Goal: Information Seeking & Learning: Learn about a topic

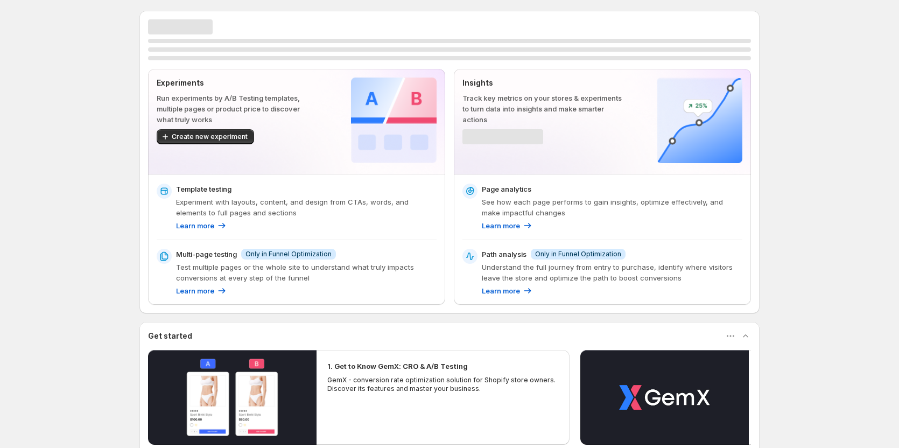
scroll to position [108, 0]
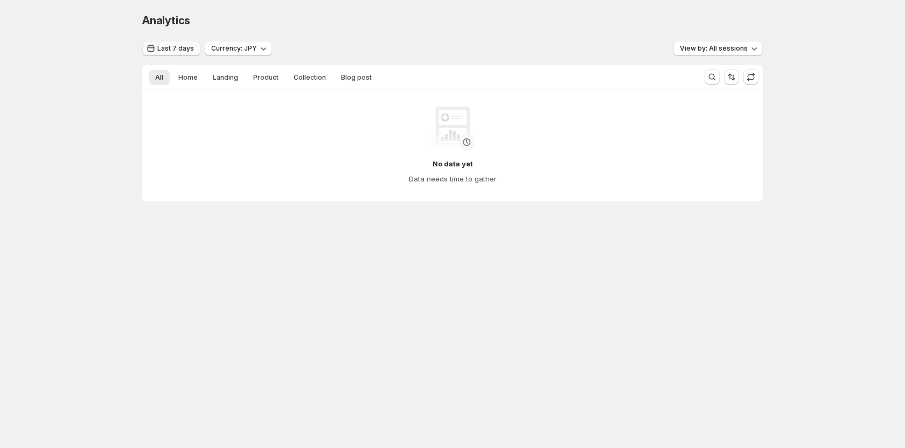
click at [193, 49] on button "Last 7 days" at bounding box center [171, 48] width 58 height 15
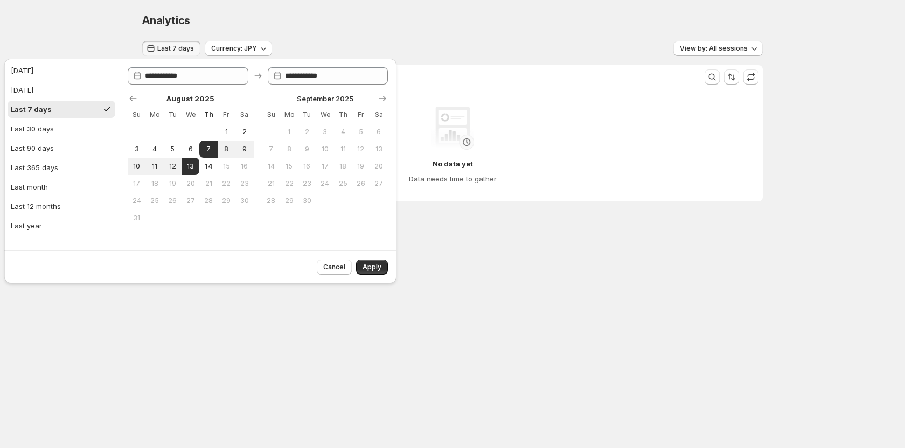
click at [44, 137] on ul "Today Yesterday Last 7 days Last 30 days Last 90 days Last 365 days Last month …" at bounding box center [62, 148] width 108 height 172
click at [49, 130] on div "Last 30 days" at bounding box center [32, 128] width 43 height 11
type input "**********"
click at [367, 262] on button "Apply" at bounding box center [372, 267] width 32 height 15
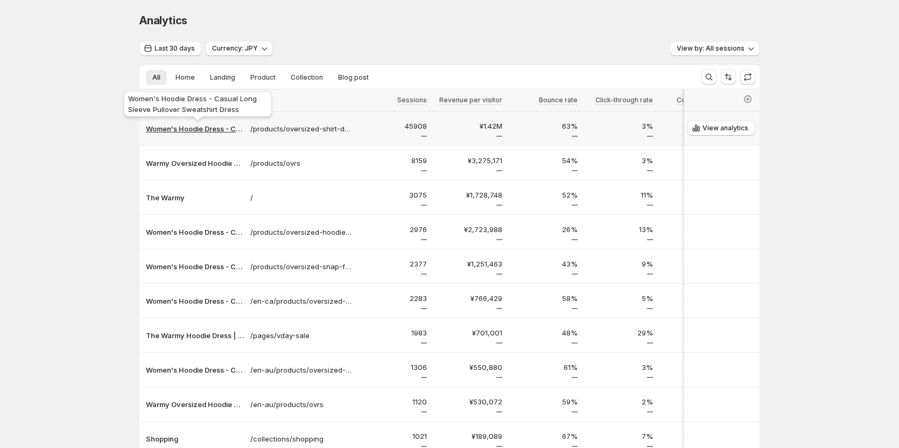
click at [225, 128] on p "Women's Hoodie Dress - Casual Long Sleeve Pullover Sweatshirt Dress" at bounding box center [195, 128] width 98 height 11
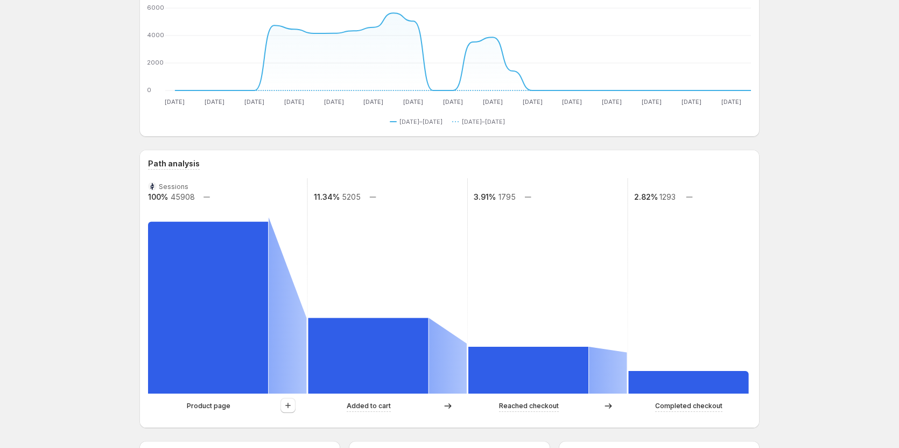
scroll to position [215, 0]
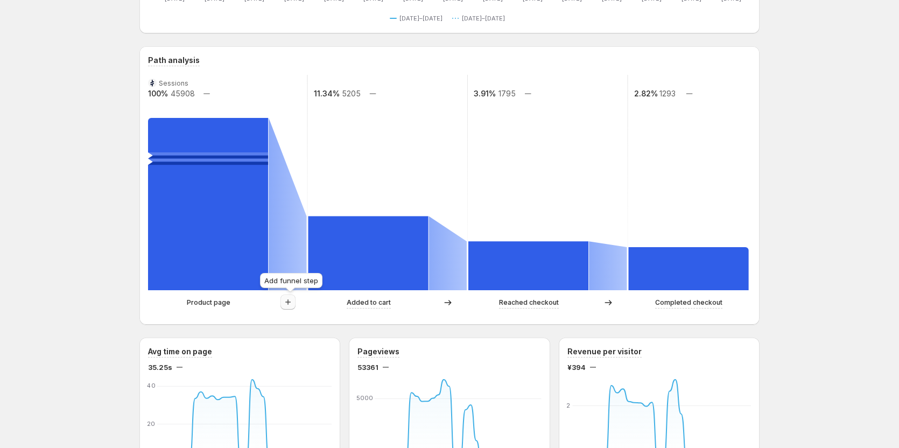
click at [285, 304] on icon "button" at bounding box center [288, 302] width 11 height 11
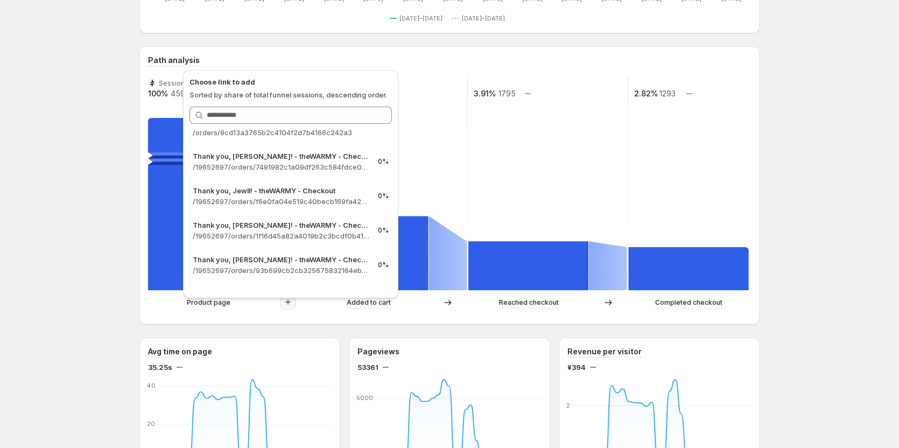
scroll to position [1689, 0]
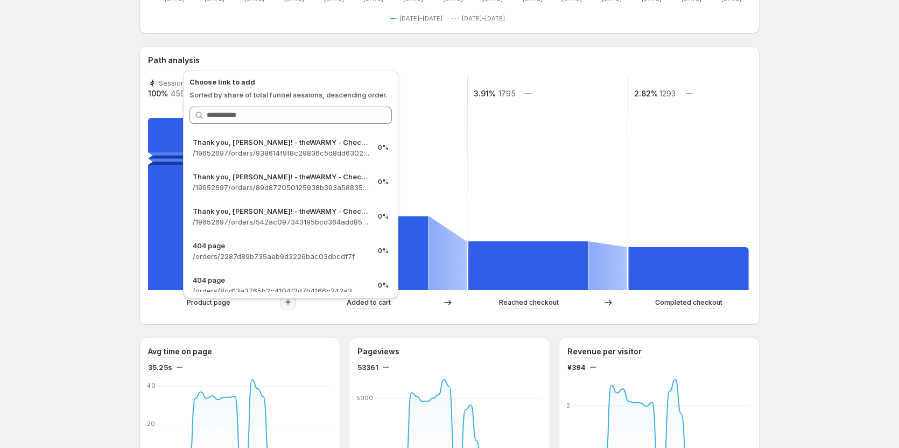
click at [71, 158] on div "Women's Hoodie Dress - Casual Long Sleeve Pullover Sweatshirt Dress. This page …" at bounding box center [449, 443] width 899 height 1316
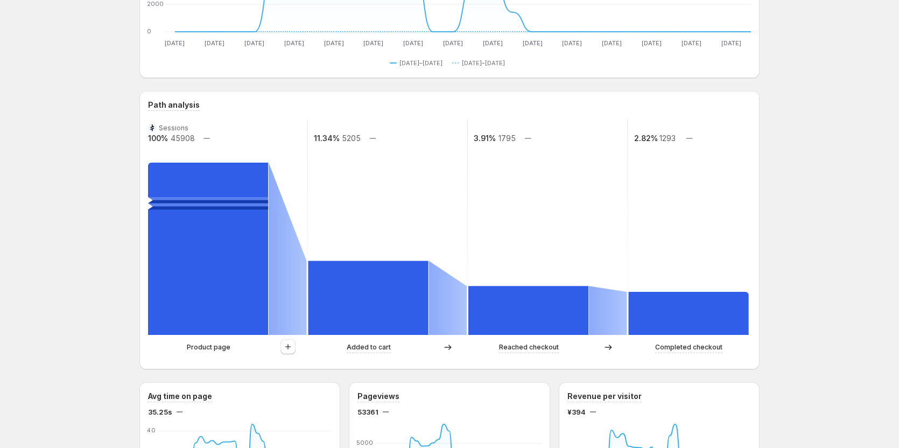
scroll to position [269, 0]
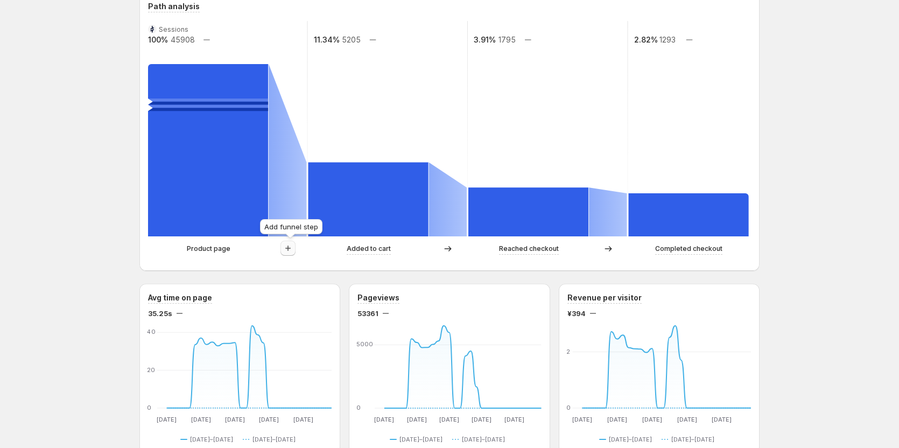
click at [293, 249] on icon "button" at bounding box center [288, 248] width 11 height 11
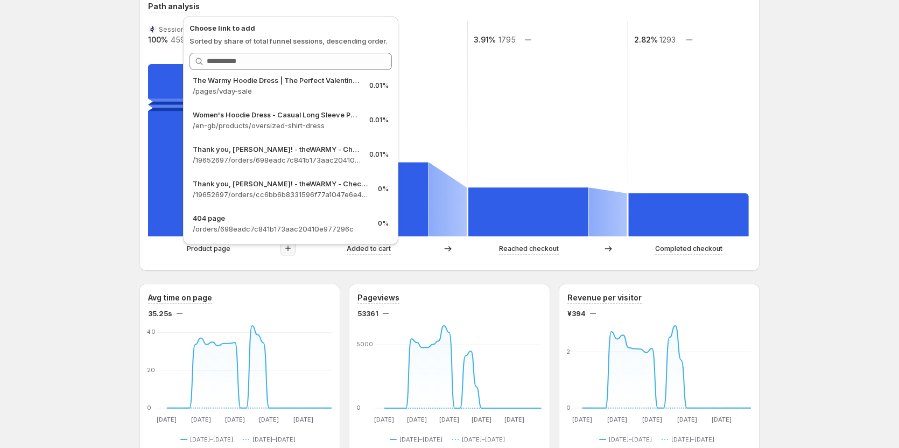
scroll to position [646, 0]
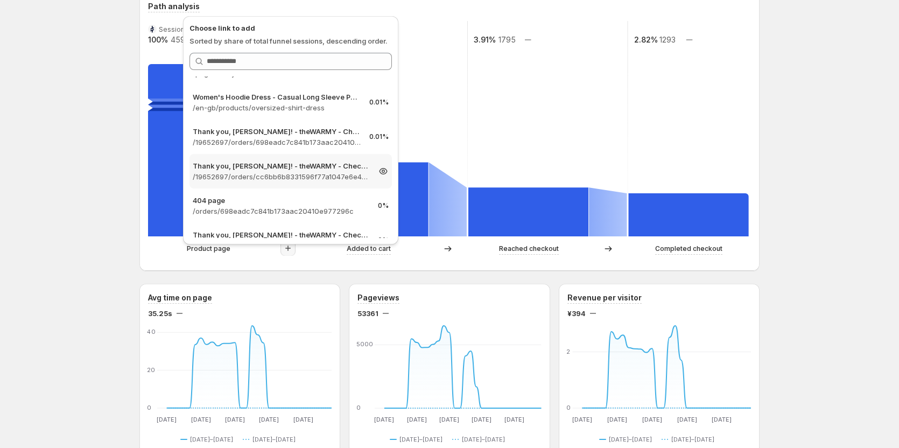
click at [304, 176] on p "/19652697/orders/cc6bb6b8331596f77a1047e6e49b76bb" at bounding box center [281, 176] width 177 height 11
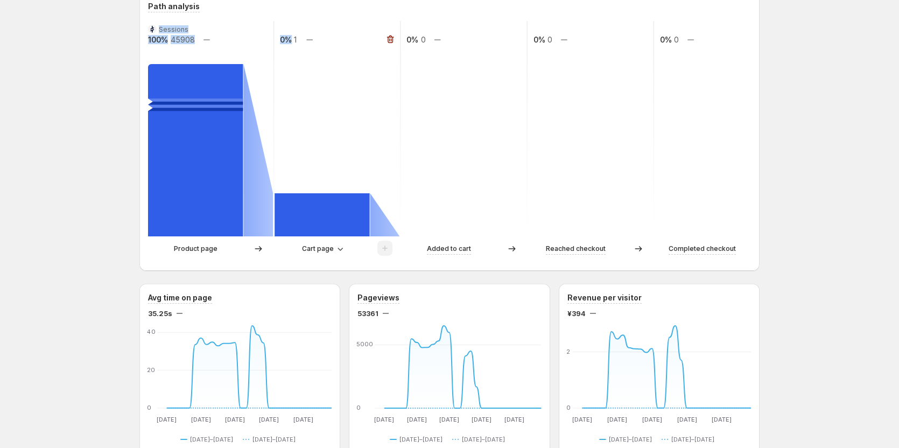
drag, startPoint x: 284, startPoint y: 37, endPoint x: 294, endPoint y: 37, distance: 9.7
click at [294, 37] on g "Sessions 100% 45908 0% 1 0% 0 0% 0 0% 0" at bounding box center [464, 128] width 634 height 215
click at [296, 41] on rect at bounding box center [338, 128] width 128 height 215
drag, startPoint x: 294, startPoint y: 40, endPoint x: 282, endPoint y: 40, distance: 12.4
click at [282, 40] on g "Sessions 100% 45908 0% 1 0% 0 0% 0 0% 0" at bounding box center [464, 128] width 634 height 215
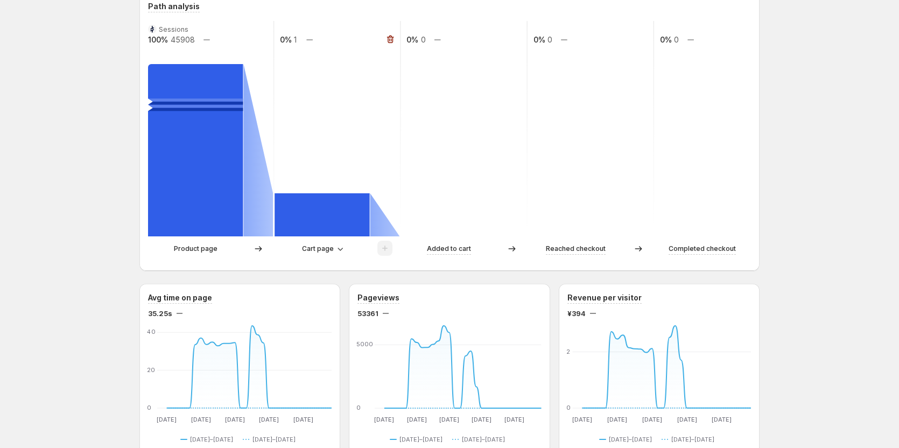
click at [311, 77] on rect at bounding box center [338, 128] width 128 height 215
click at [327, 246] on span "Cart page" at bounding box center [318, 249] width 32 height 9
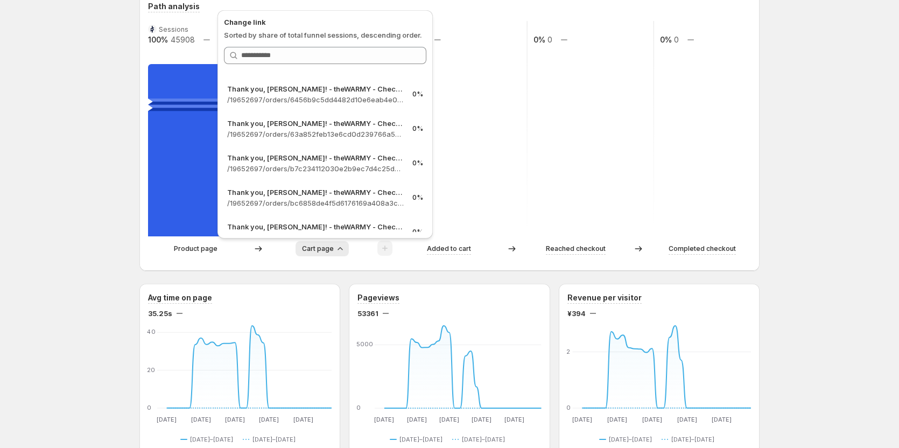
scroll to position [808, 0]
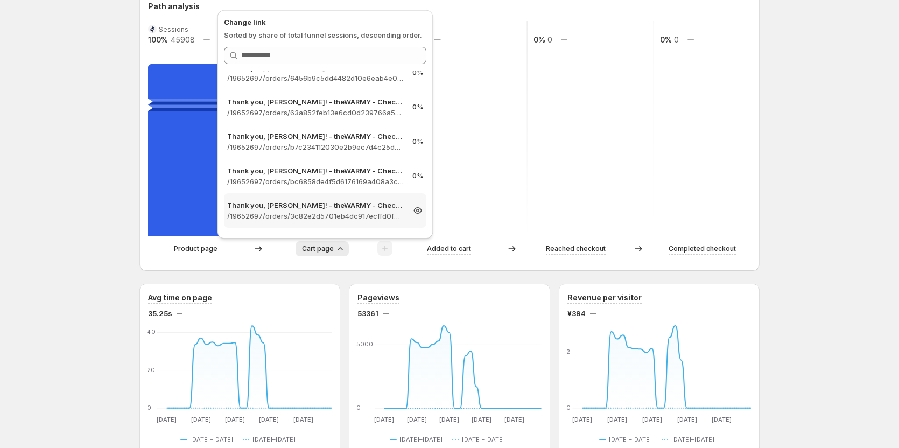
click at [333, 209] on p "Thank you, Sharon! - theWARMY - Checkout" at bounding box center [315, 205] width 177 height 11
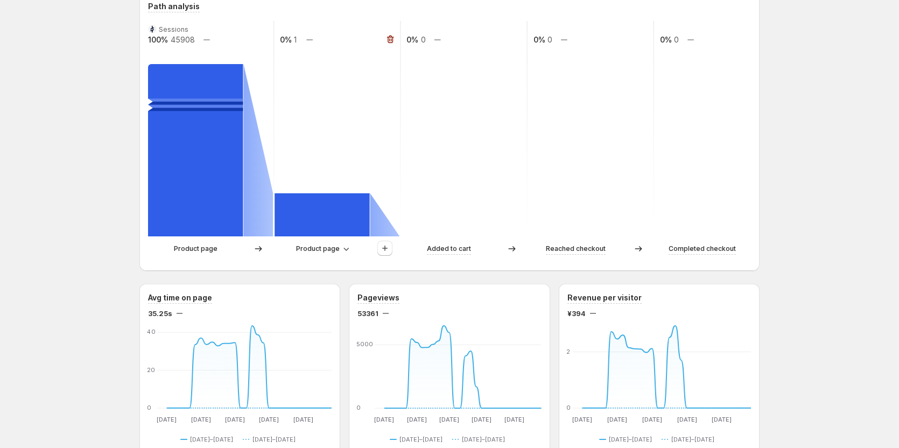
drag, startPoint x: 288, startPoint y: 38, endPoint x: 301, endPoint y: 38, distance: 12.9
click at [301, 38] on g "Sessions 100% 45908 0% 1 0% 0 0% 0 0% 0" at bounding box center [464, 128] width 634 height 215
click at [327, 92] on rect at bounding box center [338, 128] width 128 height 215
click at [334, 247] on span "Product page" at bounding box center [318, 249] width 44 height 9
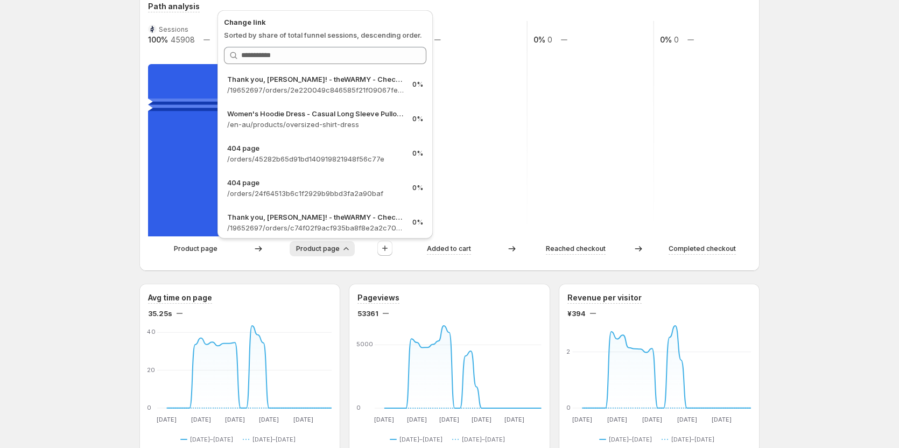
scroll to position [2389, 0]
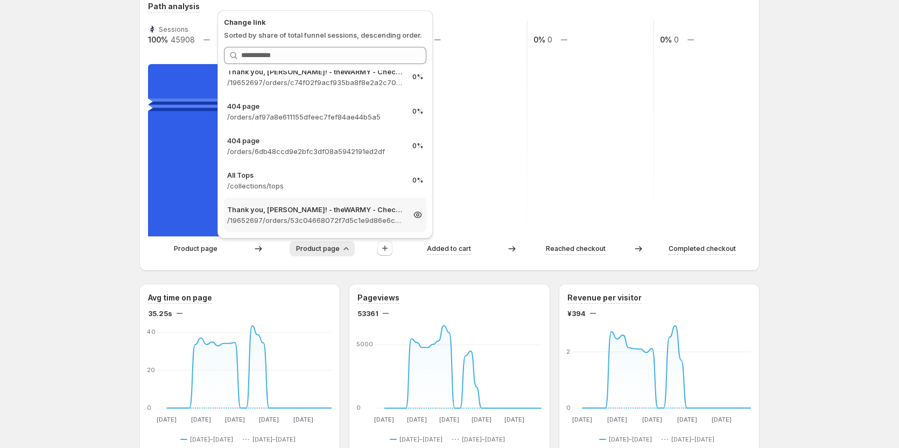
click at [330, 209] on p "Thank you, Kathleen! - theWARMY - Checkout" at bounding box center [315, 209] width 177 height 11
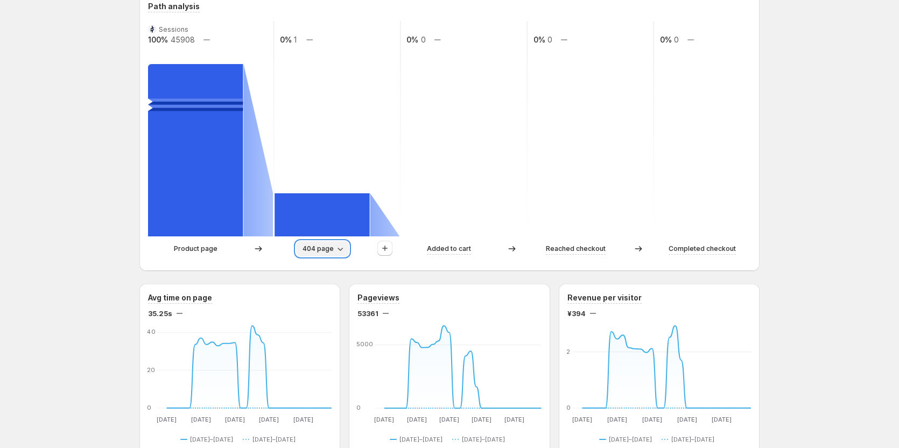
click at [334, 244] on button "404 page" at bounding box center [322, 248] width 53 height 15
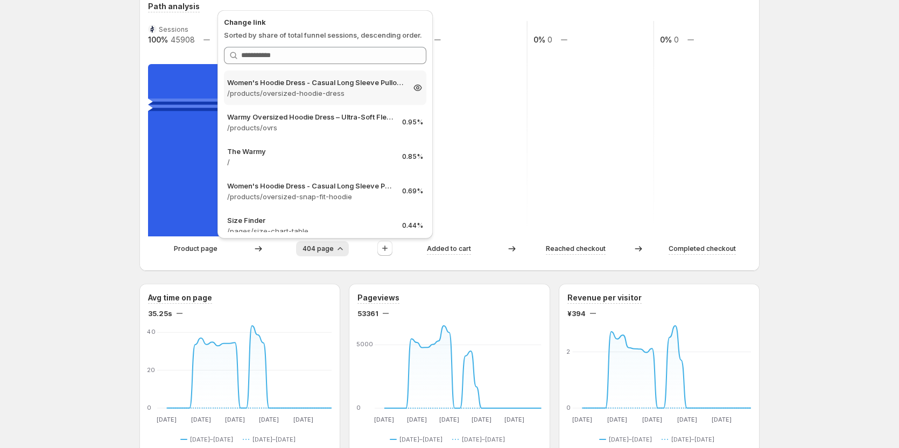
click at [329, 83] on p "Women's Hoodie Dress - Casual Long Sleeve Pullover Sweatshirt Dress" at bounding box center [315, 82] width 177 height 11
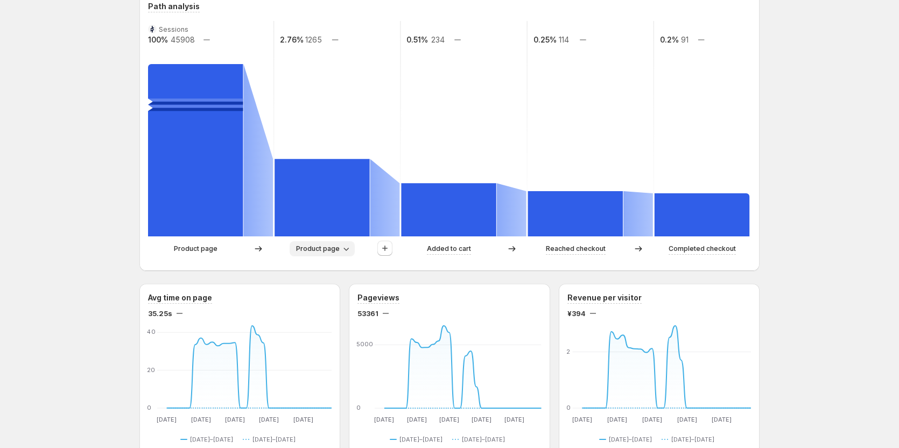
click at [329, 248] on span "Product page" at bounding box center [318, 249] width 44 height 9
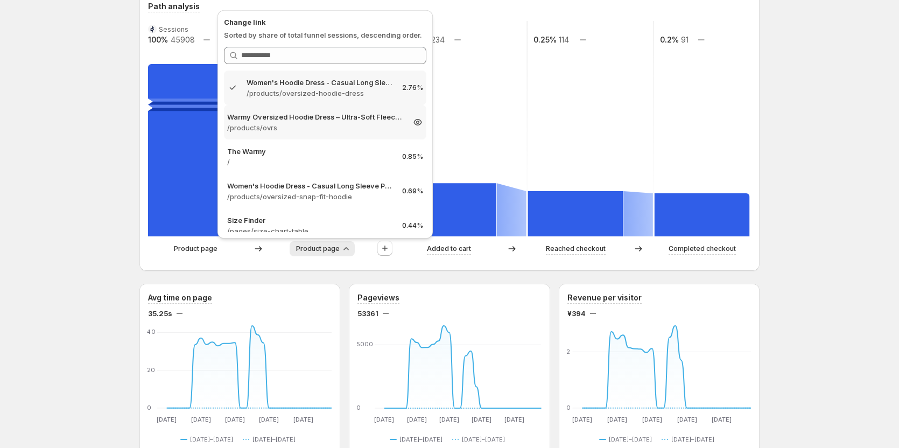
click at [348, 124] on p "/products/ovrs" at bounding box center [315, 127] width 177 height 11
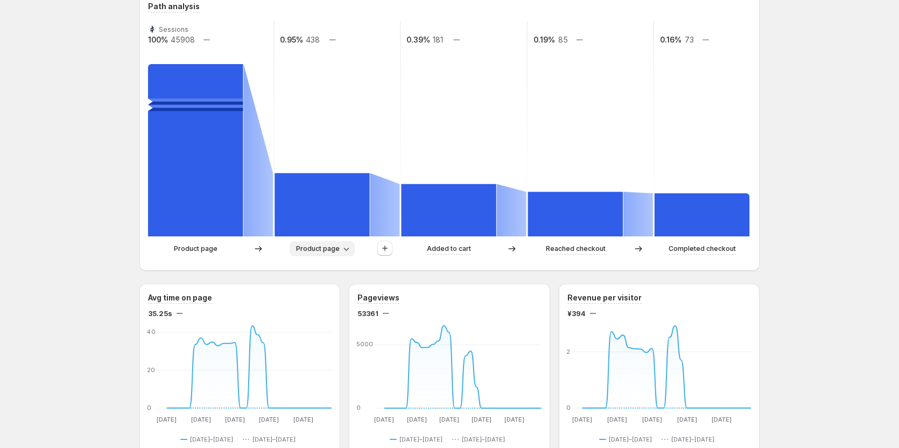
click at [320, 247] on span "Product page" at bounding box center [318, 249] width 44 height 9
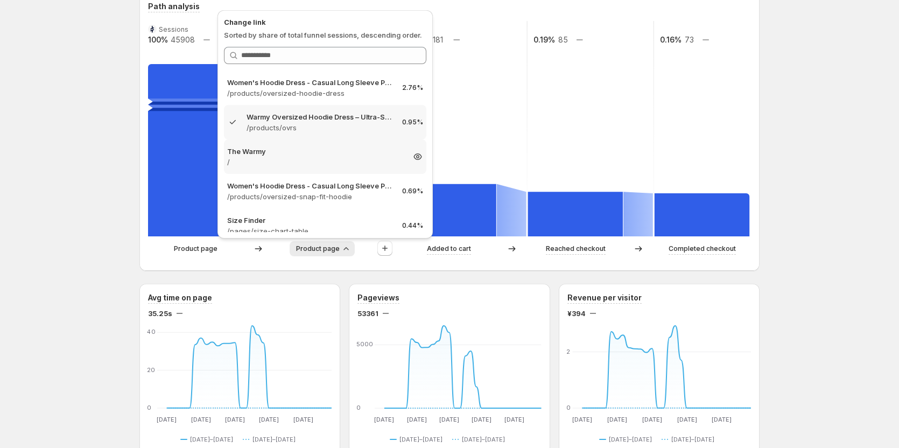
click at [324, 166] on p "/" at bounding box center [315, 162] width 177 height 11
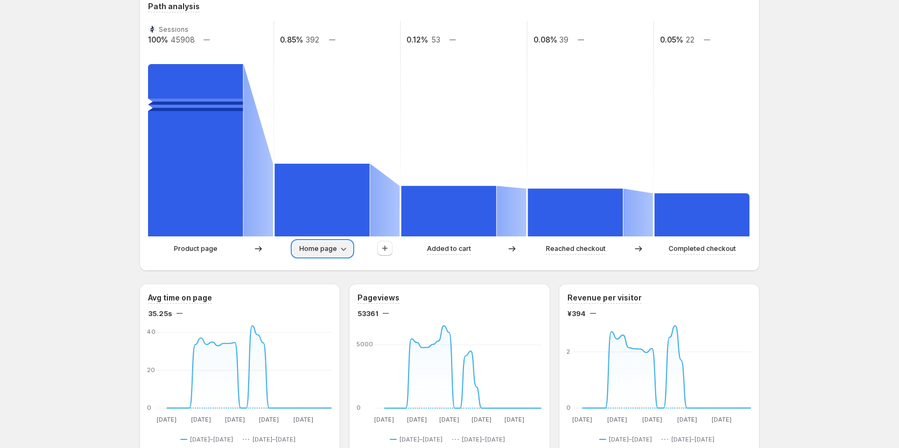
click at [335, 247] on span "Home page" at bounding box center [318, 249] width 38 height 9
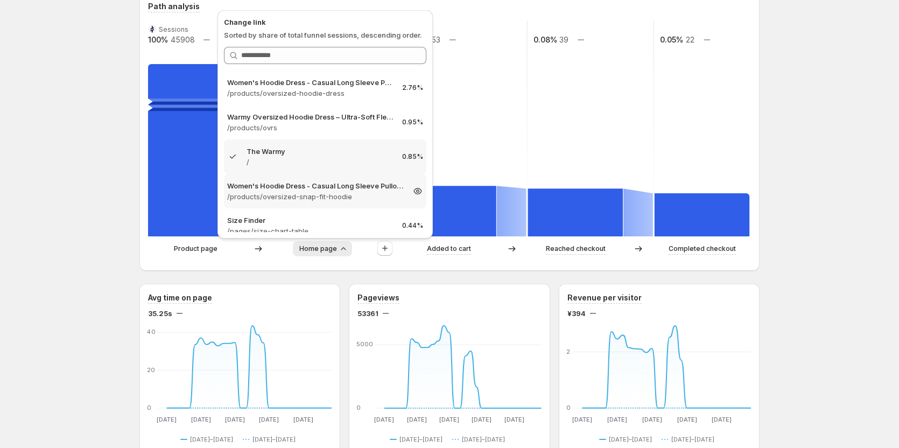
click at [346, 186] on p "Women's Hoodie Dress - Casual Long Sleeve Pullover Sweatshirt Dress" at bounding box center [315, 185] width 177 height 11
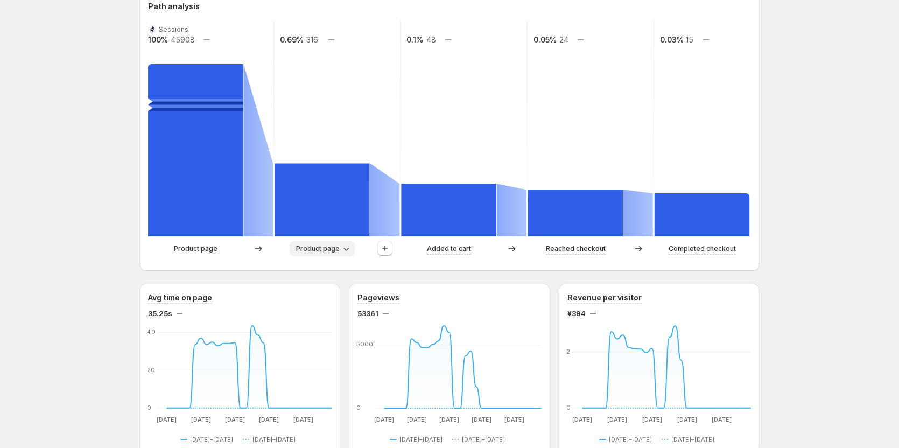
click at [332, 247] on span "Product page" at bounding box center [318, 249] width 44 height 9
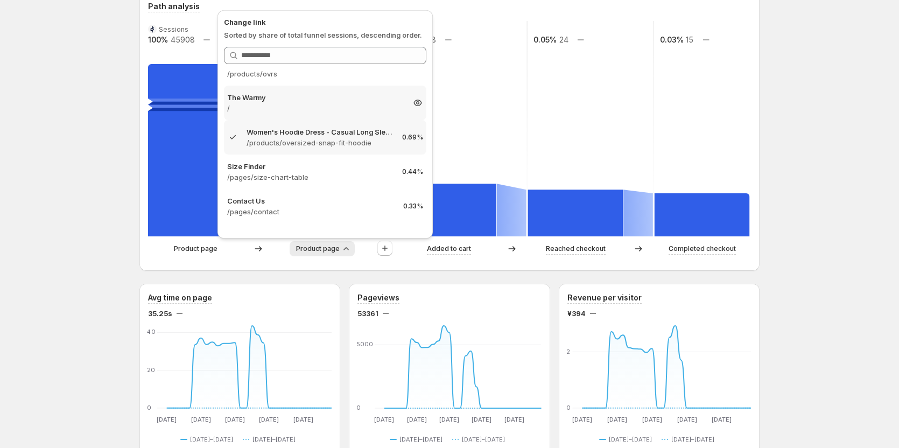
scroll to position [108, 0]
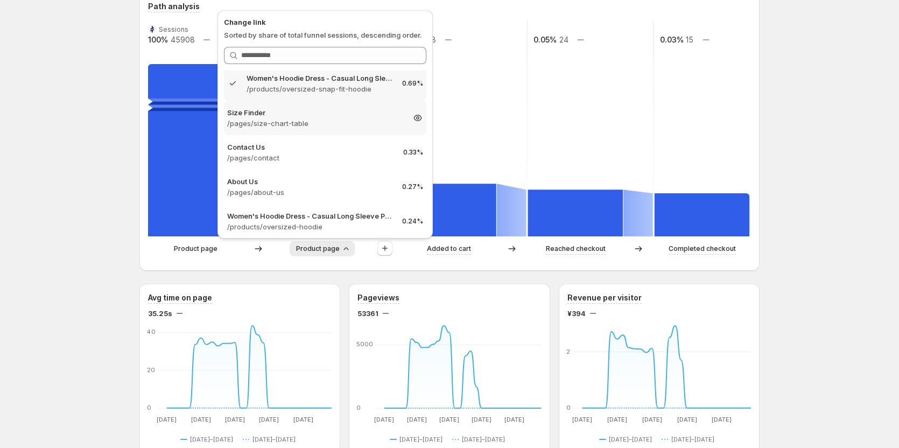
click at [334, 123] on p "/pages/size-chart-table" at bounding box center [315, 123] width 177 height 11
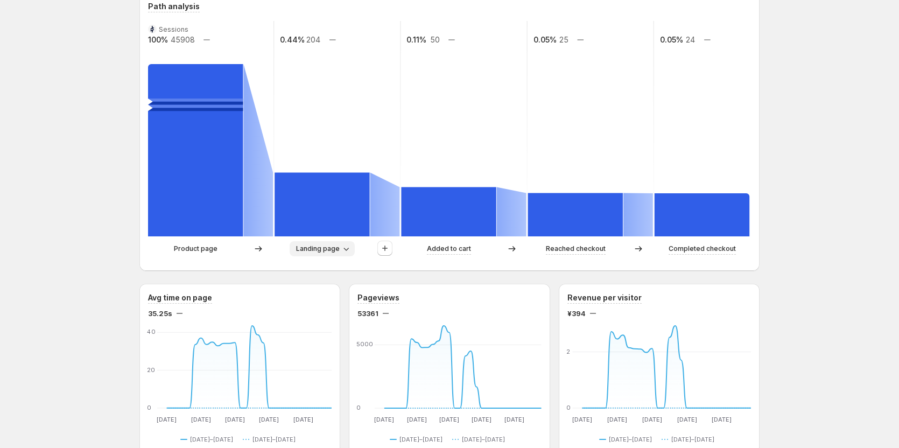
click at [343, 246] on button "Landing page" at bounding box center [322, 248] width 65 height 15
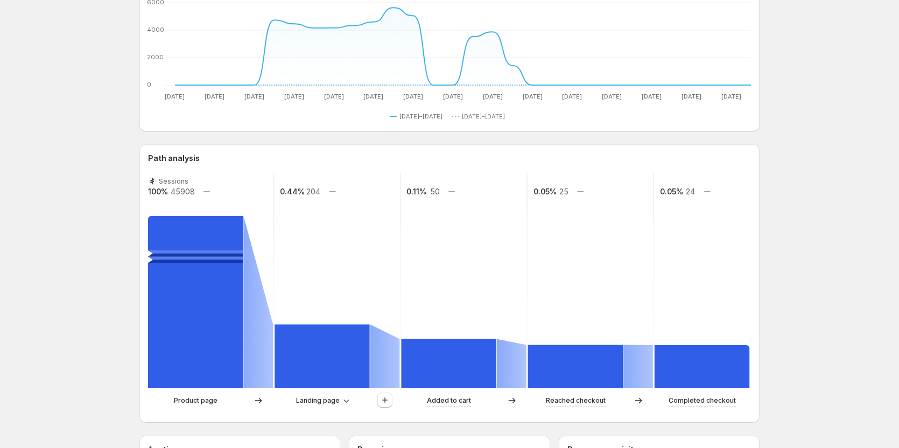
scroll to position [215, 0]
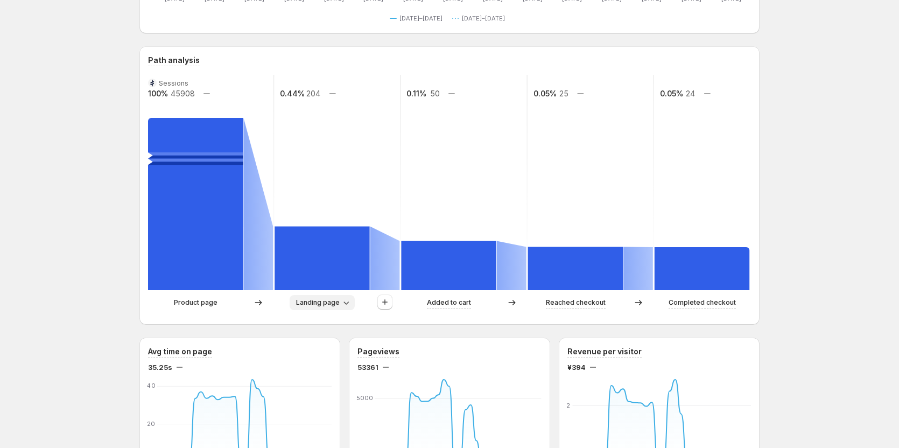
click at [330, 300] on span "Landing page" at bounding box center [318, 302] width 44 height 9
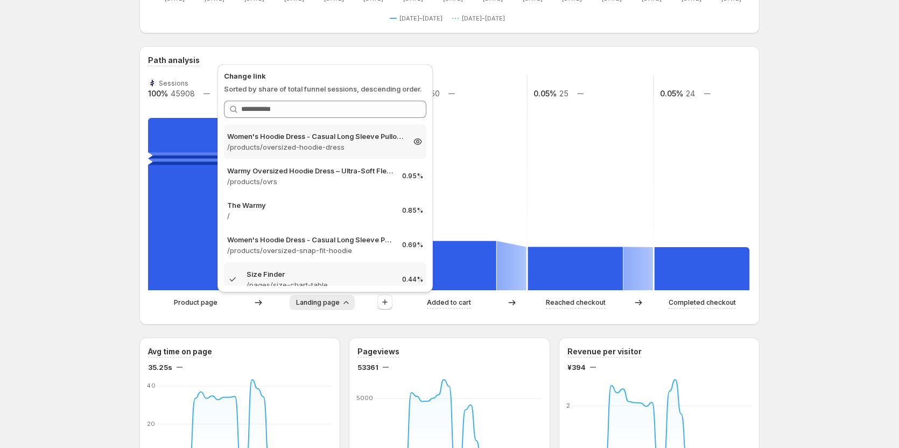
click at [339, 143] on p "/products/oversized-hoodie-dress" at bounding box center [315, 147] width 177 height 11
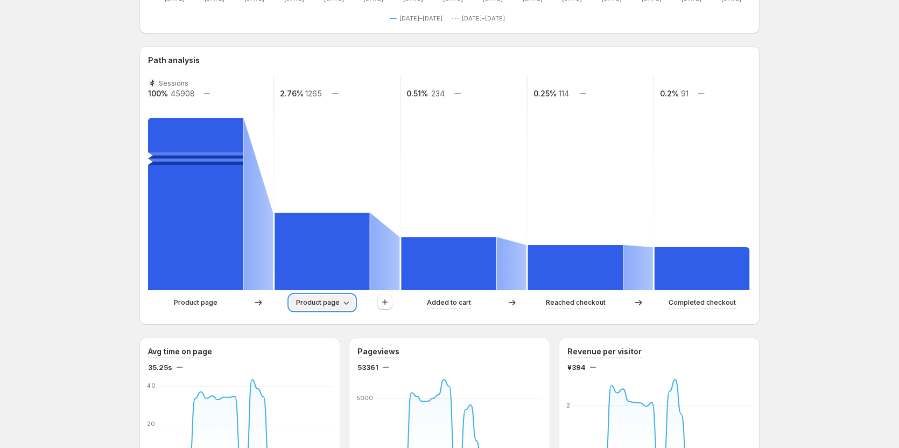
click at [317, 297] on button "Product page" at bounding box center [322, 302] width 65 height 15
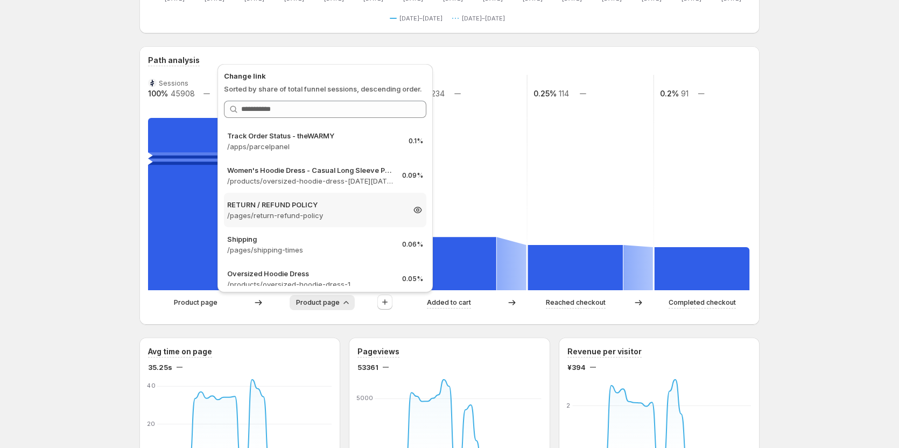
scroll to position [323, 0]
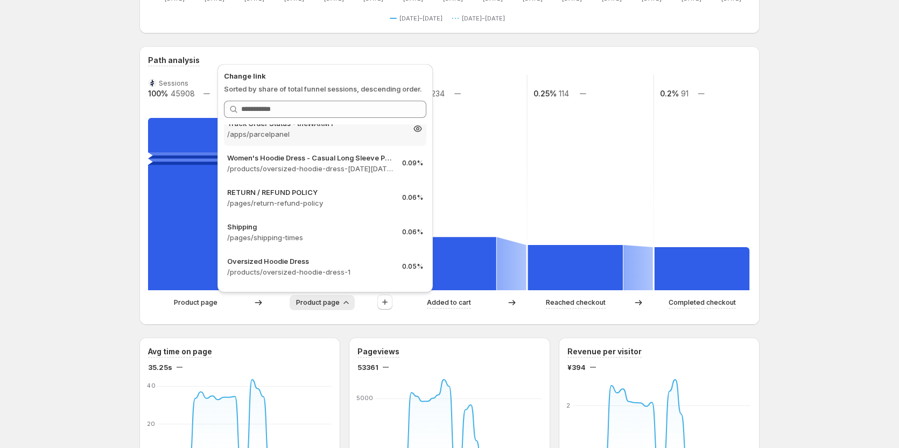
click at [357, 137] on p "/apps/parcelpanel" at bounding box center [315, 134] width 177 height 11
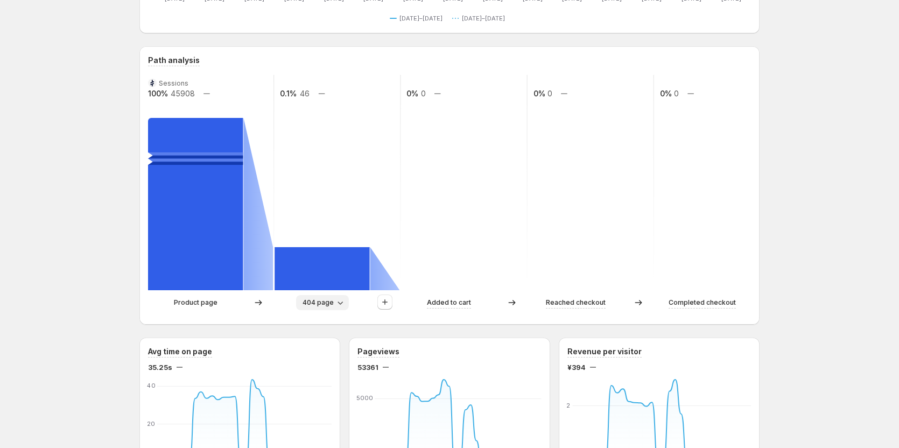
click at [321, 303] on span "404 page" at bounding box center [318, 302] width 31 height 9
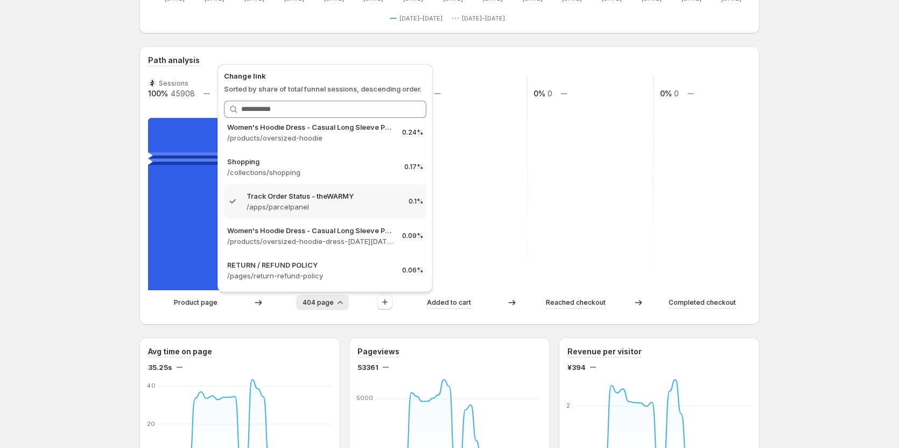
scroll to position [269, 0]
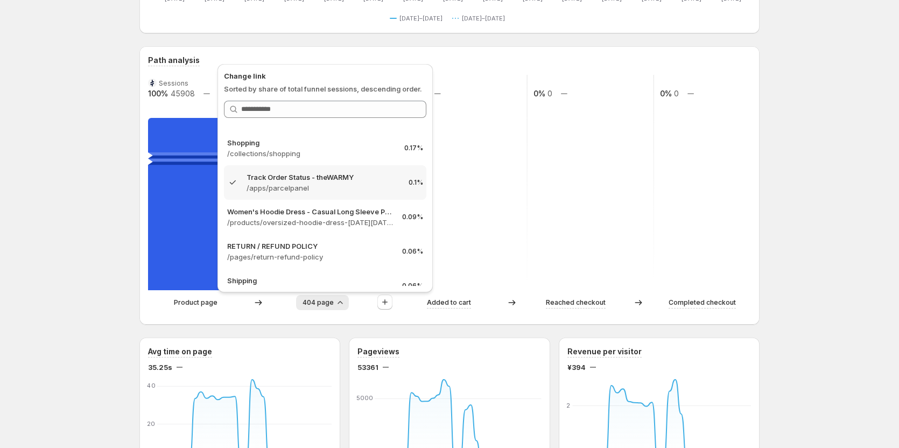
click at [90, 263] on div "Women's Hoodie Dress - Casual Long Sleeve Pullover Sweatshirt Dress. This page …" at bounding box center [449, 443] width 899 height 1316
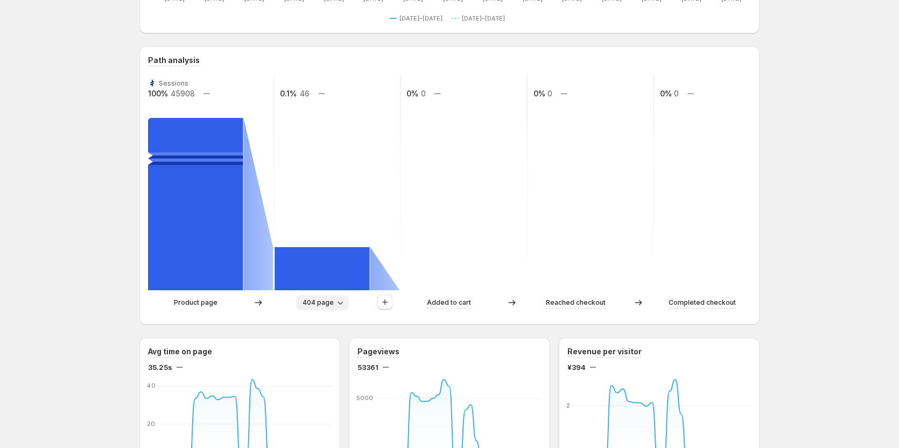
click at [323, 299] on span "404 page" at bounding box center [318, 302] width 31 height 9
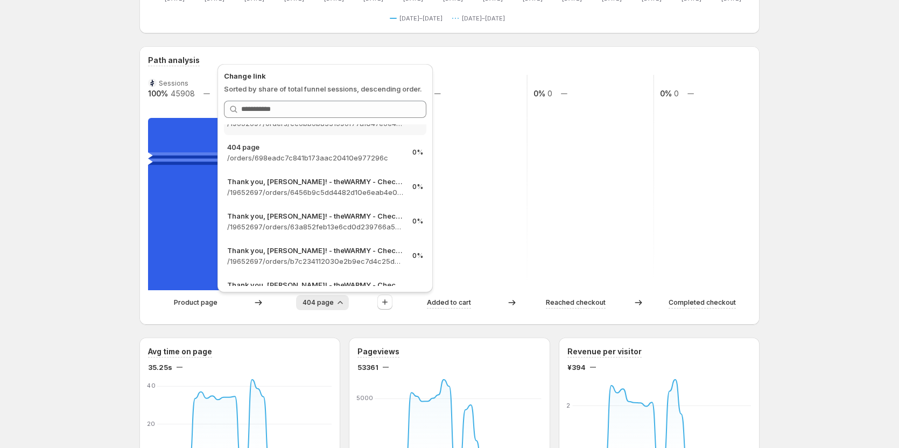
scroll to position [754, 0]
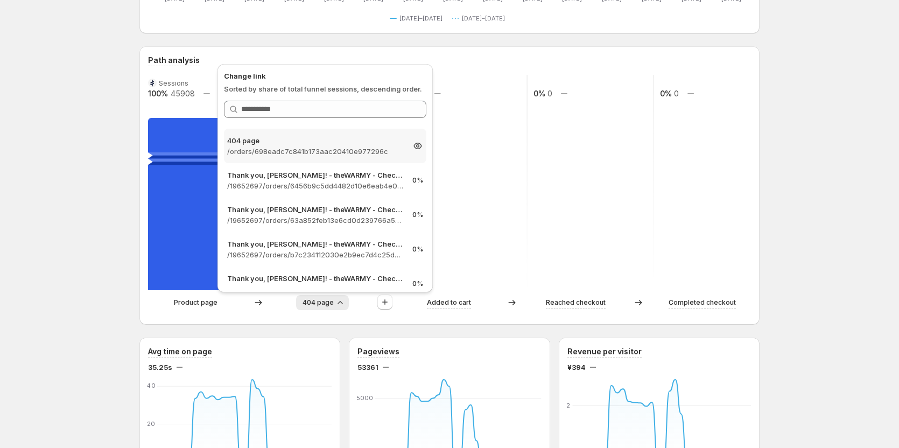
click at [369, 145] on p "404 page" at bounding box center [315, 140] width 177 height 11
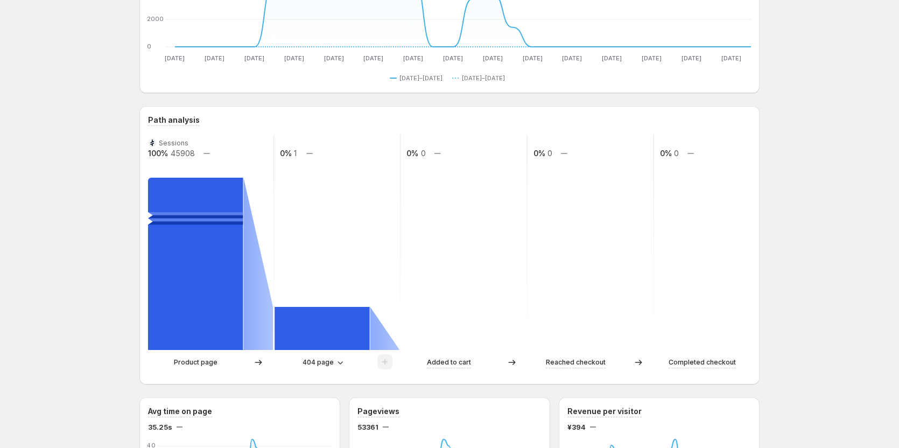
scroll to position [162, 0]
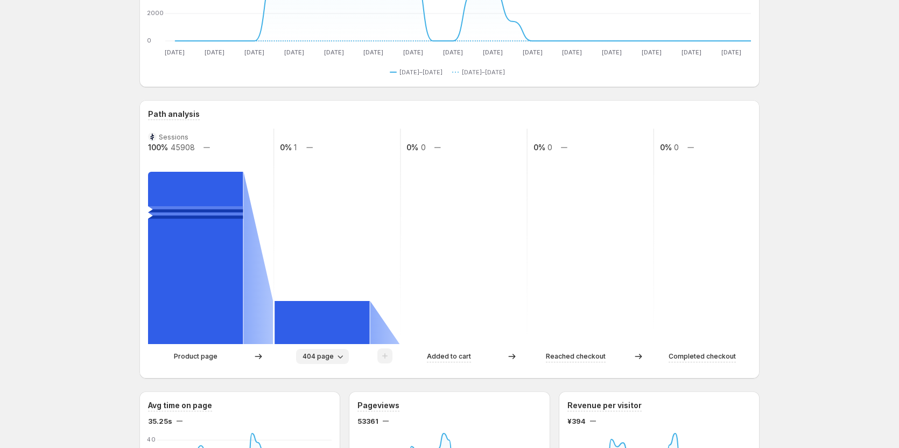
click at [331, 353] on span "404 page" at bounding box center [318, 356] width 31 height 9
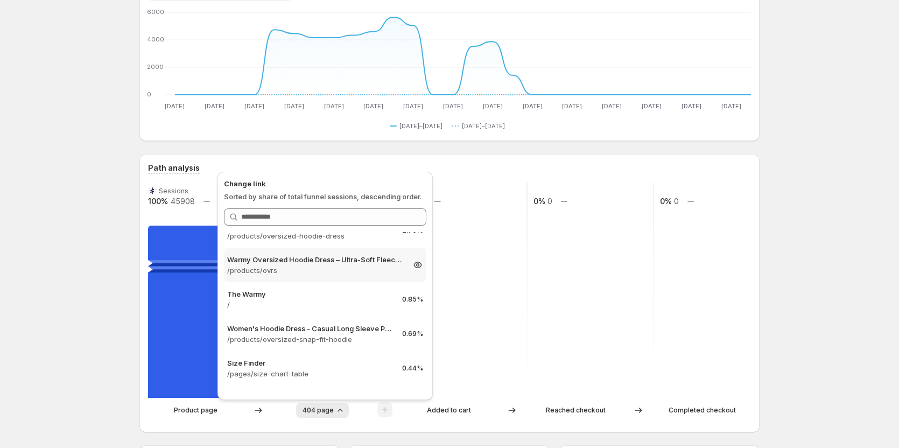
scroll to position [0, 0]
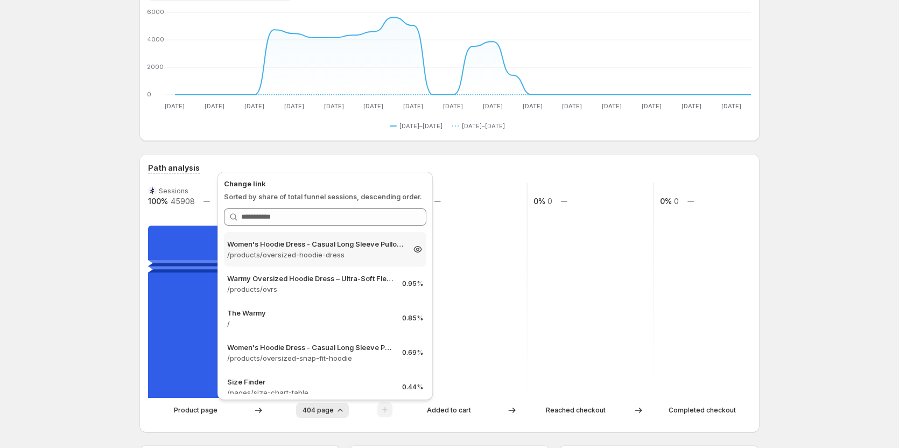
click at [332, 238] on div "Women's Hoodie Dress - Casual Long Sleeve Pullover Sweatshirt Dress /products/o…" at bounding box center [325, 249] width 202 height 34
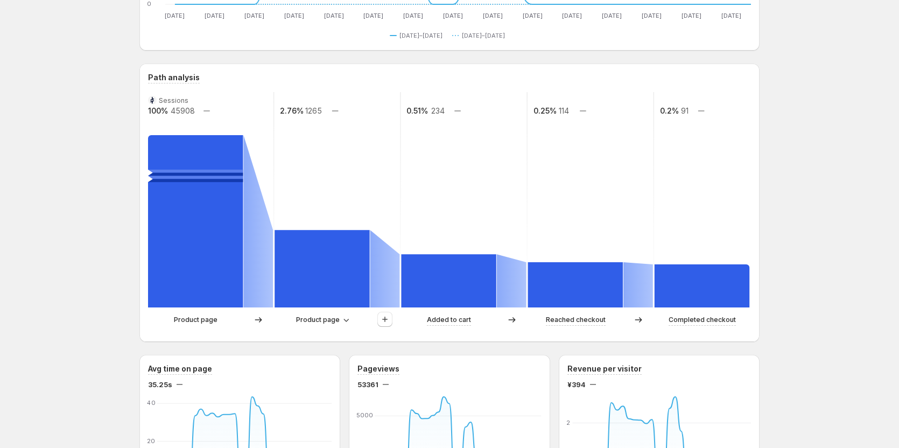
scroll to position [215, 0]
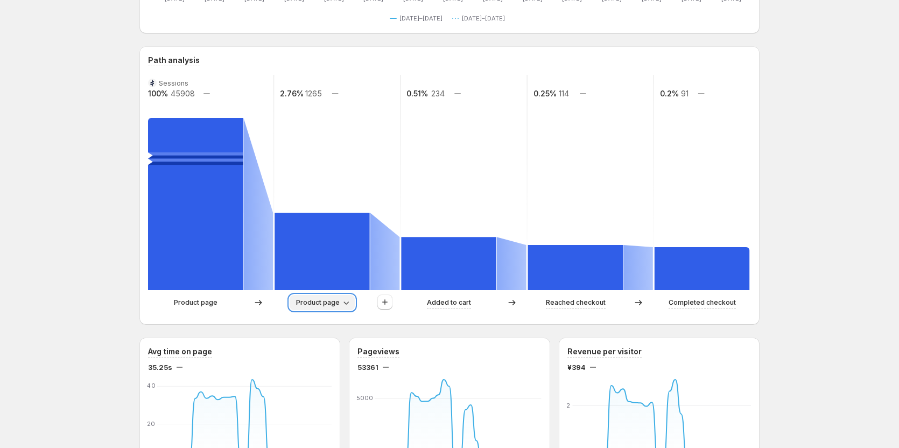
click at [338, 306] on span "Product page" at bounding box center [318, 302] width 44 height 9
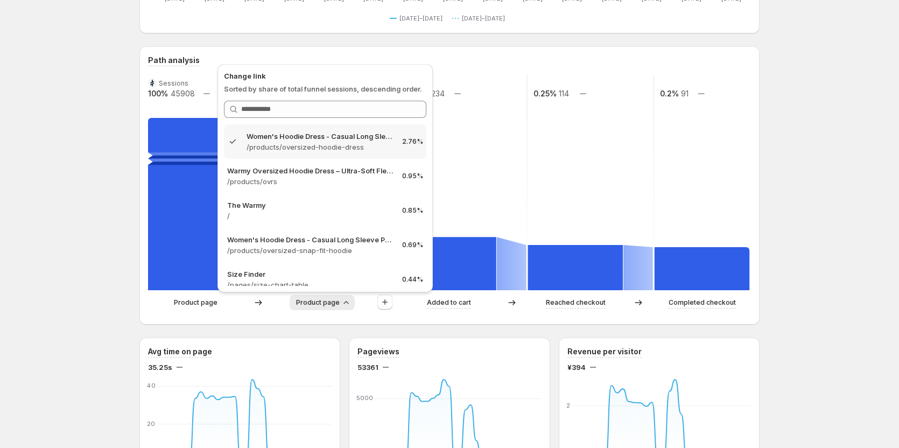
click at [338, 306] on span "Product page" at bounding box center [318, 302] width 44 height 9
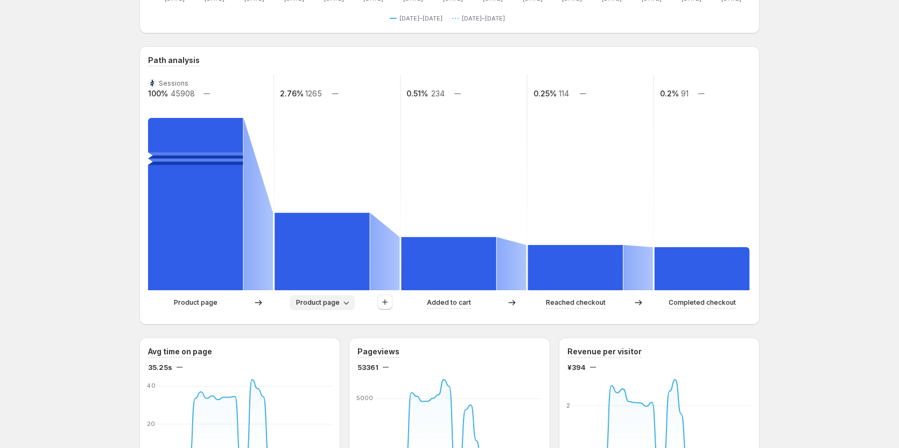
click at [337, 305] on span "Product page" at bounding box center [318, 302] width 44 height 9
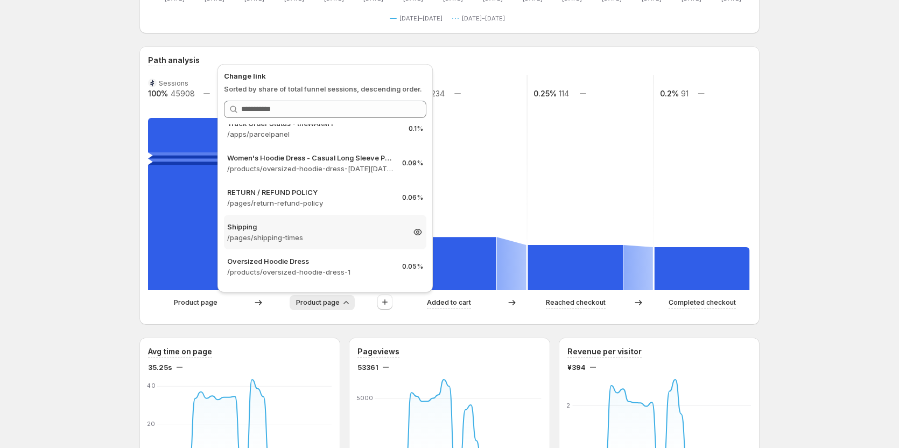
scroll to position [0, 0]
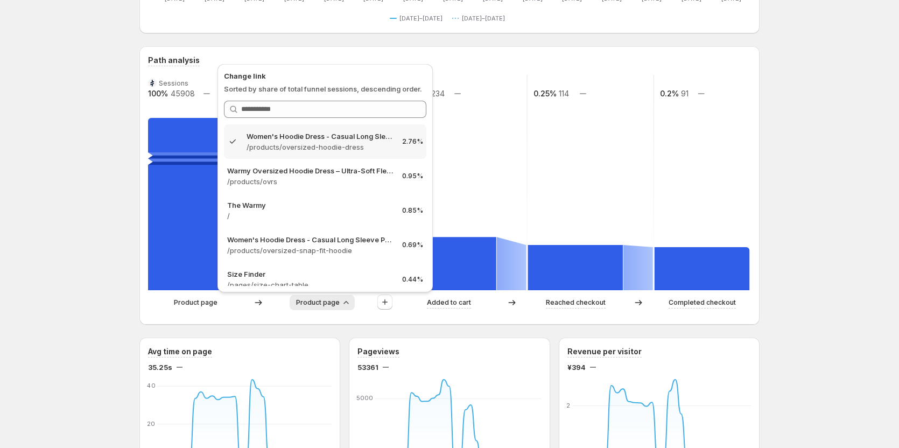
click at [521, 55] on div "Path analysis" at bounding box center [449, 60] width 603 height 11
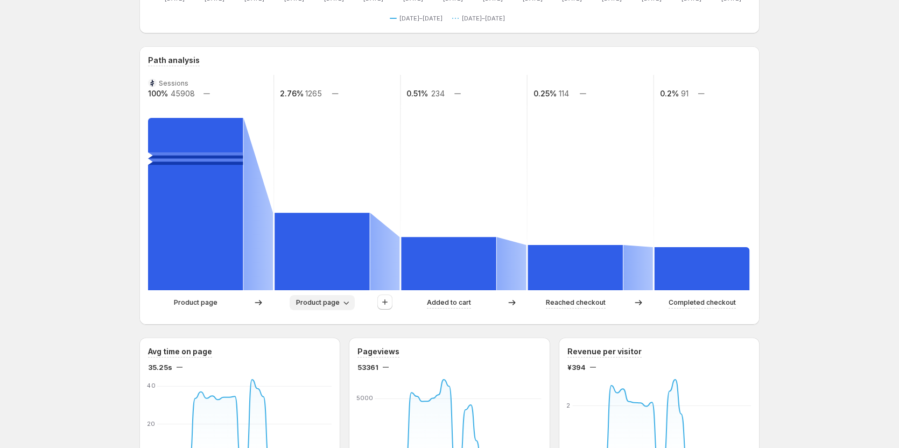
click at [315, 299] on span "Product page" at bounding box center [318, 302] width 44 height 9
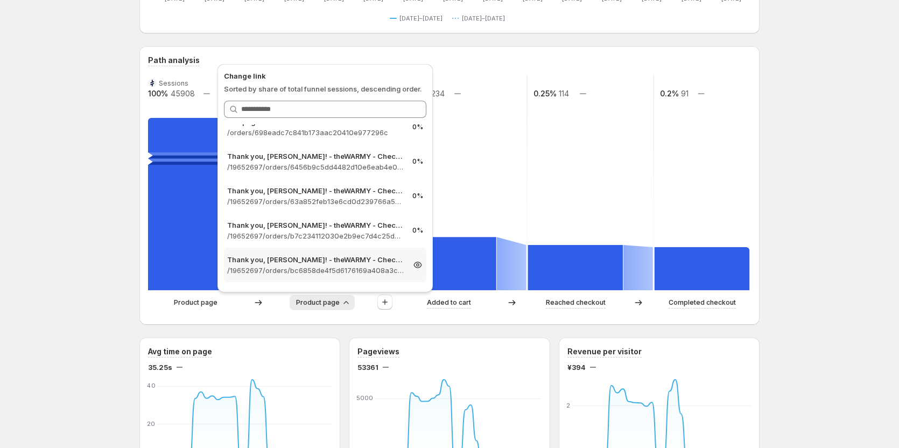
scroll to position [754, 0]
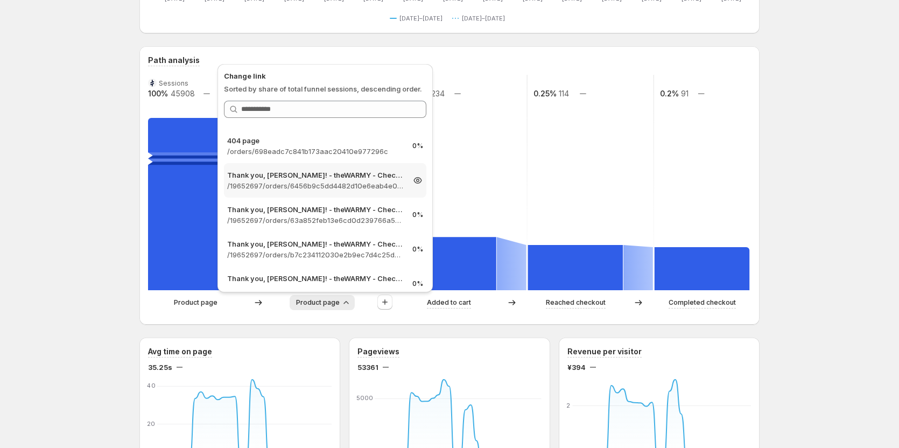
click at [351, 184] on p "/19652697/orders/6456b9c5dd4482d10e6eab4e09563e2e" at bounding box center [315, 185] width 177 height 11
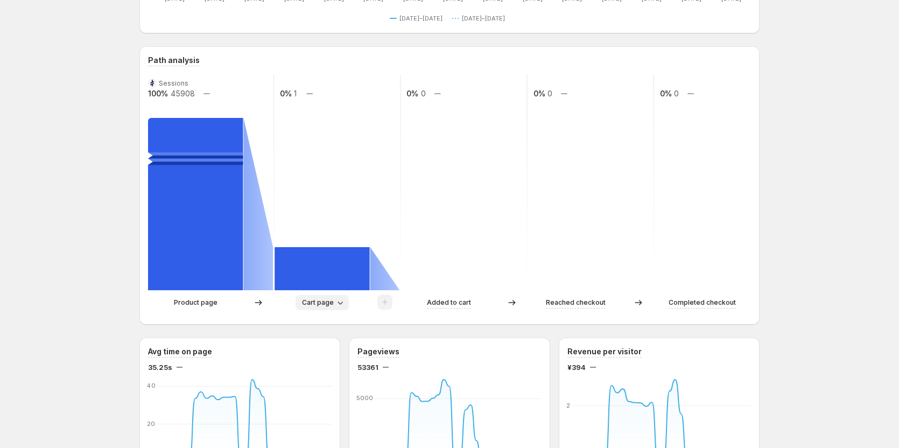
click at [330, 299] on span "Cart page" at bounding box center [318, 302] width 32 height 9
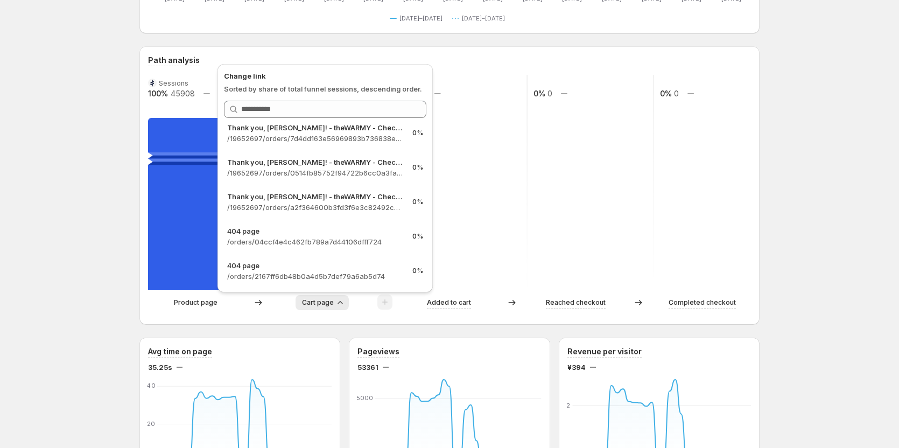
scroll to position [1473, 0]
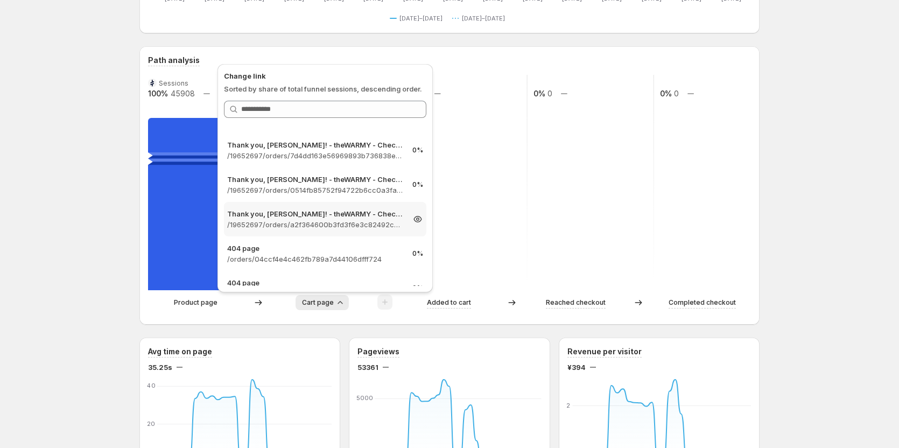
click at [361, 220] on p "/19652697/orders/a2f364600b3fd3f6e3c82492ceac1997" at bounding box center [315, 224] width 177 height 11
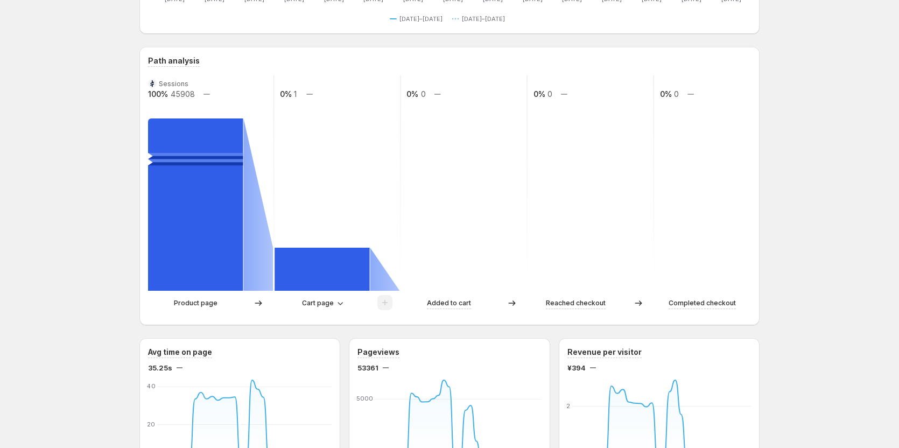
scroll to position [215, 0]
click at [333, 299] on span "Cart page" at bounding box center [318, 302] width 32 height 9
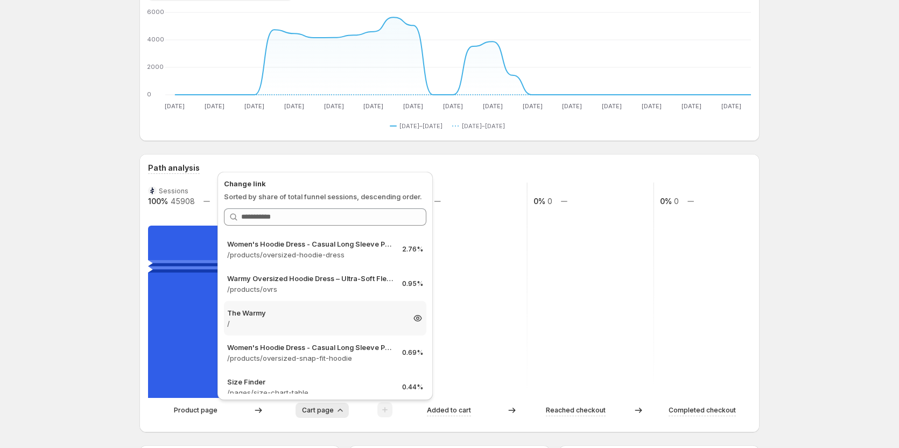
scroll to position [162, 0]
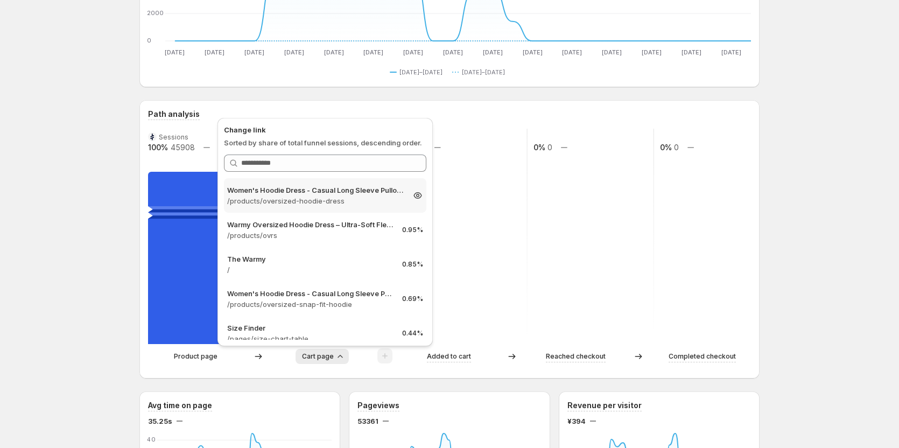
click at [344, 196] on p "/products/oversized-hoodie-dress" at bounding box center [315, 200] width 177 height 11
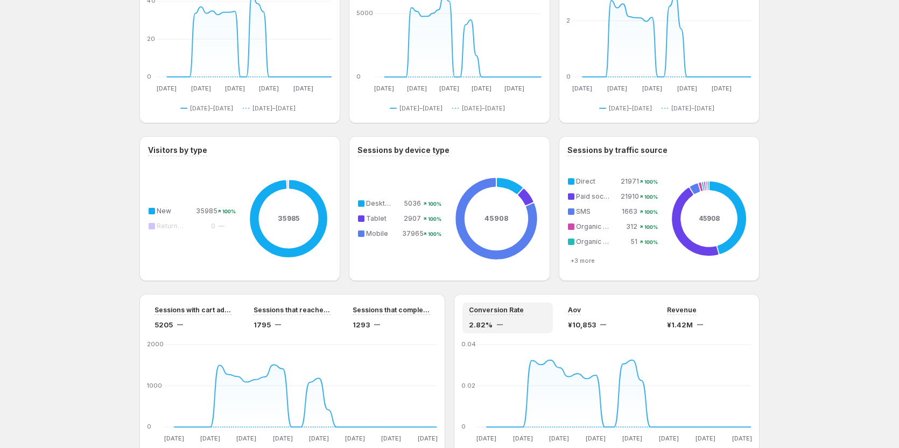
scroll to position [539, 0]
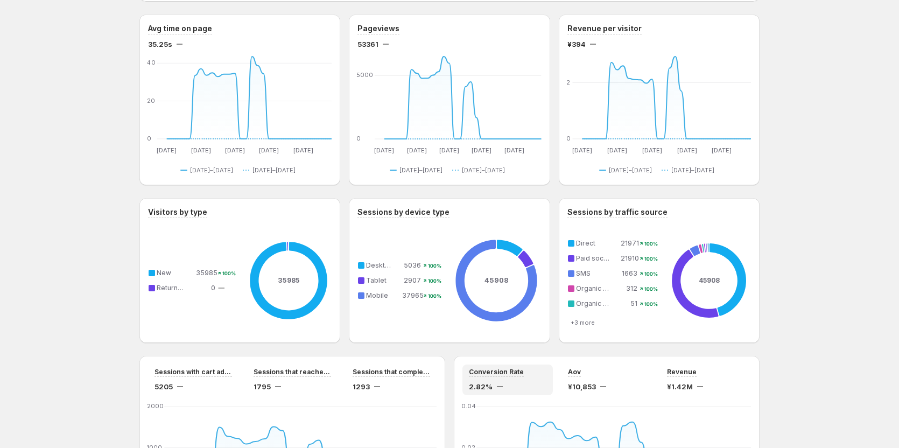
click at [55, 193] on div "Women's Hoodie Dress - Casual Long Sleeve Pullover Sweatshirt Dress. This page …" at bounding box center [449, 119] width 899 height 1316
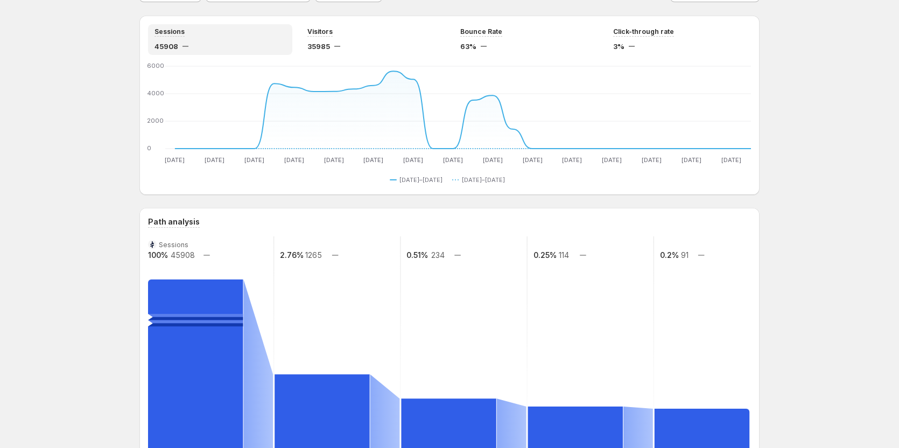
scroll to position [0, 0]
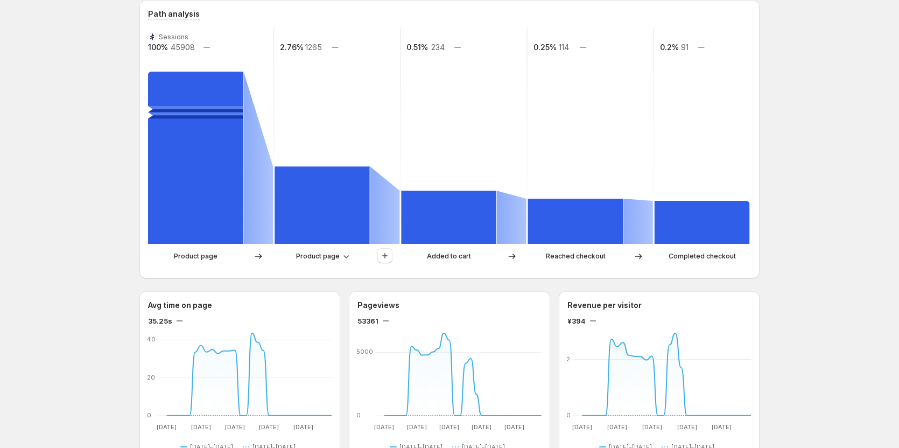
scroll to position [215, 0]
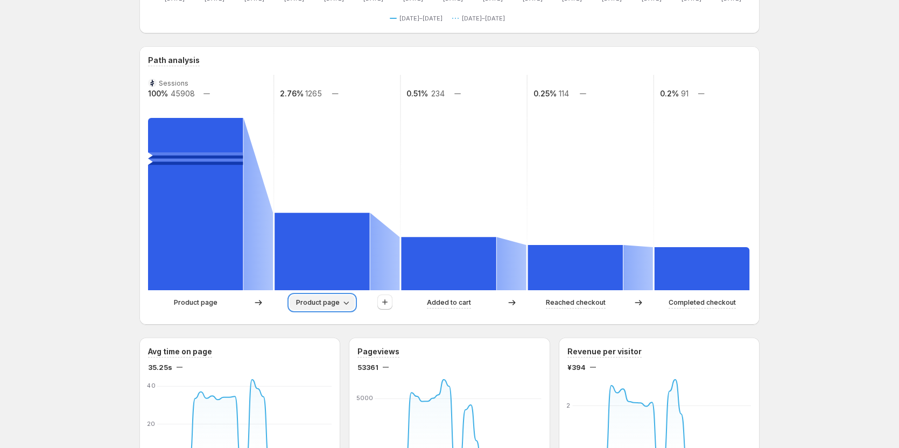
click at [324, 297] on button "Product page" at bounding box center [322, 302] width 65 height 15
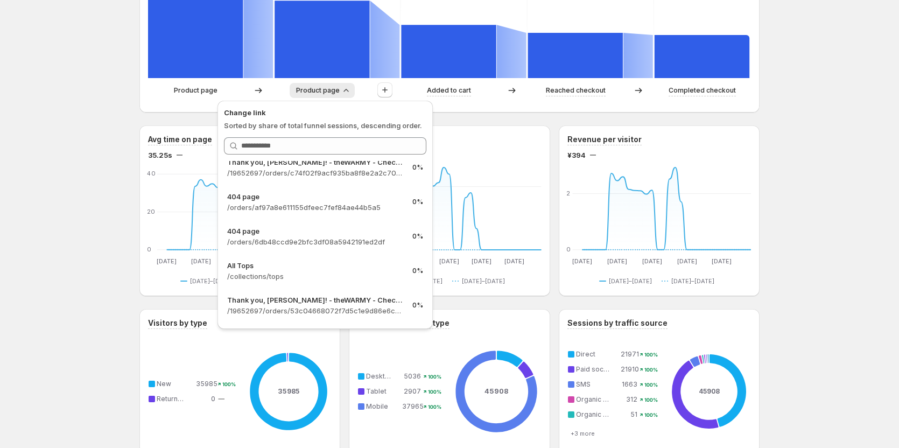
scroll to position [377, 0]
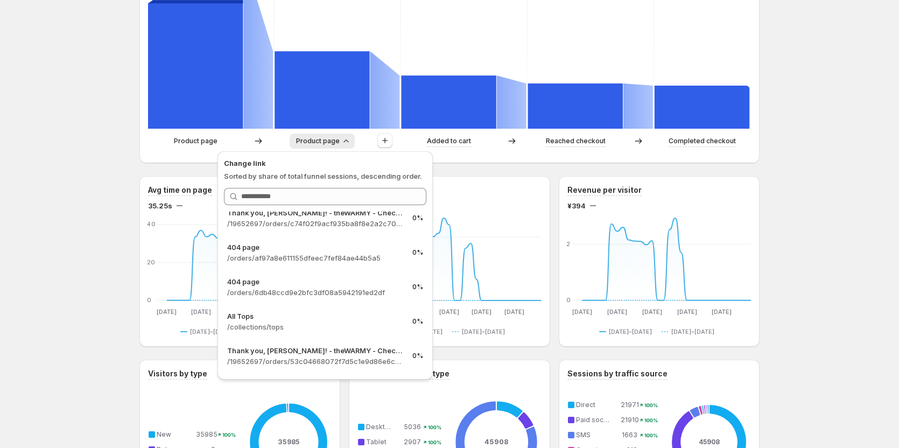
click at [857, 106] on div "Women's Hoodie Dress - Casual Long Sleeve Pullover Sweatshirt Dress. This page …" at bounding box center [449, 281] width 899 height 1316
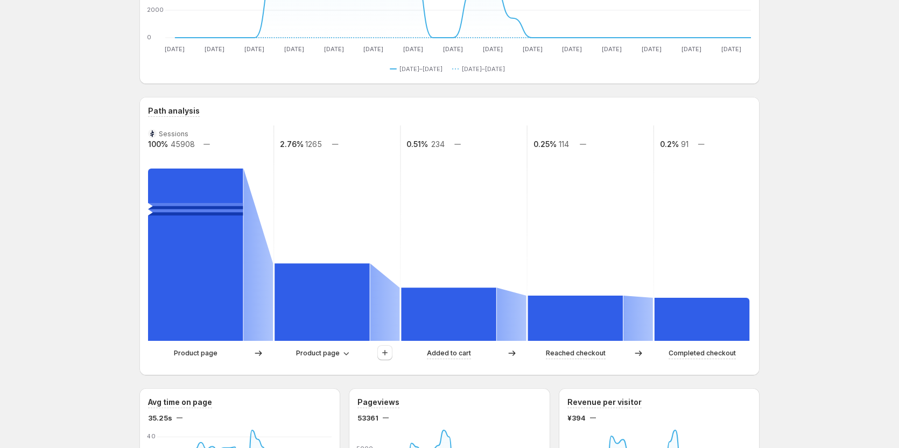
scroll to position [162, 0]
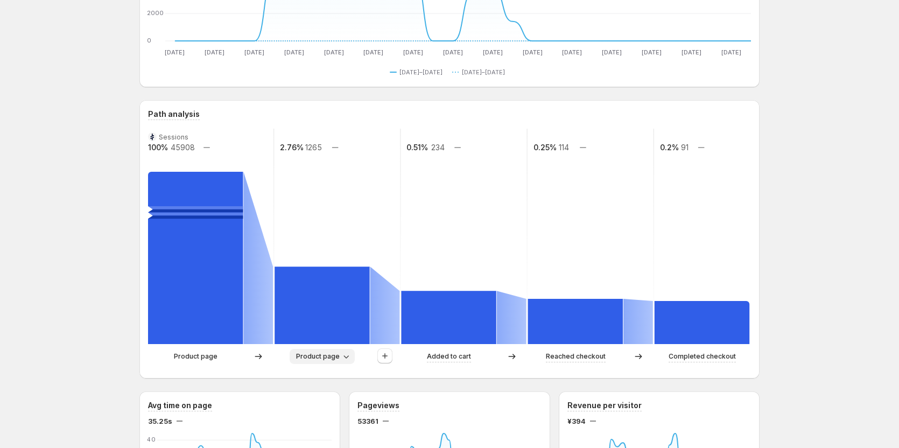
click at [336, 352] on span "Product page" at bounding box center [318, 356] width 44 height 9
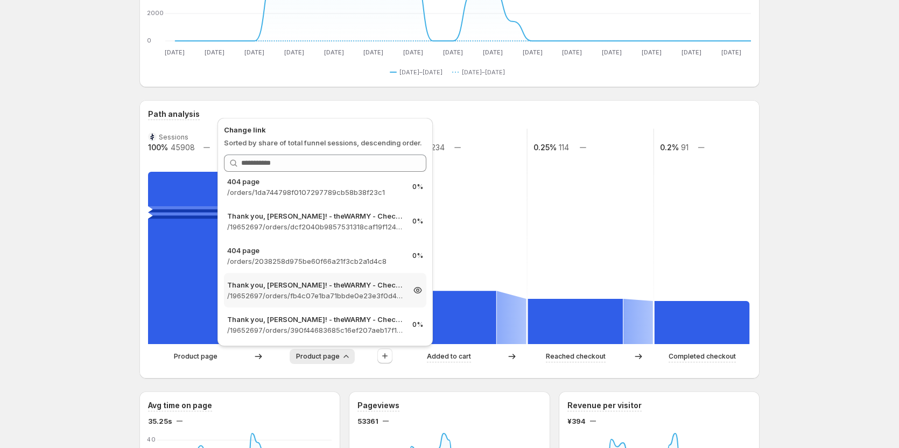
scroll to position [1131, 0]
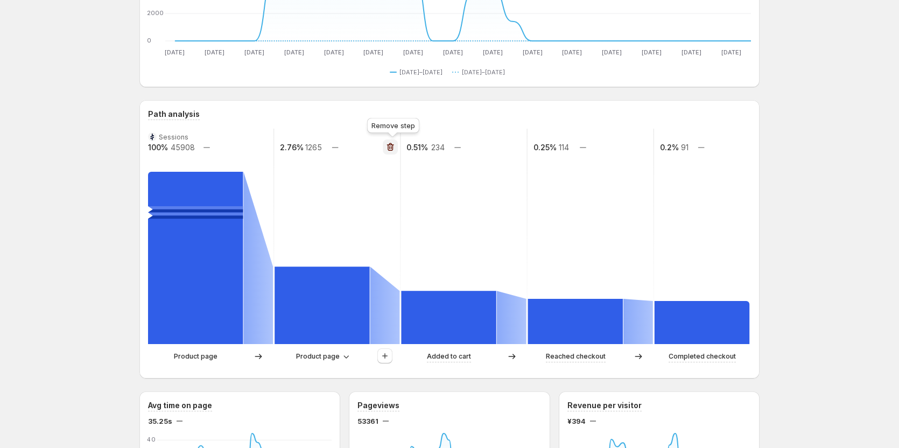
click at [388, 146] on icon "button" at bounding box center [390, 147] width 11 height 11
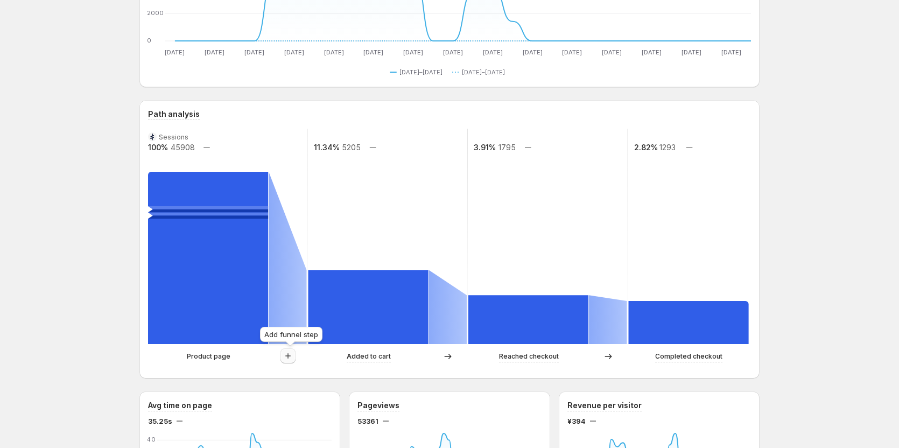
click at [289, 358] on icon "button" at bounding box center [288, 356] width 11 height 11
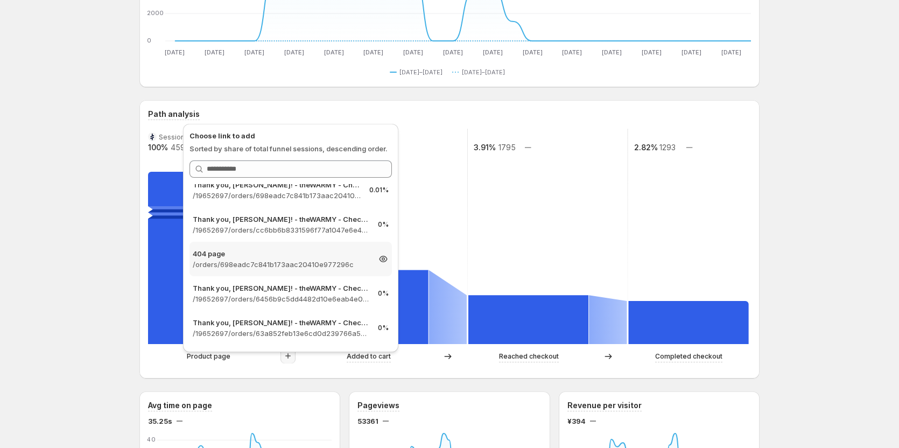
scroll to position [700, 0]
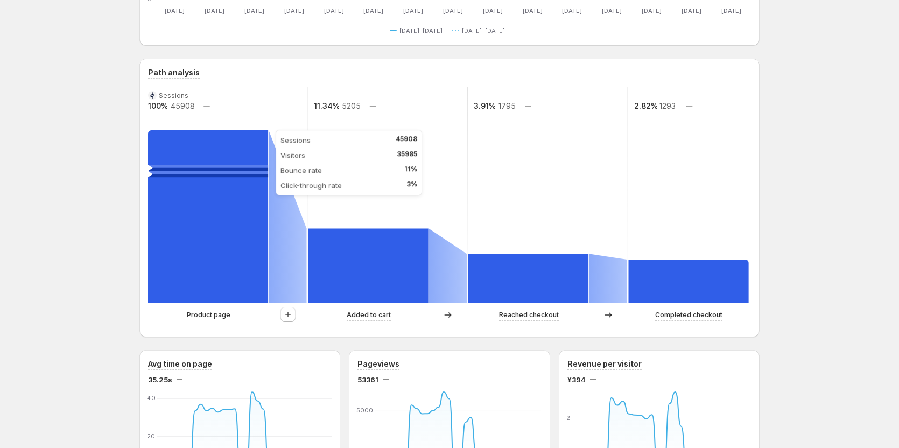
scroll to position [215, 0]
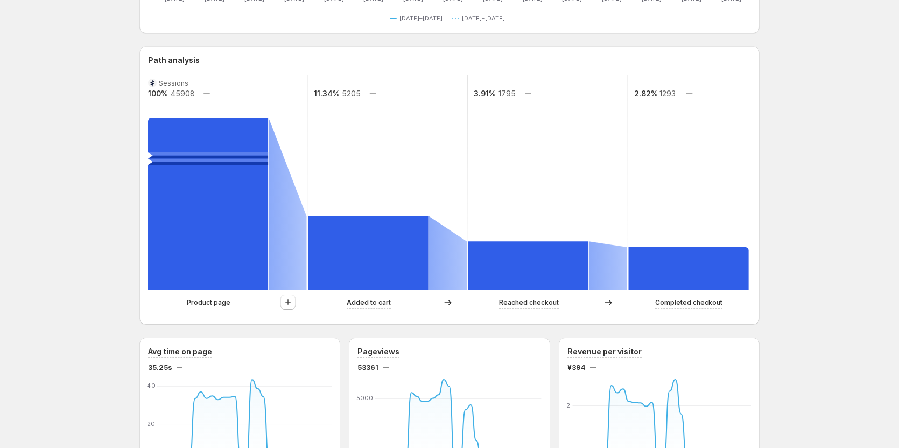
click at [259, 304] on div "Product page" at bounding box center [208, 302] width 121 height 11
click at [291, 303] on icon "button" at bounding box center [288, 302] width 11 height 11
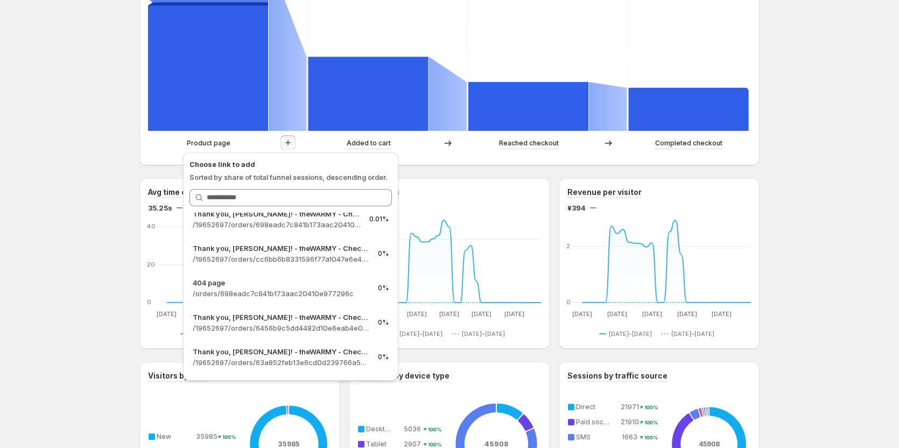
scroll to position [377, 0]
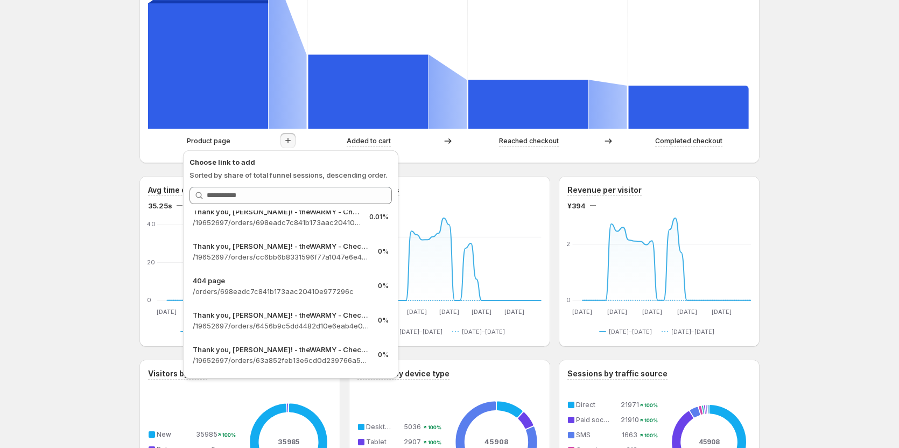
drag, startPoint x: 445, startPoint y: 163, endPoint x: 411, endPoint y: 169, distance: 34.5
click at [445, 163] on div "Path analysis Sessions 100% 45908 11.34% 5205 3.91% 1795 2.82% 1293 Product pag…" at bounding box center [449, 24] width 620 height 278
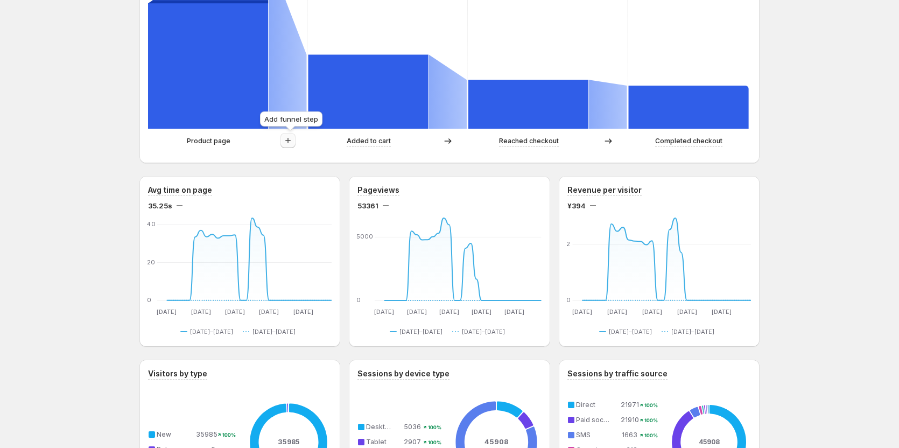
click at [290, 142] on icon "button" at bounding box center [288, 140] width 11 height 11
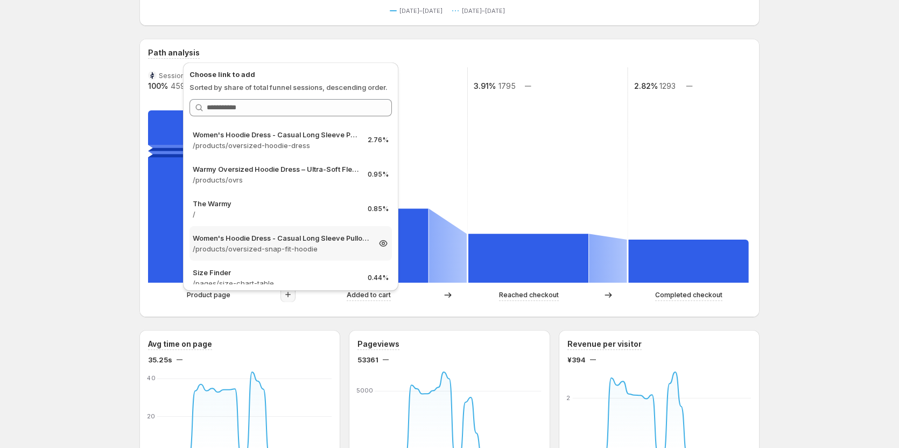
scroll to position [215, 0]
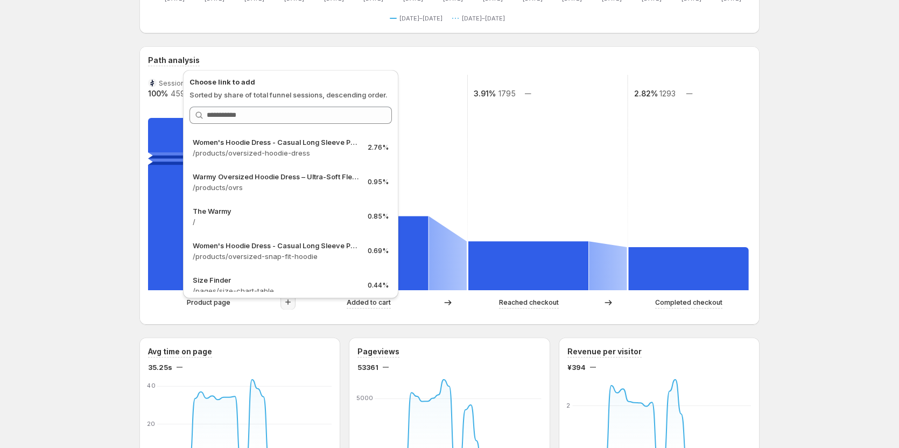
click at [472, 327] on div "Last 30 days Compare to: Jun 15, 2025 - Jul 14, 2025 Currency: JPY View by: All…" at bounding box center [449, 434] width 620 height 1217
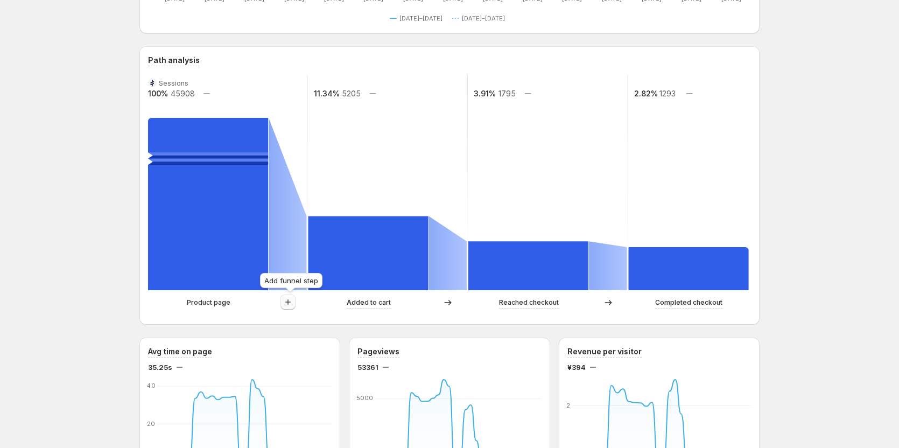
click at [292, 301] on icon "button" at bounding box center [288, 302] width 11 height 11
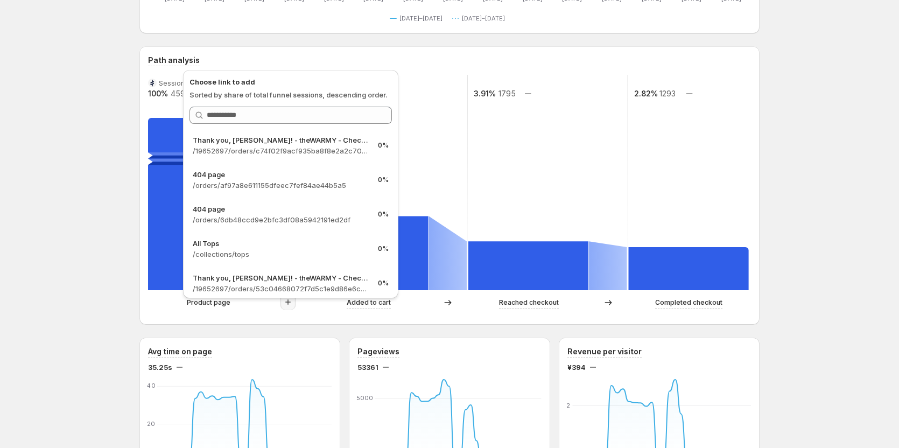
scroll to position [2389, 0]
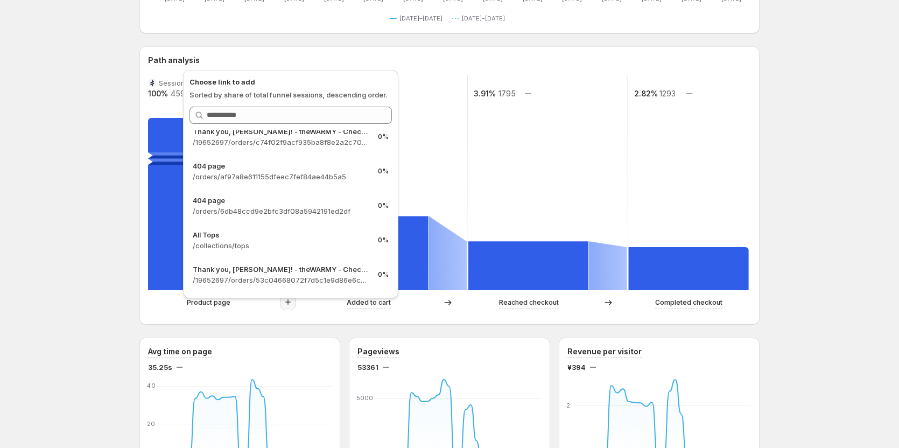
click at [802, 145] on div "Women's Hoodie Dress - Casual Long Sleeve Pullover Sweatshirt Dress. This page …" at bounding box center [449, 443] width 899 height 1316
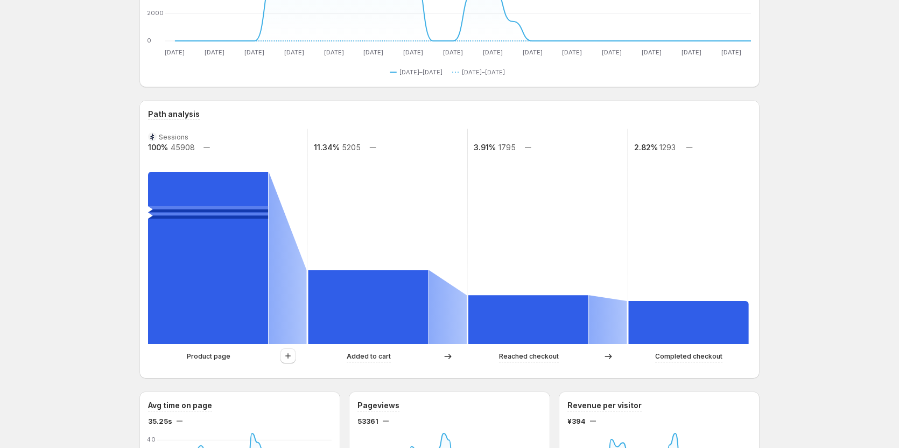
scroll to position [269, 0]
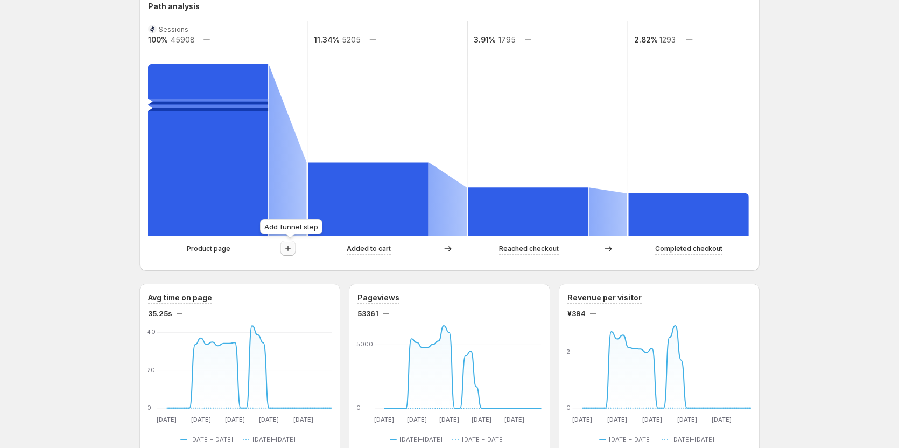
click at [284, 248] on button "button" at bounding box center [288, 248] width 15 height 15
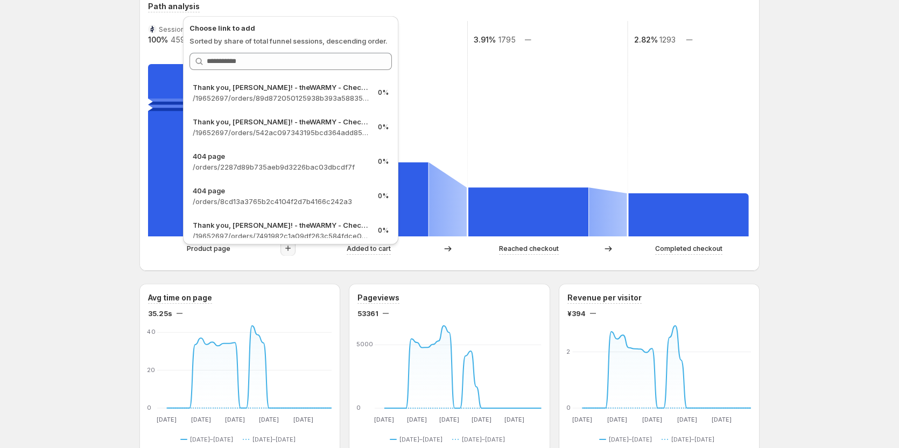
scroll to position [1777, 0]
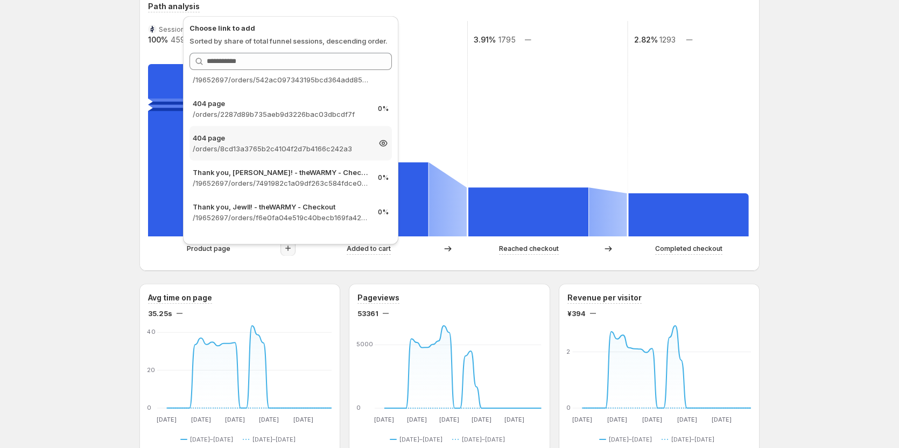
click at [304, 139] on p "404 page" at bounding box center [281, 137] width 177 height 11
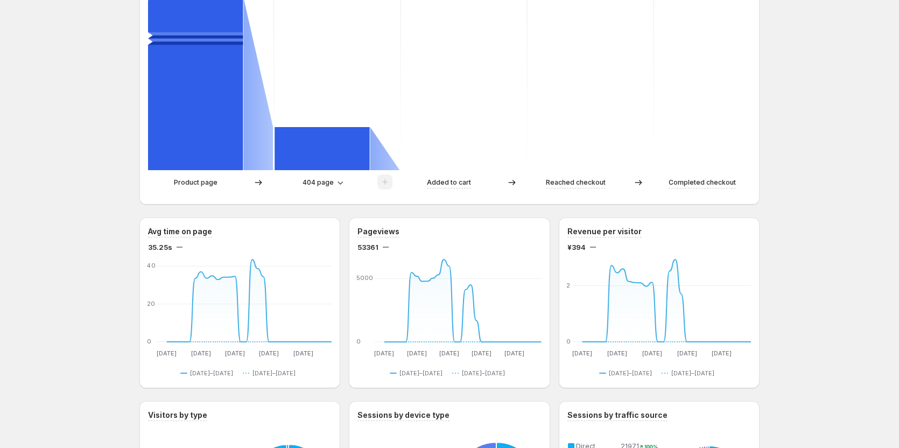
scroll to position [323, 0]
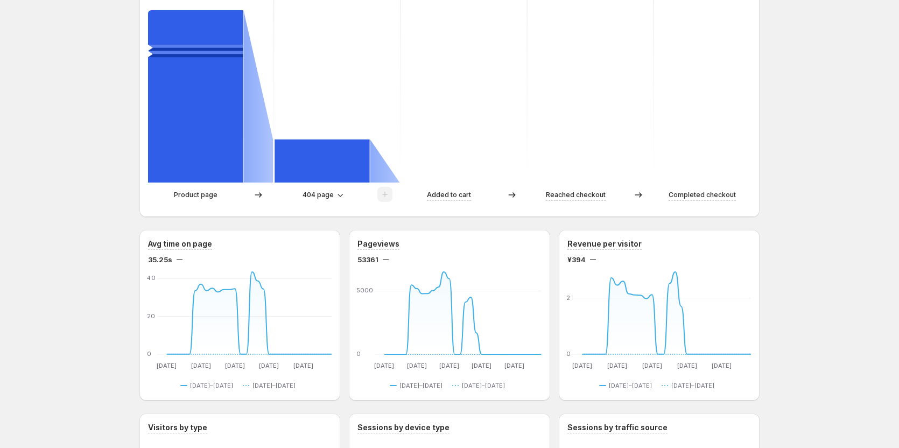
click at [243, 193] on div "Product page" at bounding box center [195, 195] width 95 height 11
click at [336, 194] on button "404 page" at bounding box center [322, 194] width 53 height 15
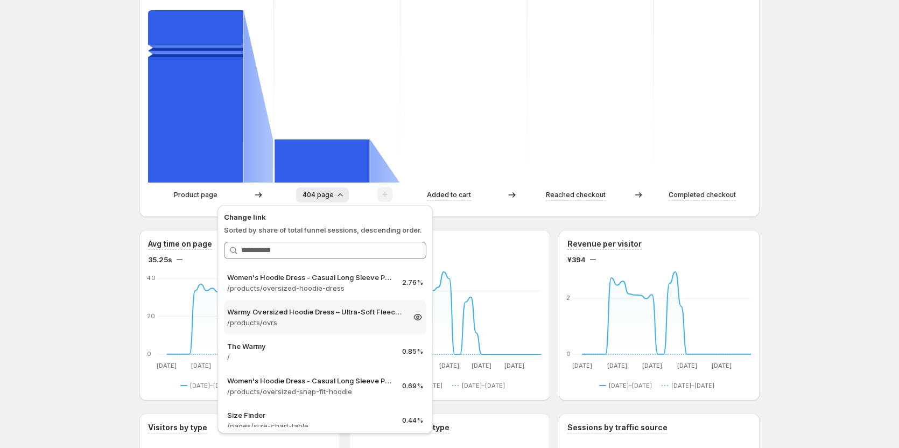
click at [313, 313] on p "Warmy Oversized Hoodie Dress – Ultra-Soft Fleece Sweatshirt Dress for Women (Pl…" at bounding box center [315, 311] width 177 height 11
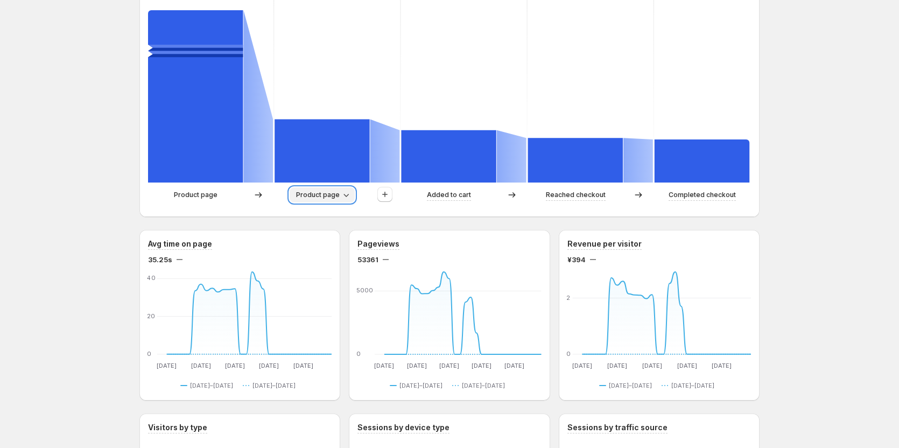
click at [329, 199] on span "Product page" at bounding box center [318, 195] width 44 height 9
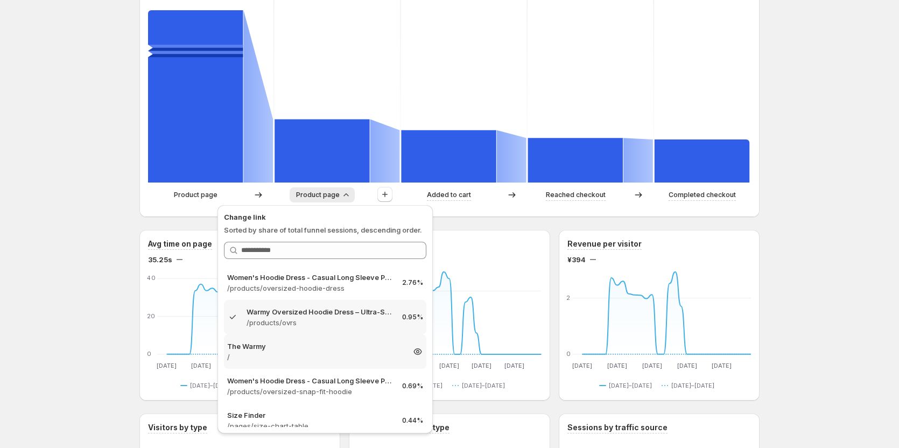
click at [296, 337] on div "The Warmy / 0.85%" at bounding box center [325, 351] width 202 height 34
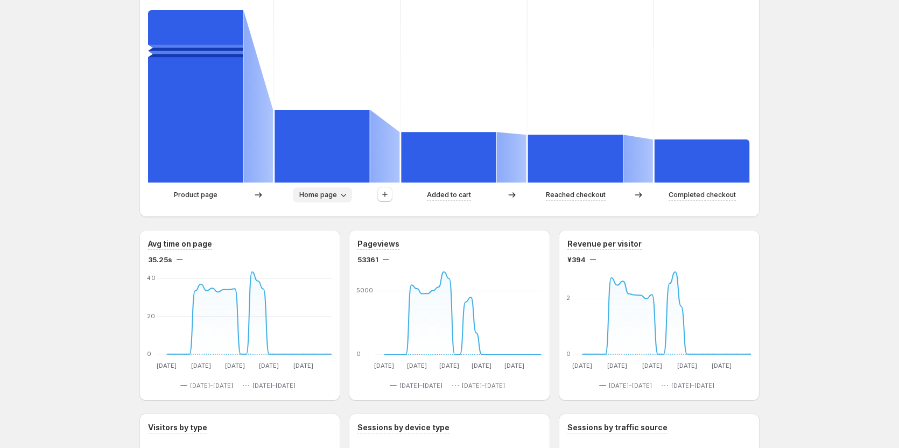
click at [310, 193] on span "Home page" at bounding box center [318, 195] width 38 height 9
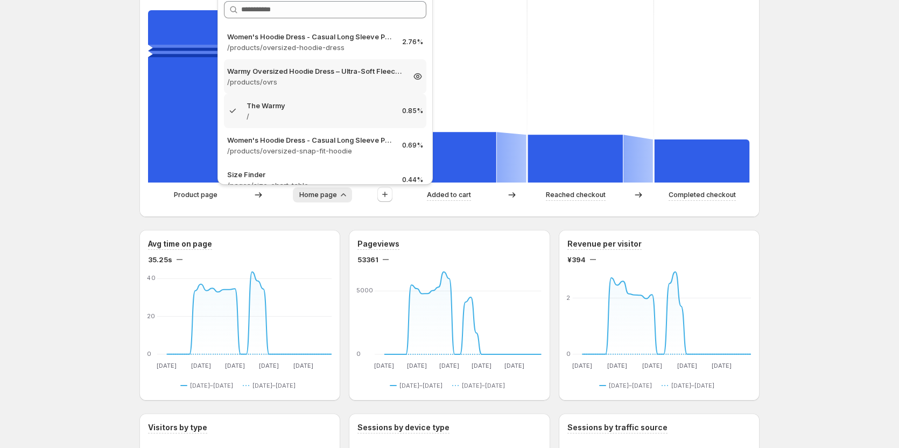
scroll to position [269, 0]
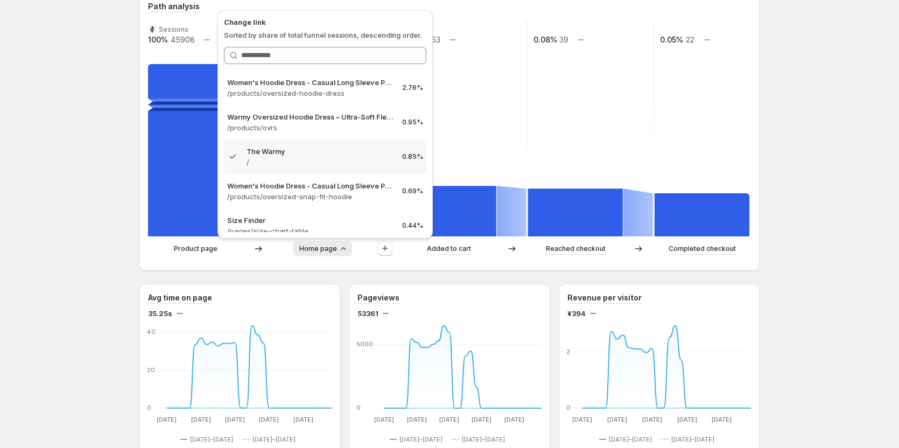
click at [79, 138] on div "Women's Hoodie Dress - Casual Long Sleeve Pullover Sweatshirt Dress. This page …" at bounding box center [449, 389] width 899 height 1316
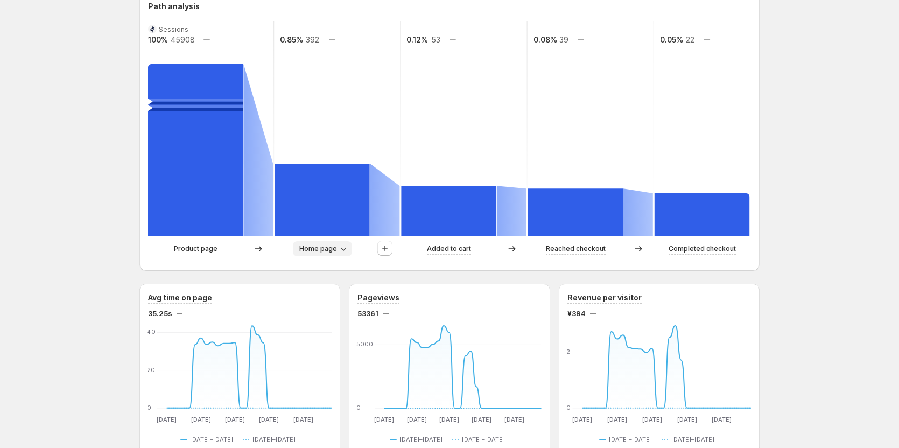
click at [345, 252] on icon "button" at bounding box center [343, 248] width 11 height 11
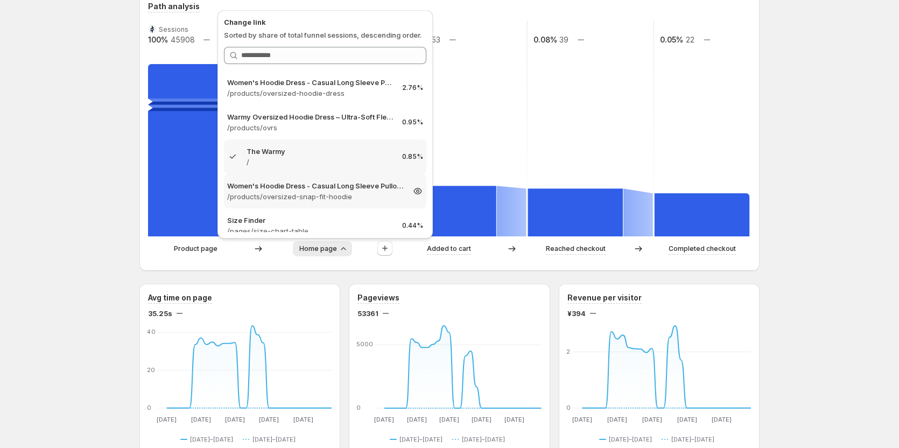
click at [322, 191] on p "Women's Hoodie Dress - Casual Long Sleeve Pullover Sweatshirt Dress" at bounding box center [315, 185] width 177 height 11
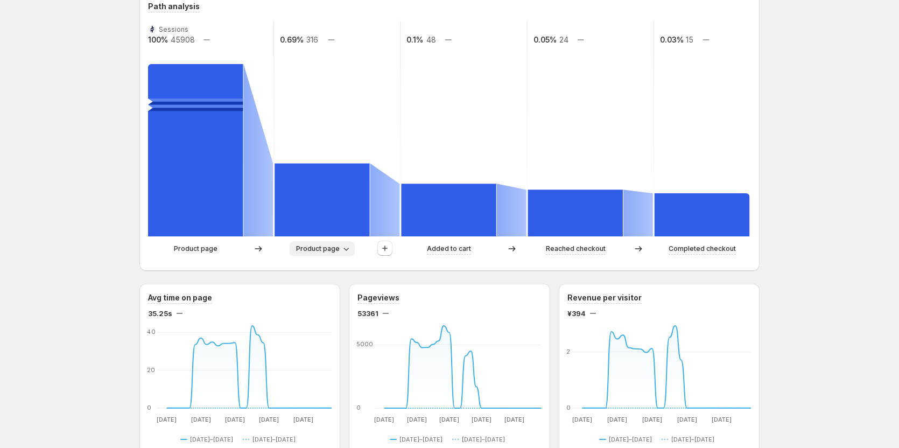
click at [320, 244] on button "Product page" at bounding box center [322, 248] width 65 height 15
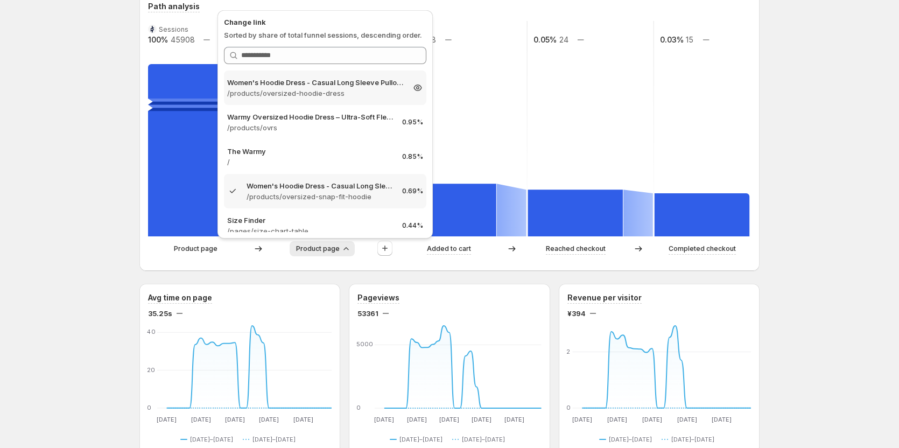
click at [324, 96] on p "/products/oversized-hoodie-dress" at bounding box center [315, 93] width 177 height 11
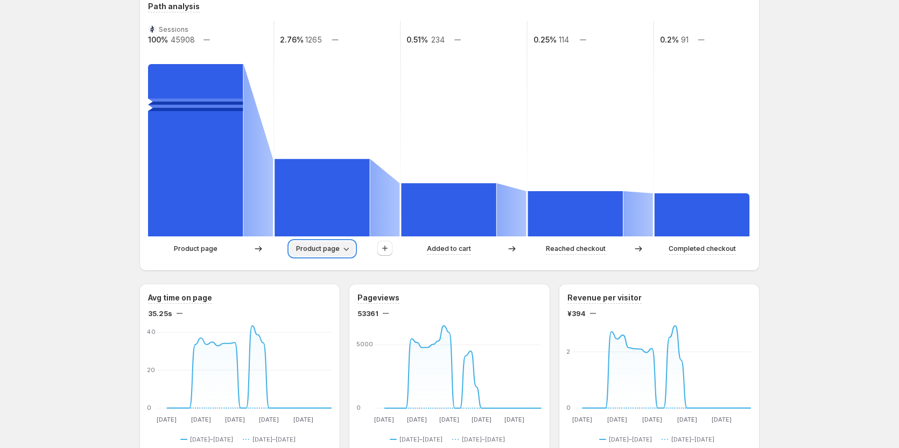
click at [319, 242] on button "Product page" at bounding box center [322, 248] width 65 height 15
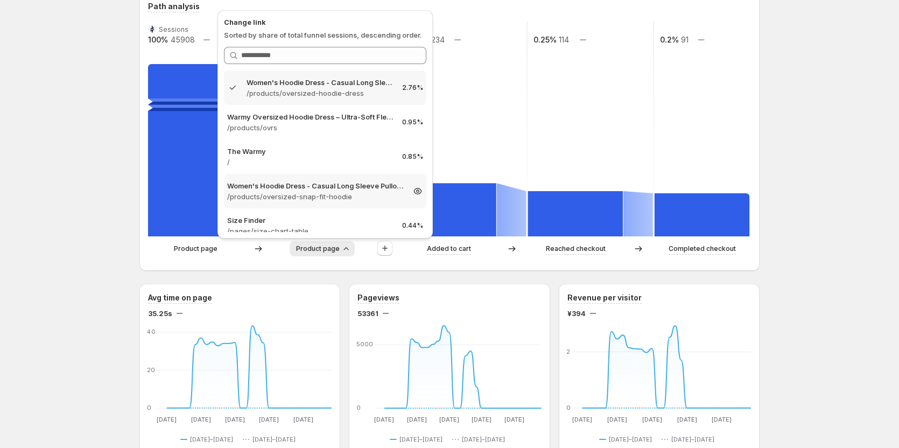
click at [336, 202] on div "Women's Hoodie Dress - Casual Long Sleeve Pullover Sweatshirt Dress /products/o…" at bounding box center [325, 191] width 202 height 34
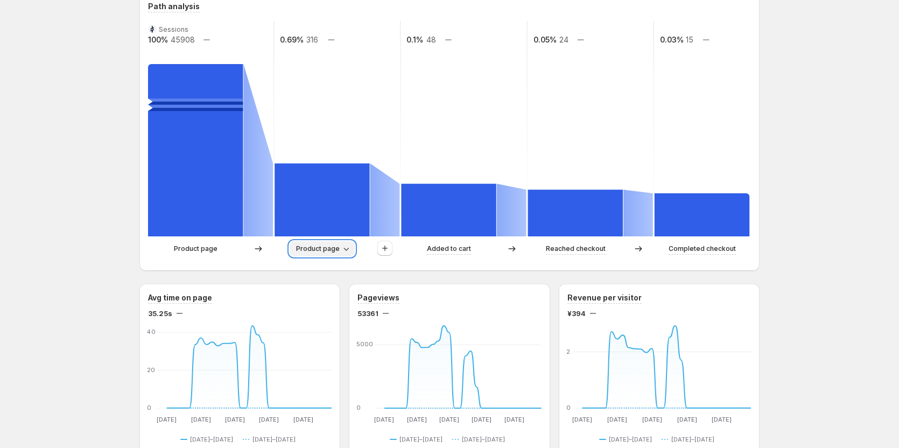
click at [317, 250] on span "Product page" at bounding box center [318, 249] width 44 height 9
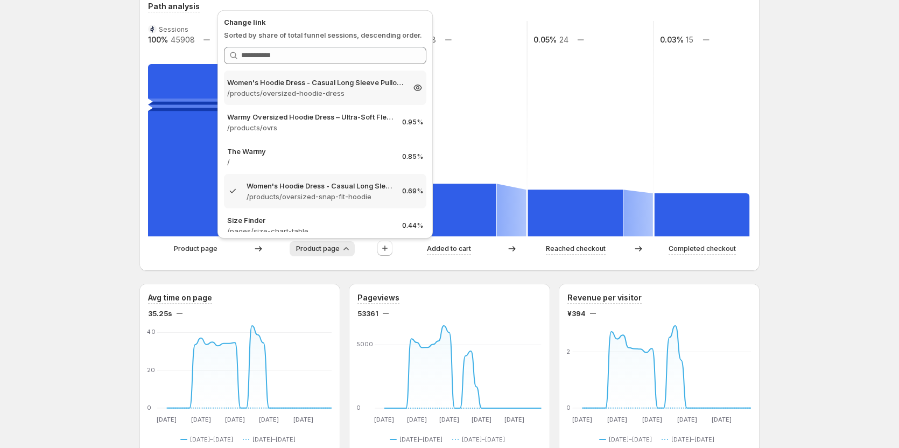
click at [334, 90] on p "/products/oversized-hoodie-dress" at bounding box center [315, 93] width 177 height 11
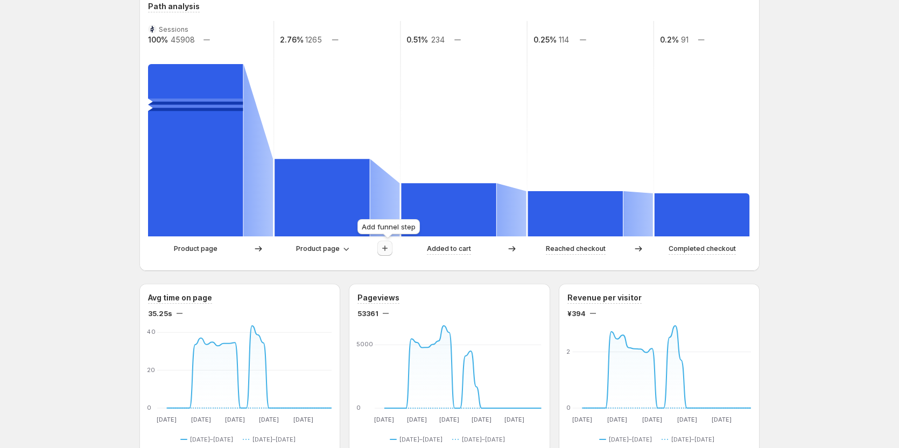
click at [390, 253] on icon "button" at bounding box center [385, 248] width 11 height 11
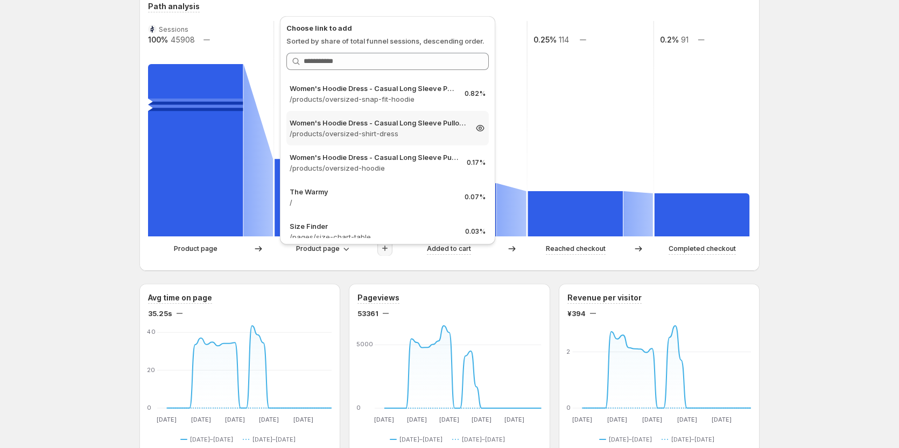
click at [424, 118] on p "Women's Hoodie Dress - Casual Long Sleeve Pullover Sweatshirt Dress" at bounding box center [378, 122] width 177 height 11
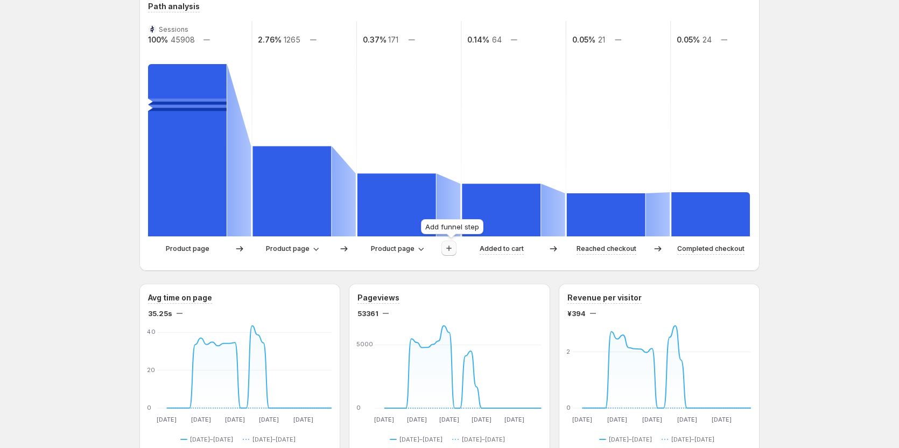
click at [451, 247] on icon "button" at bounding box center [448, 248] width 5 height 5
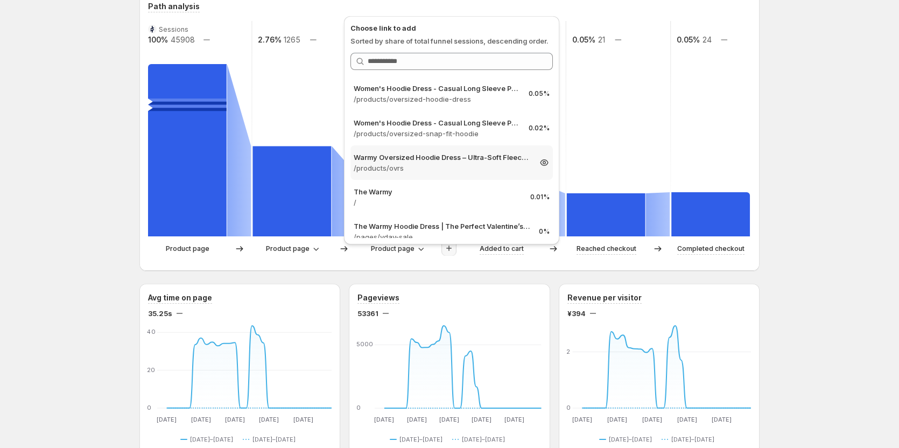
click at [477, 156] on p "Warmy Oversized Hoodie Dress – Ultra-Soft Fleece Sweatshirt Dress for Women (Pl…" at bounding box center [442, 157] width 177 height 11
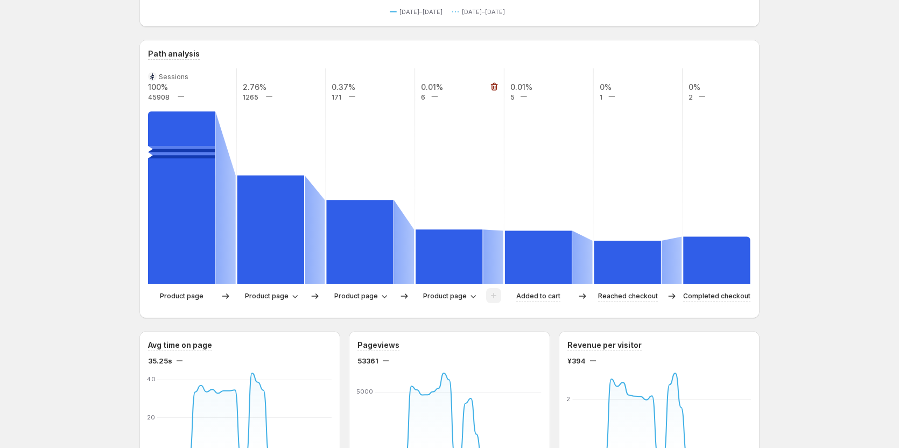
scroll to position [215, 0]
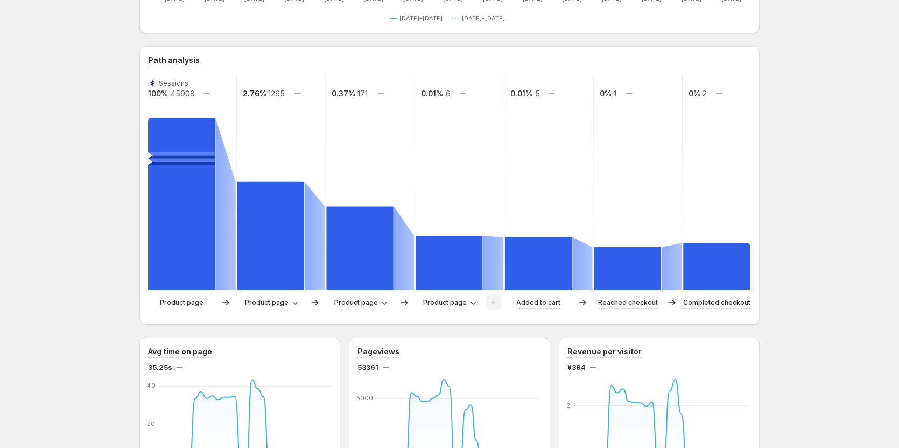
click at [783, 187] on div "Women's Hoodie Dress - Casual Long Sleeve Pullover Sweatshirt Dress. This page …" at bounding box center [449, 443] width 899 height 1316
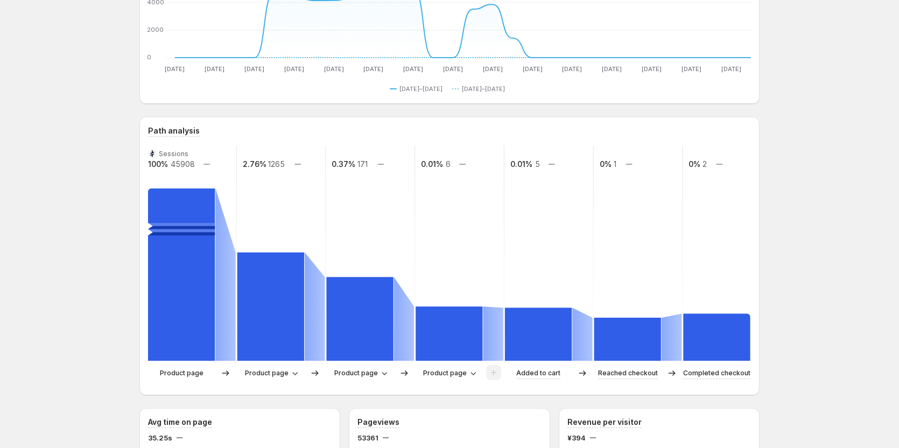
scroll to position [162, 0]
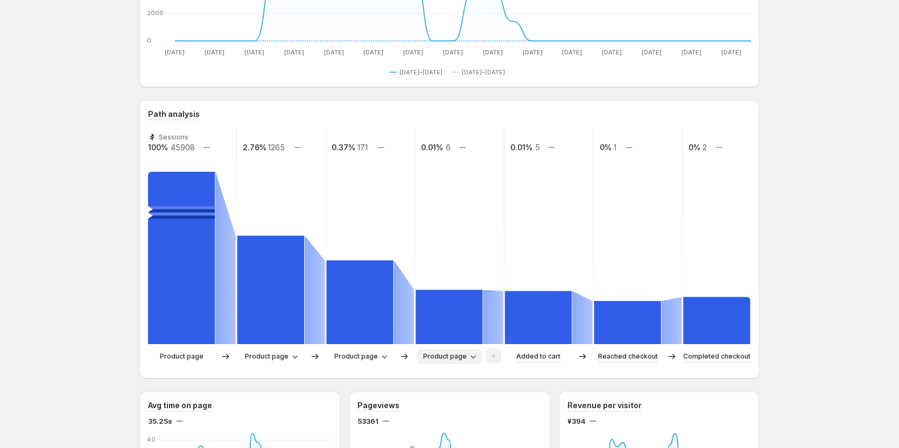
click at [451, 356] on span "Product page" at bounding box center [445, 356] width 44 height 9
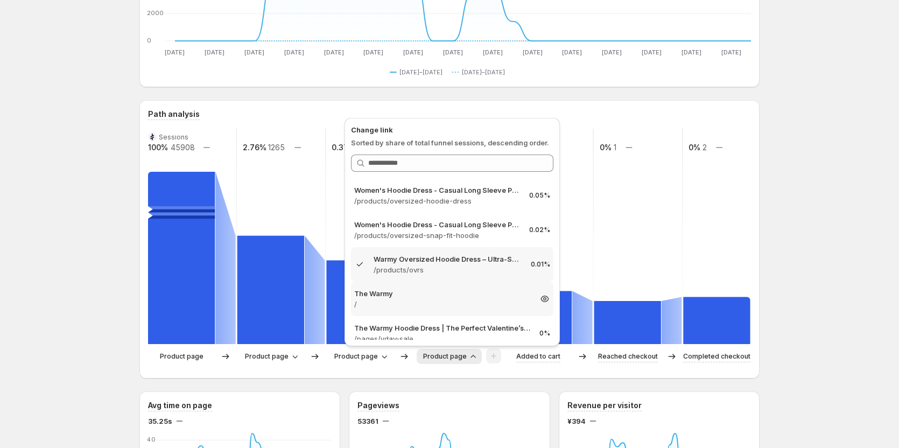
click at [451, 304] on p "/" at bounding box center [442, 304] width 177 height 11
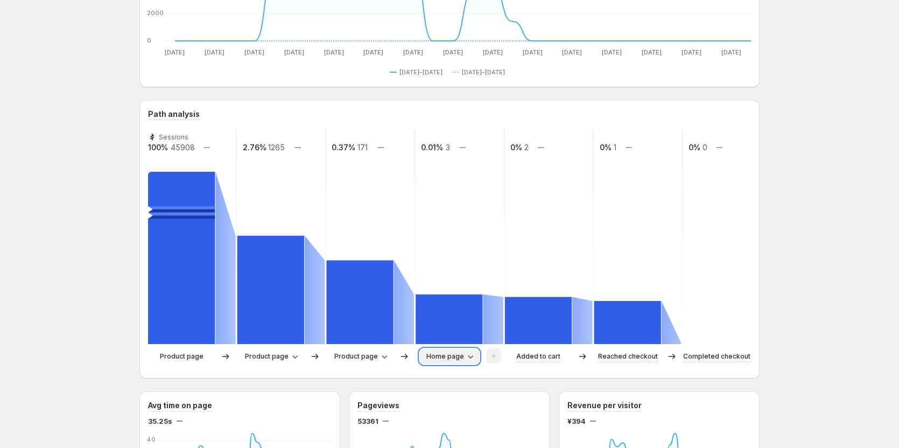
click at [459, 354] on span "Home page" at bounding box center [446, 356] width 38 height 9
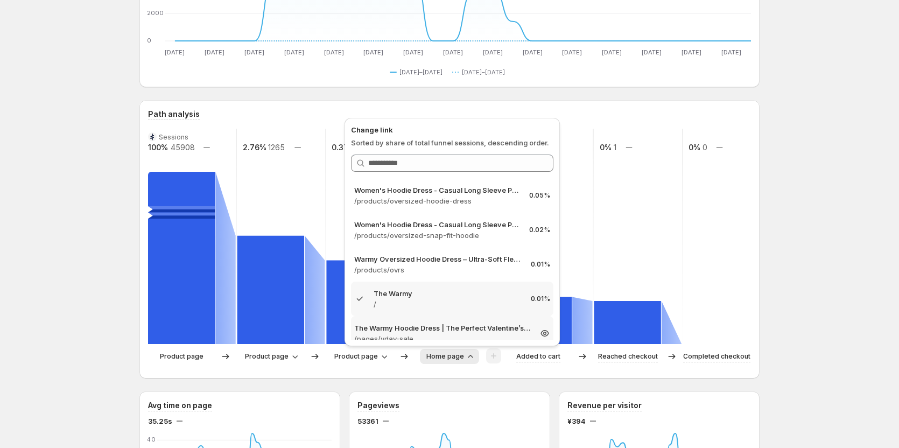
click at [459, 330] on p "The Warmy Hoodie Dress | The Perfect Valentine’s Day Gift" at bounding box center [442, 328] width 177 height 11
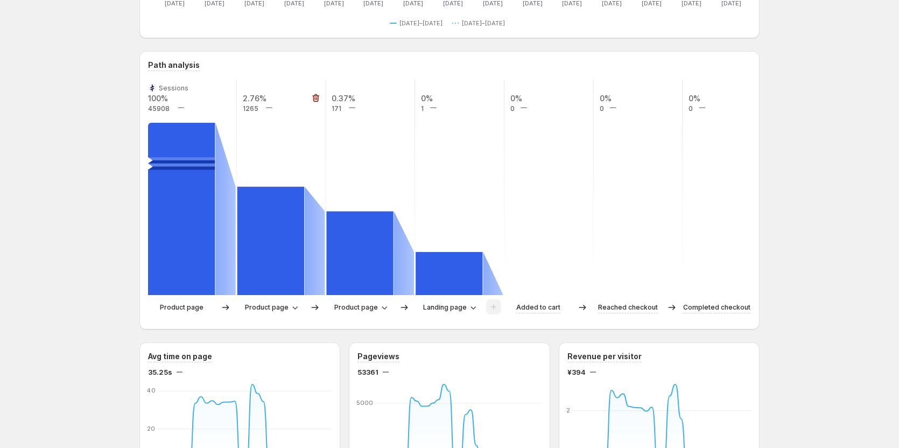
scroll to position [221, 0]
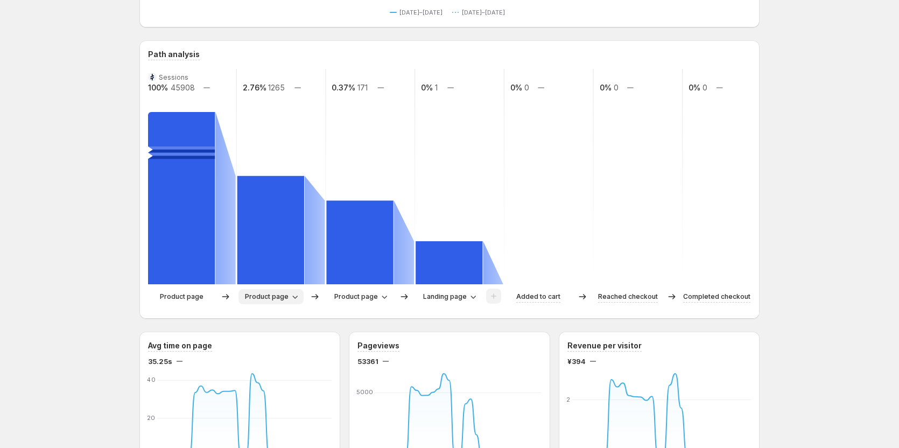
click at [295, 294] on icon "button" at bounding box center [295, 296] width 11 height 11
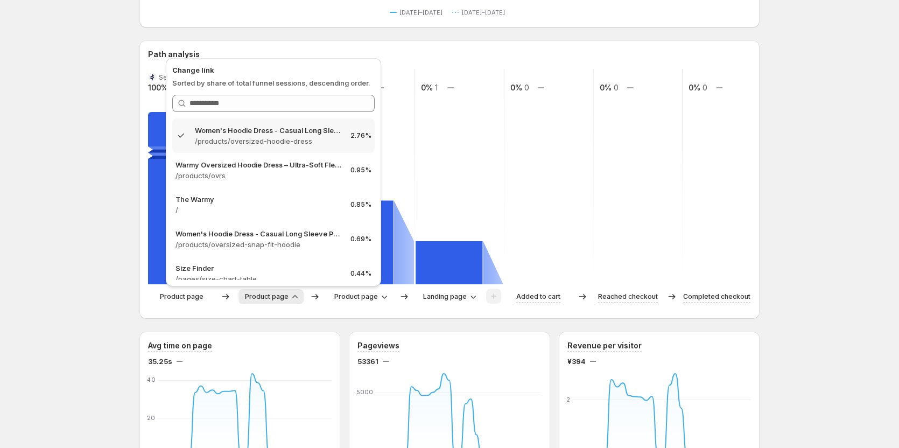
click at [841, 181] on div "Women's Hoodie Dress - Casual Long Sleeve Pullover Sweatshirt Dress. This page …" at bounding box center [449, 437] width 899 height 1316
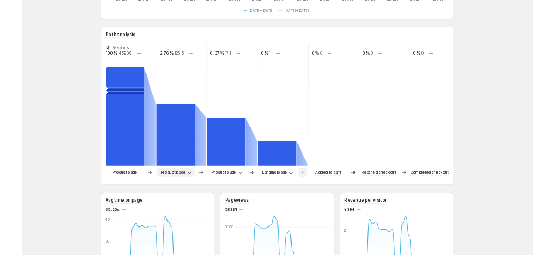
scroll to position [215, 0]
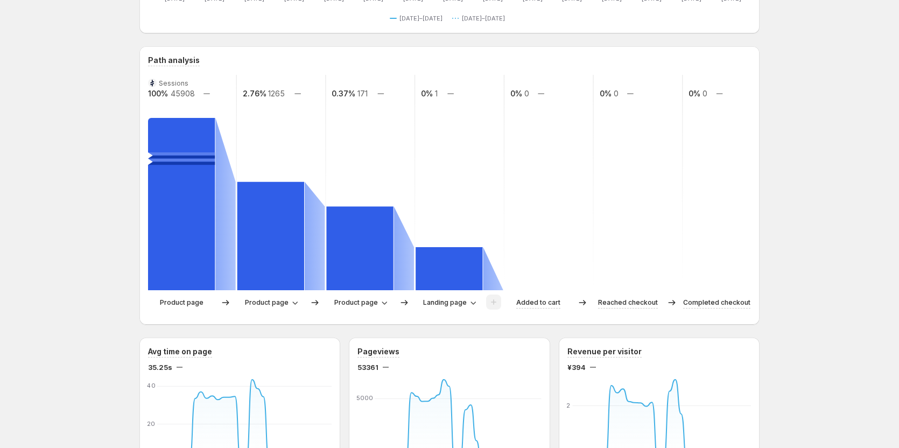
click at [280, 291] on div "Sessions 100% 45908 2.76% 1265 0.37% 171 0% 1 0% 0 0% 0 0% 0 Product page Produ…" at bounding box center [449, 195] width 603 height 241
click at [285, 308] on button "Product page" at bounding box center [271, 302] width 65 height 15
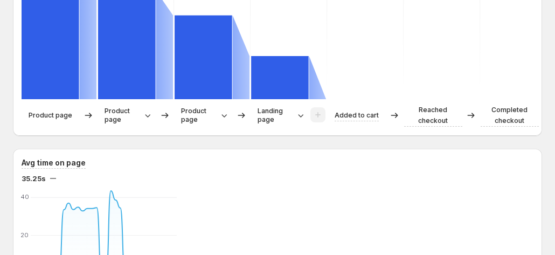
scroll to position [431, 0]
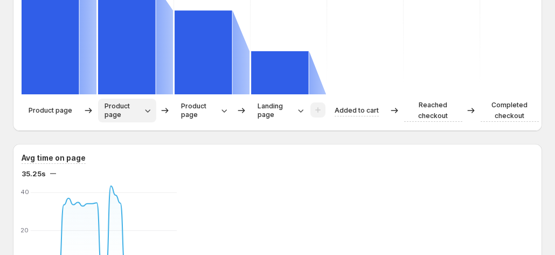
click at [131, 102] on span "Product page" at bounding box center [122, 110] width 37 height 17
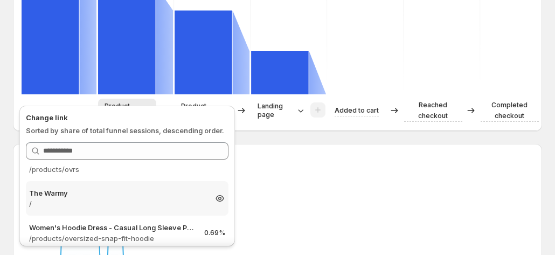
scroll to position [108, 0]
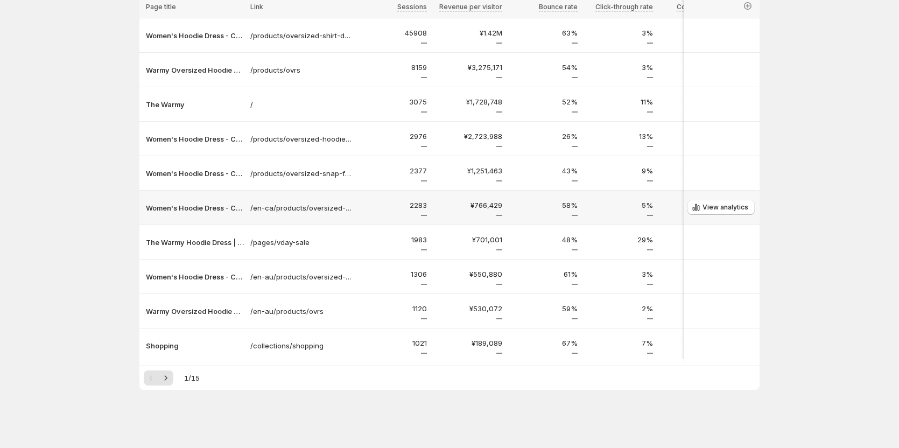
scroll to position [97, 0]
click at [163, 376] on button "Next" at bounding box center [165, 378] width 15 height 15
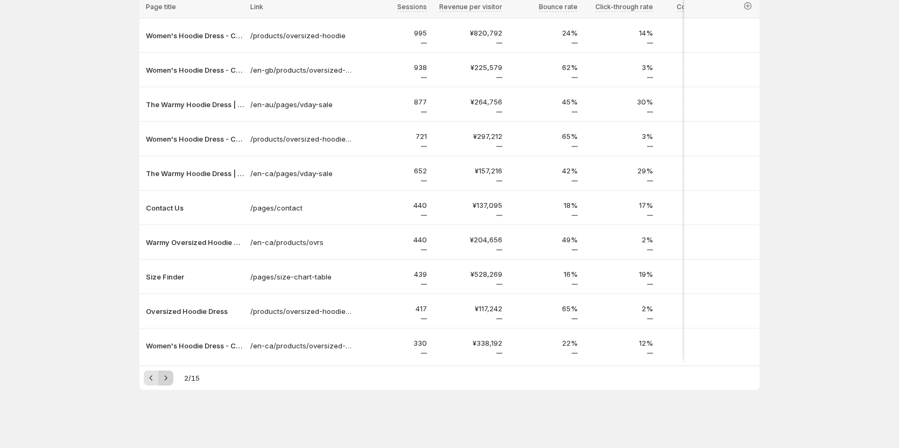
click at [163, 376] on button "Next" at bounding box center [165, 378] width 15 height 15
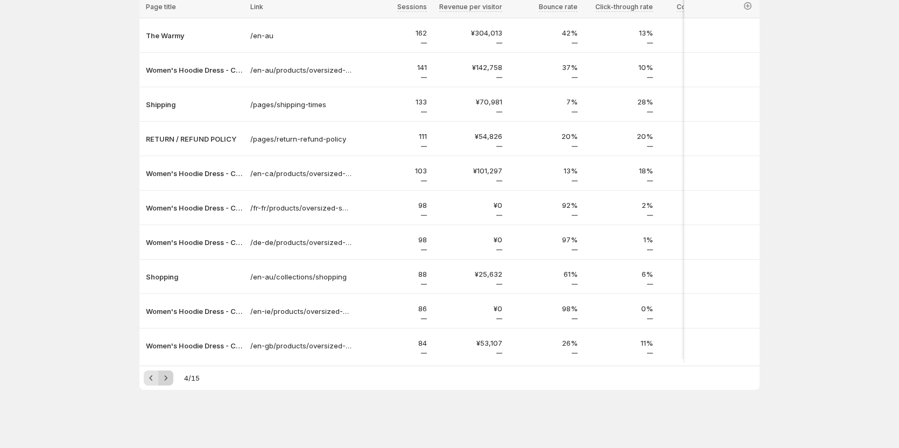
click at [163, 376] on button "Next" at bounding box center [165, 378] width 15 height 15
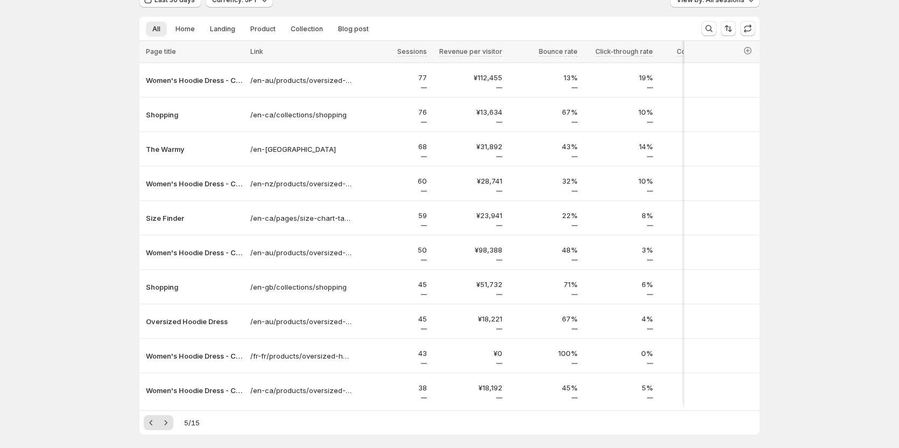
scroll to position [0, 0]
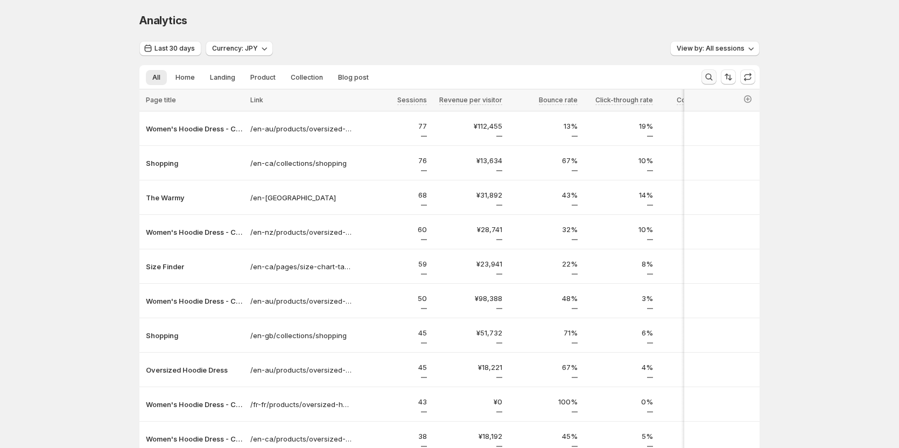
click at [709, 78] on icon "Search and filter results" at bounding box center [709, 77] width 7 height 7
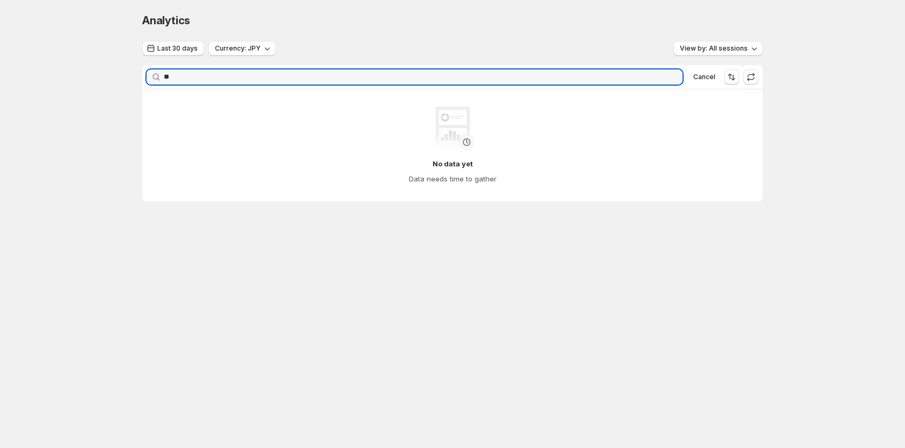
type input "*"
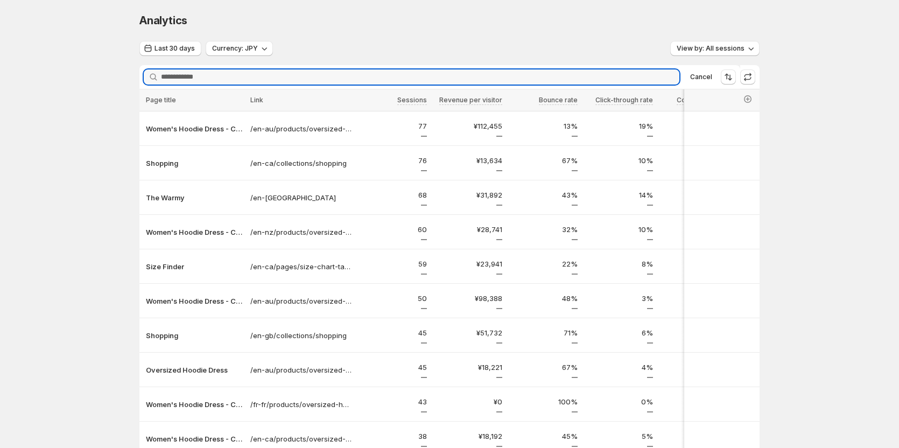
click at [73, 144] on div "Analytics. This page is ready Analytics Last 30 days Currency: JPY View by: All…" at bounding box center [449, 270] width 899 height 541
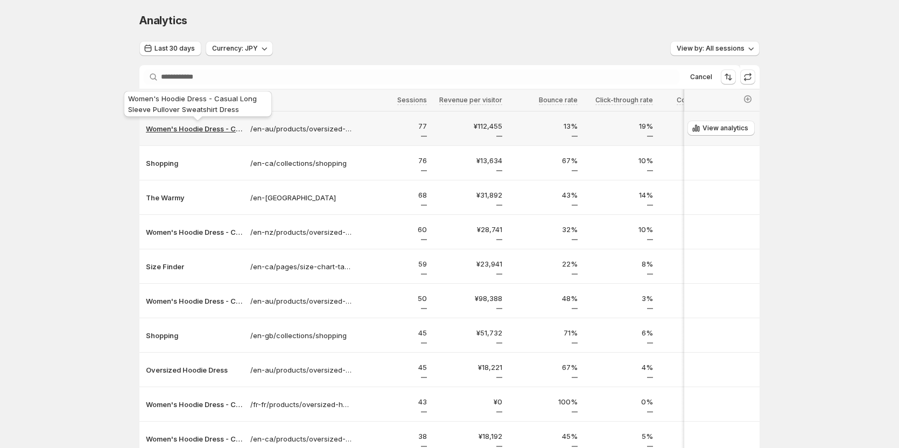
click at [191, 127] on p "Women's Hoodie Dress - Casual Long Sleeve Pullover Sweatshirt Dress" at bounding box center [195, 128] width 98 height 11
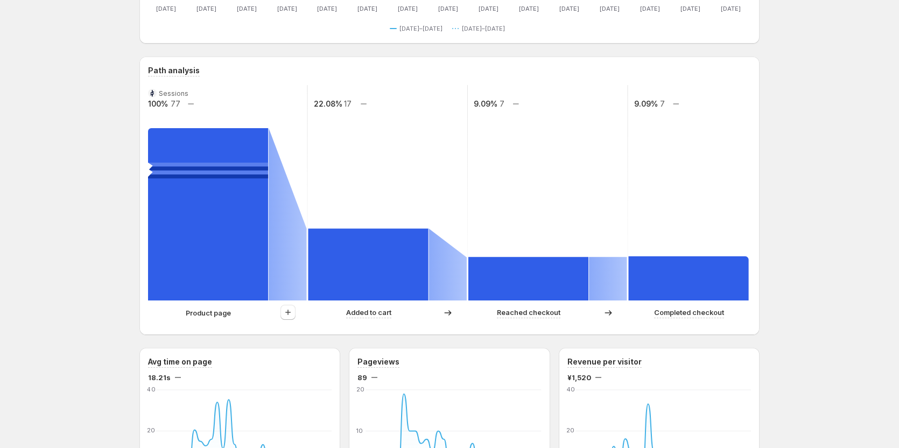
scroll to position [215, 0]
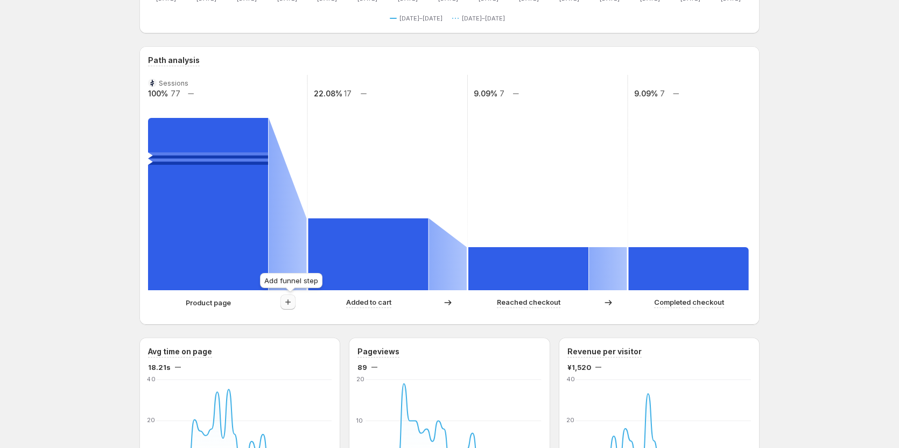
click at [289, 303] on icon "button" at bounding box center [288, 302] width 11 height 11
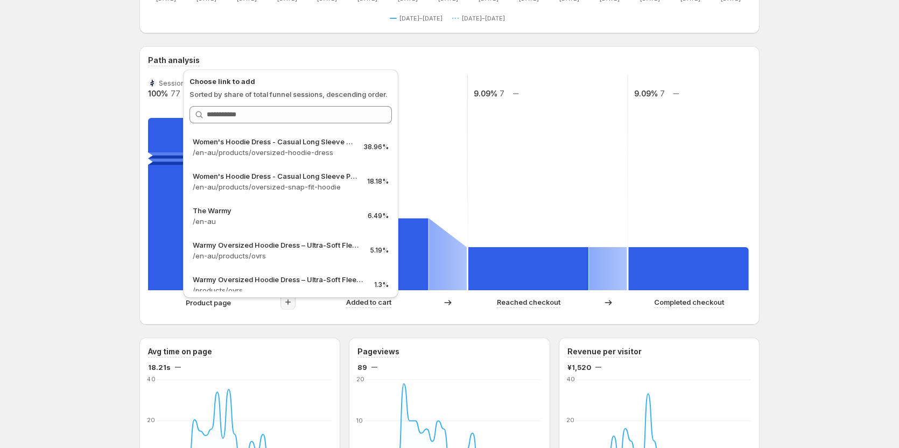
drag, startPoint x: 250, startPoint y: 349, endPoint x: 249, endPoint y: 379, distance: 29.6
click at [249, 379] on div "Avg time on page 18.21s Jul 15 Jul 15 Jul 21 Jul 21 Jul 27 Jul 27 Aug 2 Aug 2 A…" at bounding box center [240, 422] width 184 height 153
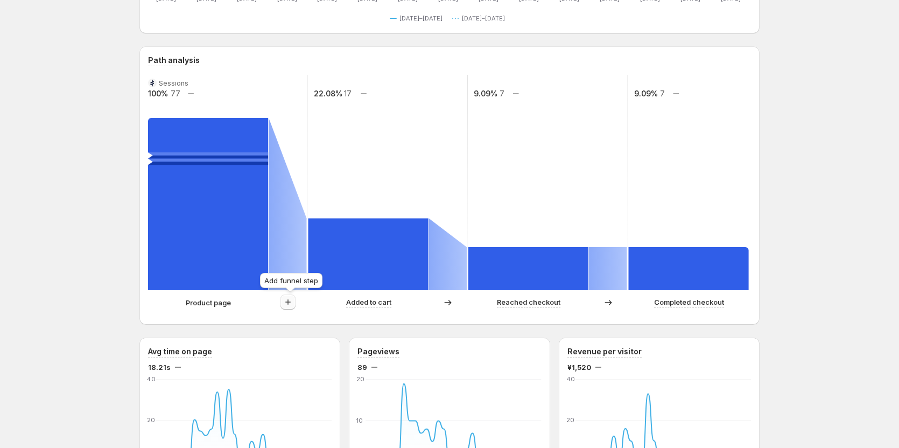
click at [289, 308] on button "button" at bounding box center [288, 302] width 15 height 15
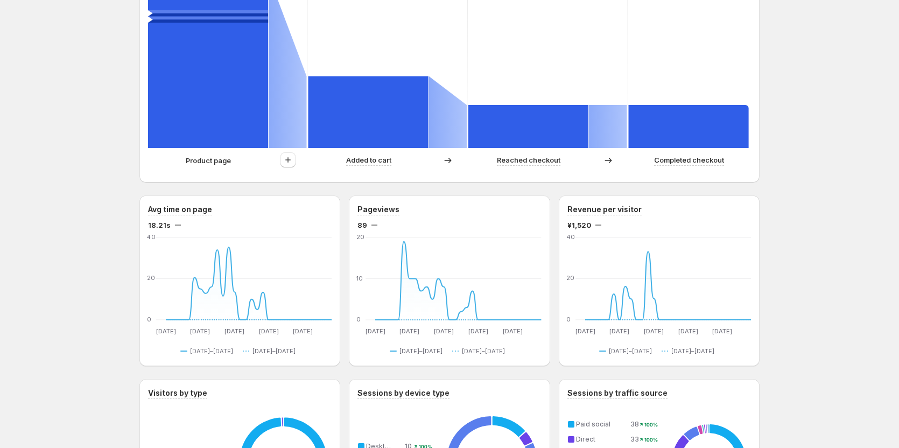
scroll to position [377, 0]
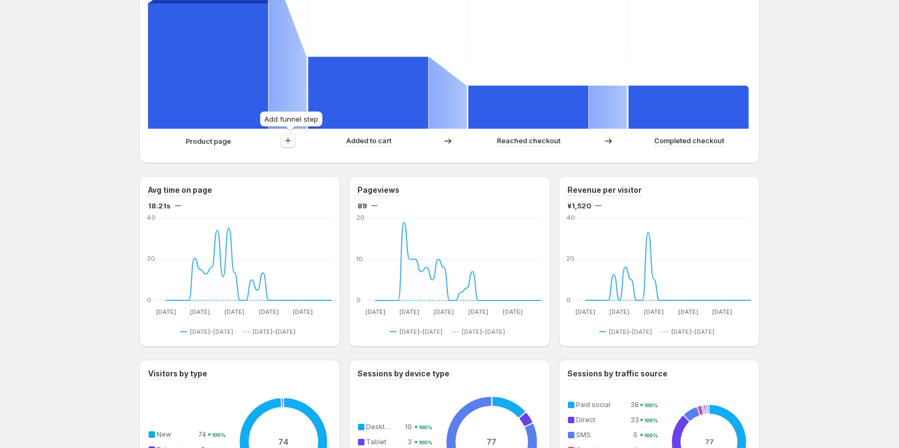
click at [294, 142] on icon "button" at bounding box center [288, 140] width 11 height 11
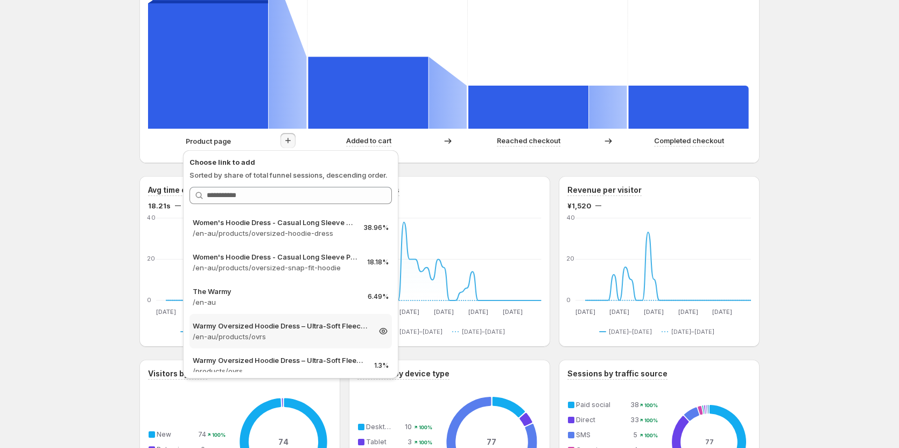
scroll to position [54, 0]
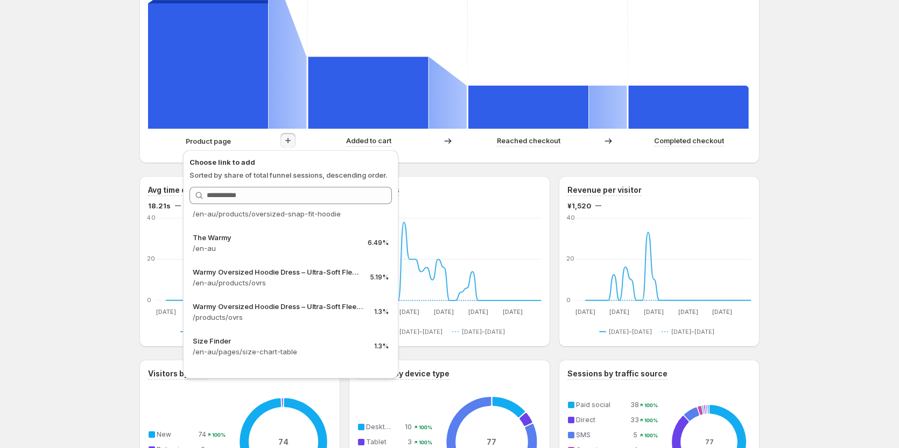
click at [426, 166] on div "Last 30 days Compare to: Jun 15, 2025 - Jul 14, 2025 Currency: JPY View by: All…" at bounding box center [449, 272] width 620 height 1217
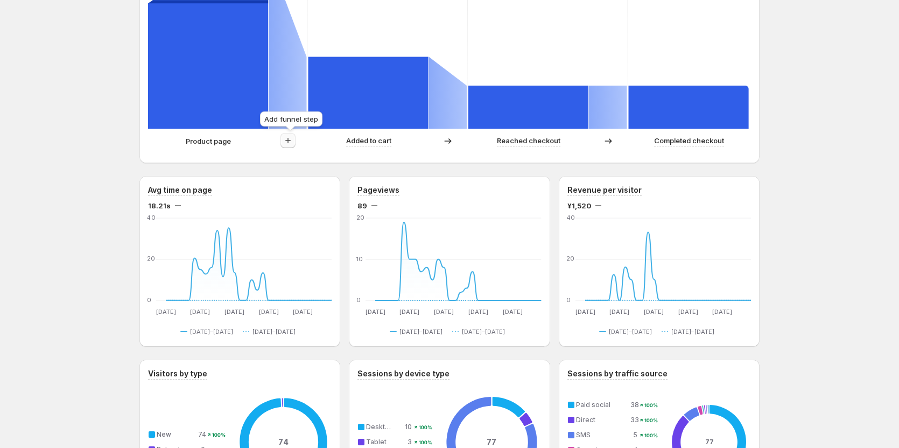
click at [289, 139] on icon "button" at bounding box center [288, 140] width 11 height 11
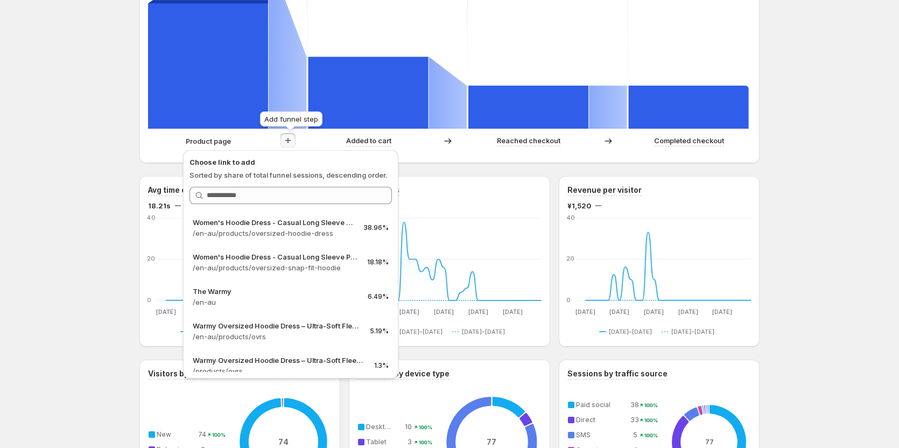
click at [289, 139] on icon "button" at bounding box center [288, 140] width 11 height 11
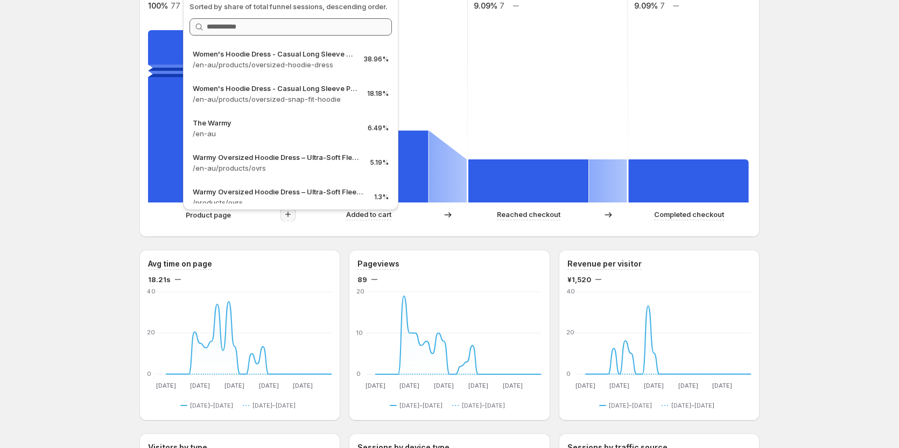
scroll to position [269, 0]
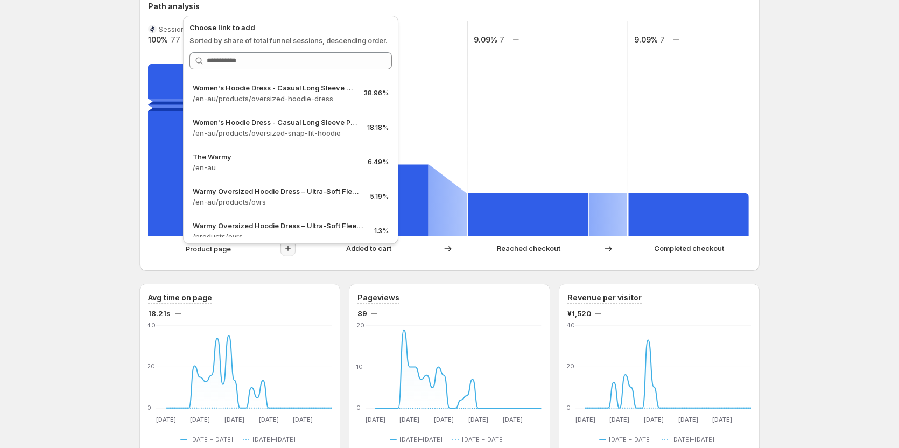
click at [123, 129] on div "Women's Hoodie Dress - Casual Long Sleeve Pullover Sweatshirt Dress. This page …" at bounding box center [449, 389] width 899 height 1316
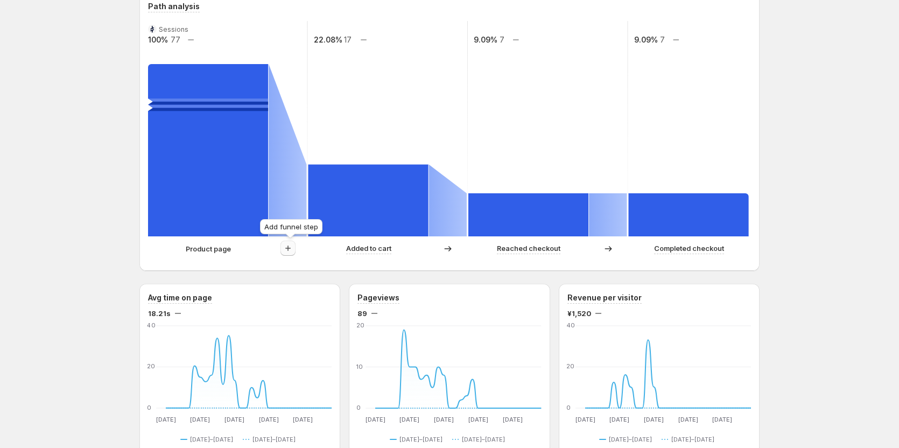
click at [291, 252] on icon "button" at bounding box center [288, 248] width 11 height 11
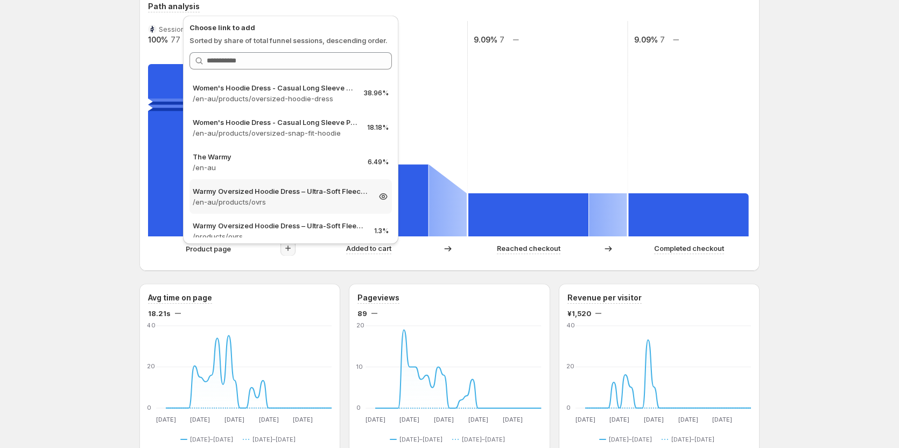
click at [294, 197] on p "/en-au/products/ovrs" at bounding box center [281, 202] width 177 height 11
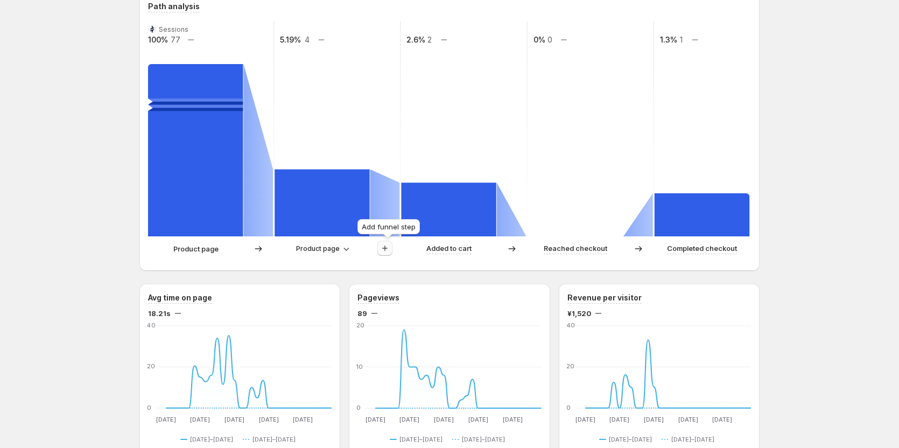
click at [387, 246] on icon "button" at bounding box center [385, 248] width 11 height 11
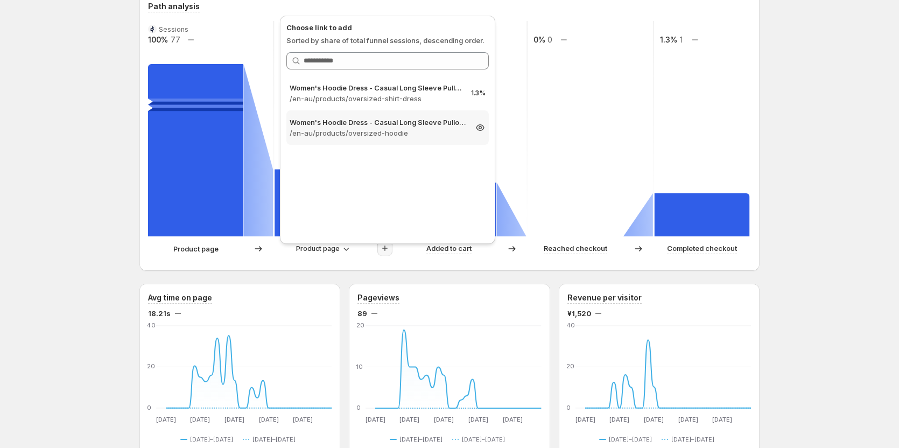
click at [381, 120] on p "Women's Hoodie Dress - Casual Long Sleeve Pullover Sweatshirt Dress" at bounding box center [378, 122] width 177 height 11
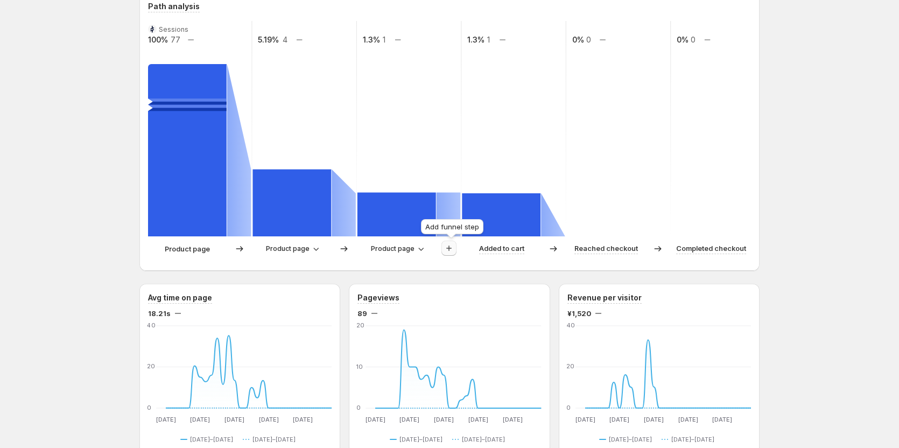
click at [453, 252] on icon "button" at bounding box center [449, 248] width 11 height 11
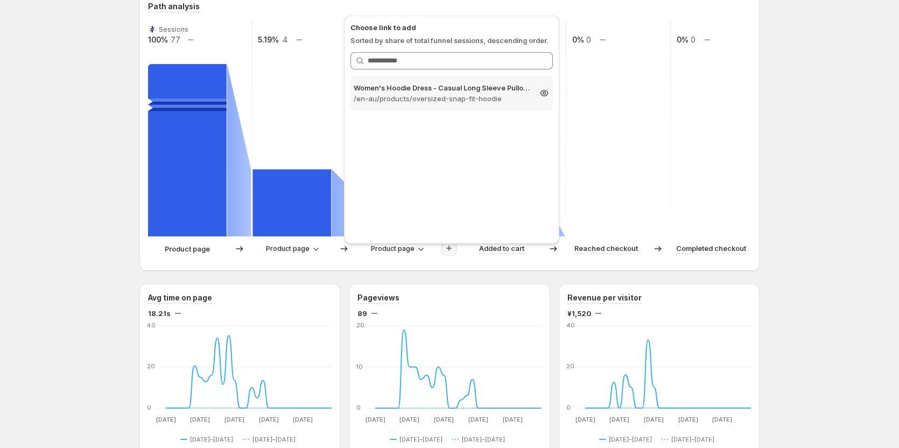
click at [444, 103] on p "/en-au/products/oversized-snap-fit-hoodie" at bounding box center [442, 98] width 177 height 11
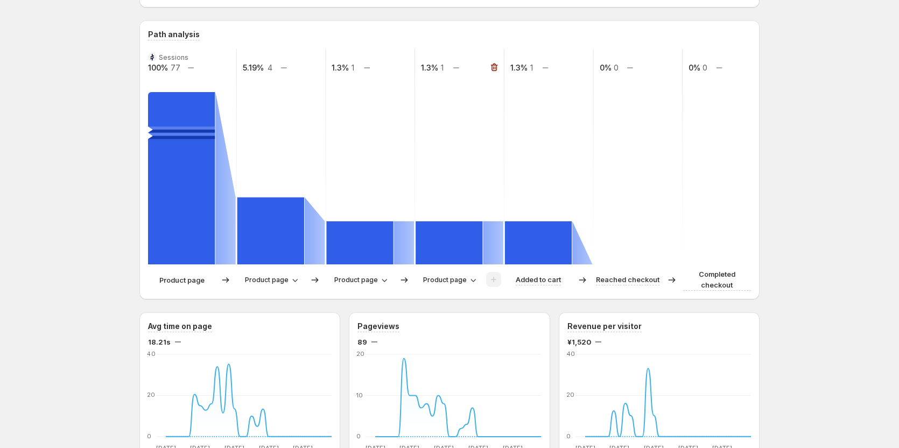
scroll to position [215, 0]
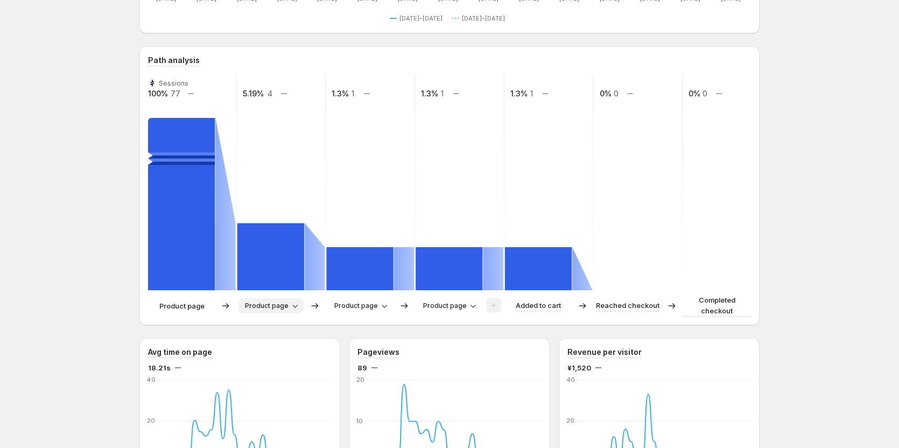
click at [257, 308] on span "Product page" at bounding box center [267, 306] width 44 height 9
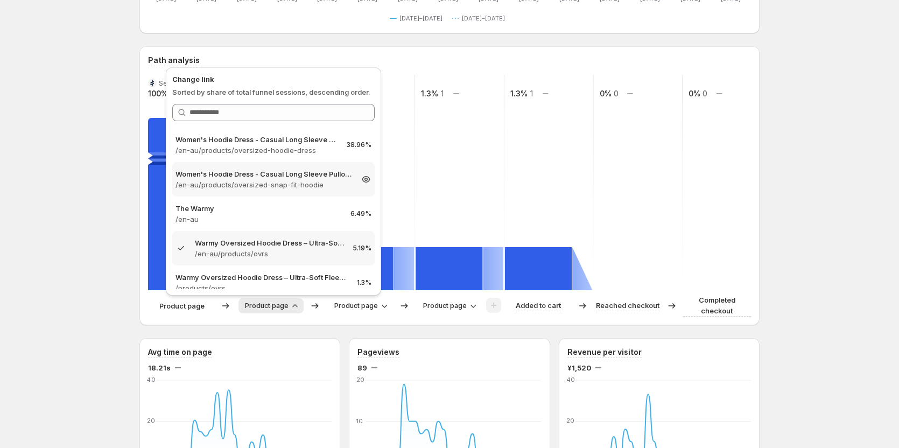
click at [256, 178] on p "Women's Hoodie Dress - Casual Long Sleeve Pullover Sweatshirt Dress" at bounding box center [264, 174] width 177 height 11
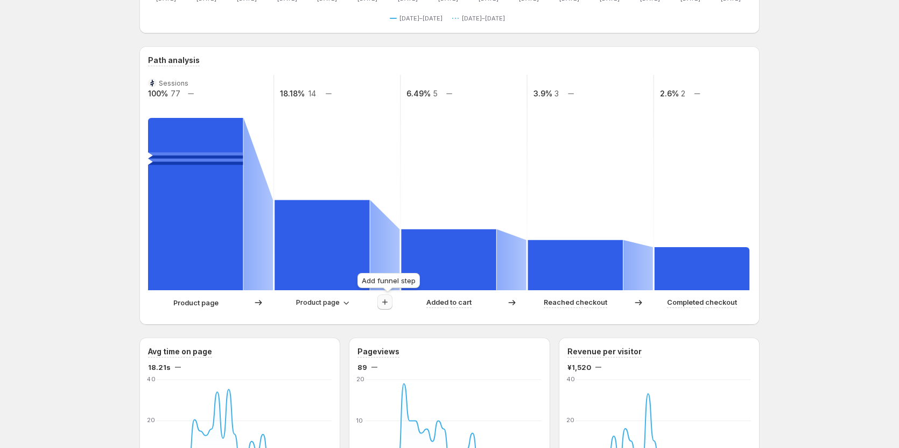
click at [386, 305] on icon "button" at bounding box center [385, 302] width 11 height 11
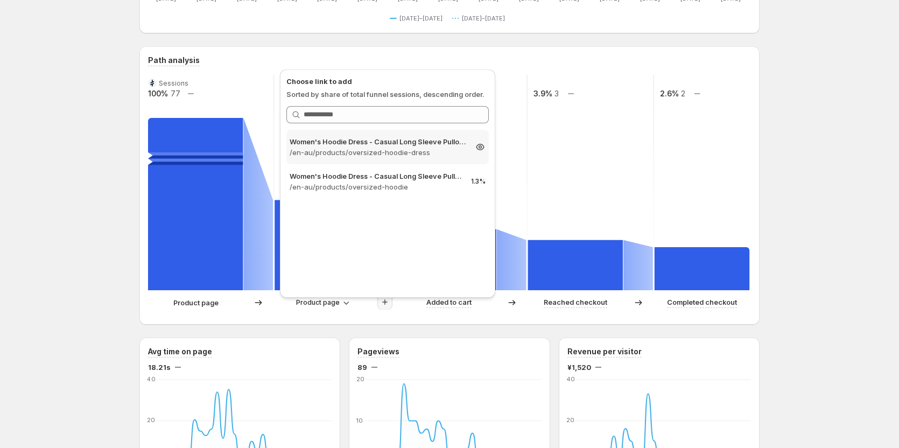
click at [386, 161] on div "Women's Hoodie Dress - Casual Long Sleeve Pullover Sweatshirt Dress /en-au/prod…" at bounding box center [388, 147] width 202 height 34
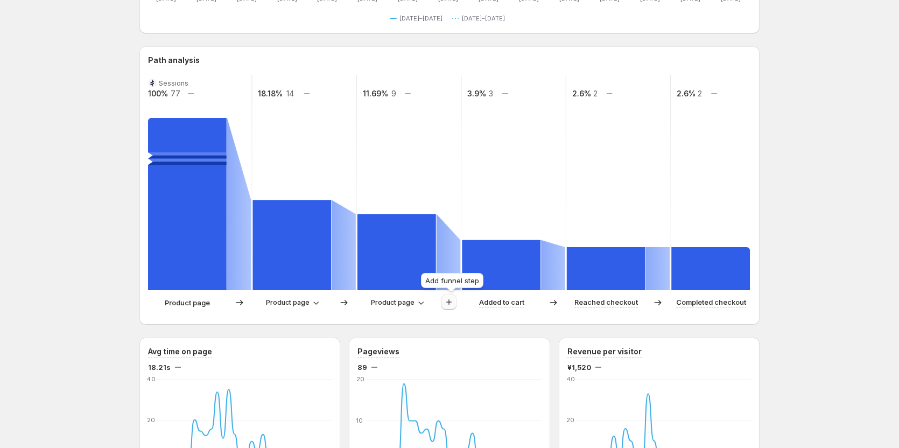
click at [452, 302] on icon "button" at bounding box center [449, 302] width 11 height 11
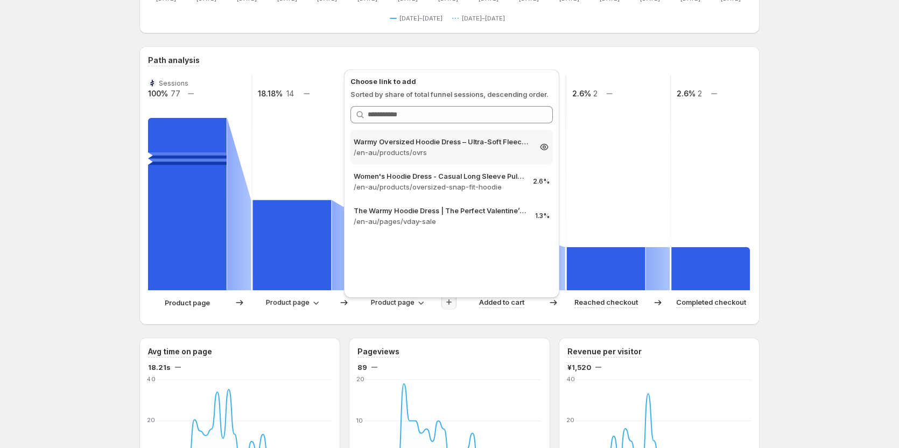
click at [464, 141] on p "Warmy Oversized Hoodie Dress – Ultra-Soft Fleece Sweatshirt Dress for Women (Pl…" at bounding box center [442, 141] width 177 height 11
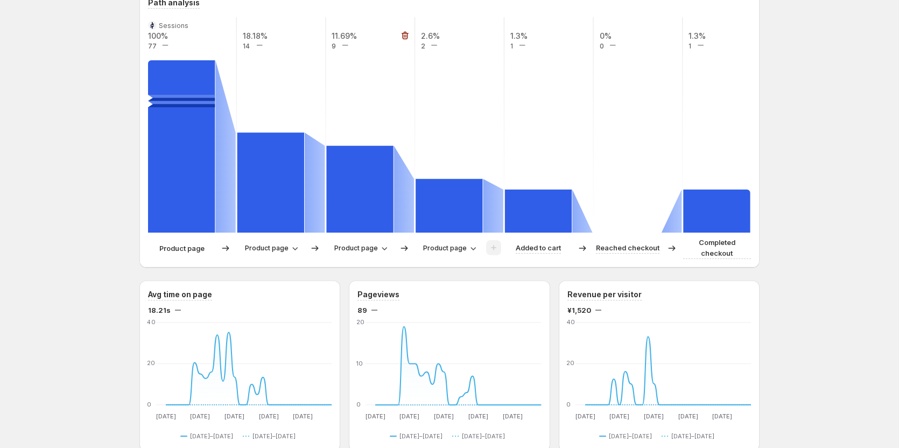
scroll to position [323, 0]
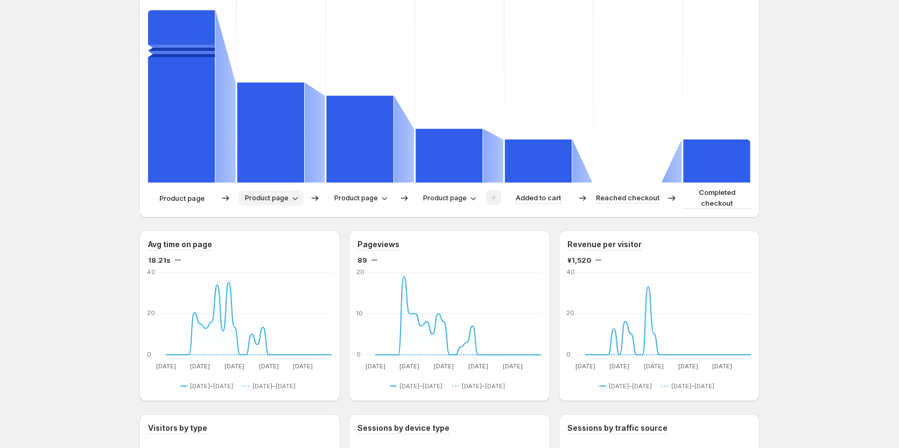
click at [277, 198] on span "Product page" at bounding box center [267, 198] width 44 height 9
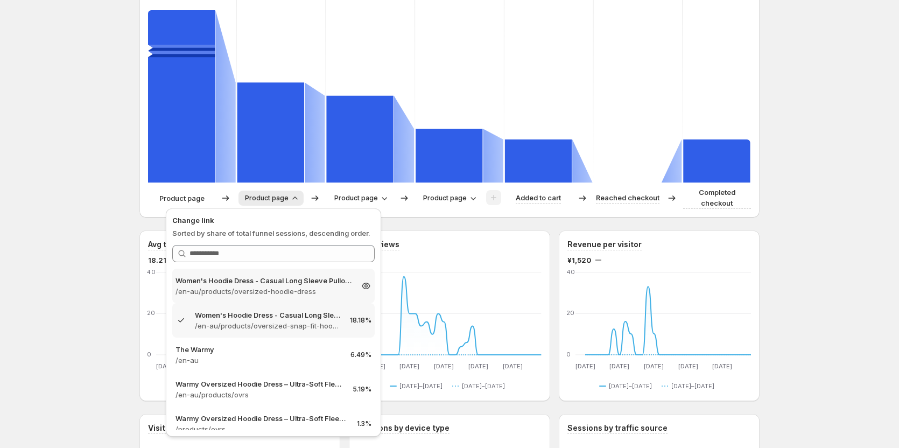
click at [274, 288] on p "/en-au/products/oversized-hoodie-dress" at bounding box center [264, 291] width 177 height 11
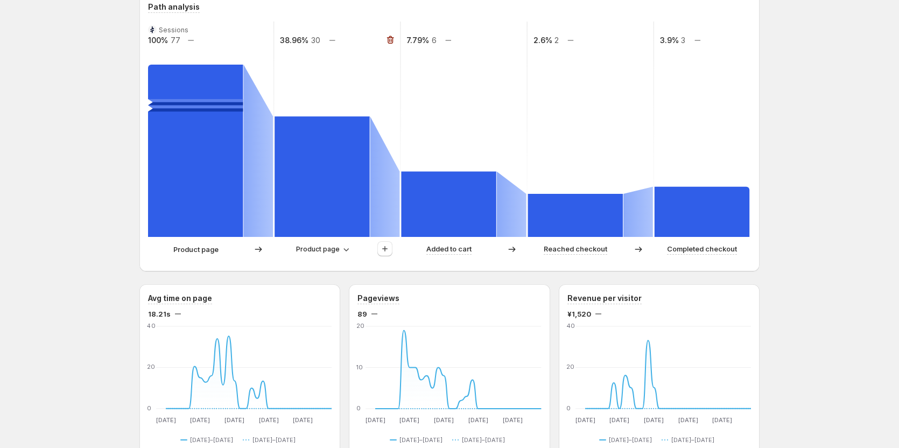
scroll to position [269, 0]
click at [390, 37] on icon "button" at bounding box center [390, 40] width 7 height 8
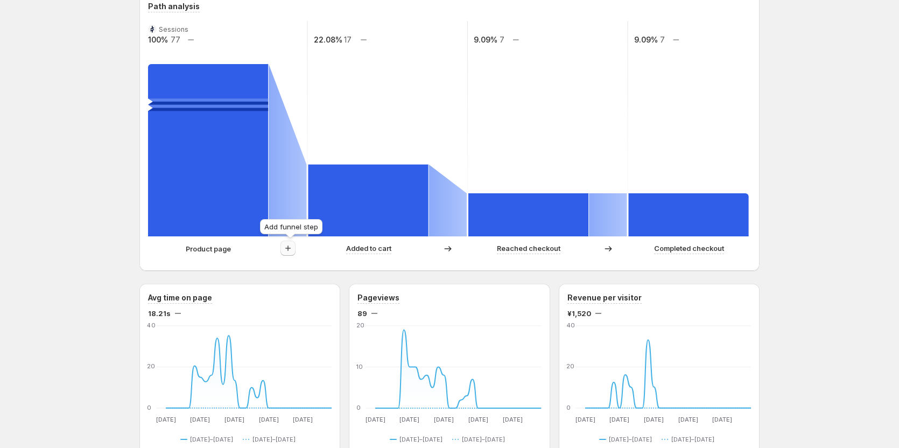
click at [292, 248] on icon "button" at bounding box center [288, 248] width 11 height 11
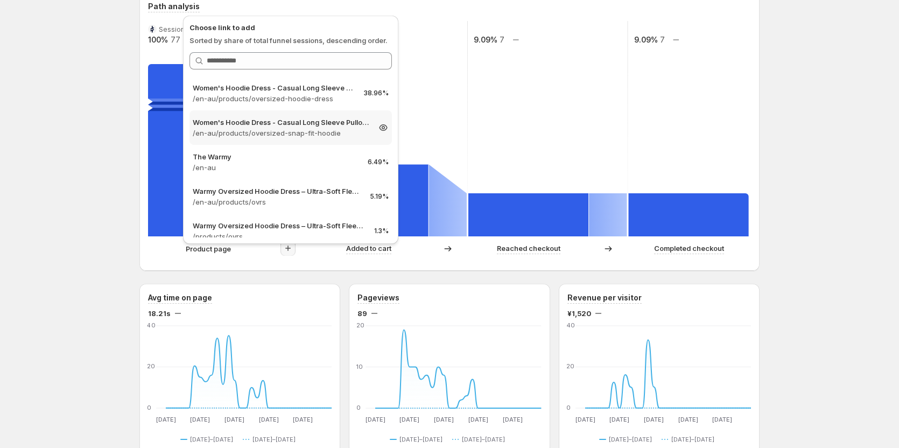
click at [304, 130] on p "/en-au/products/oversized-snap-fit-hoodie" at bounding box center [281, 133] width 177 height 11
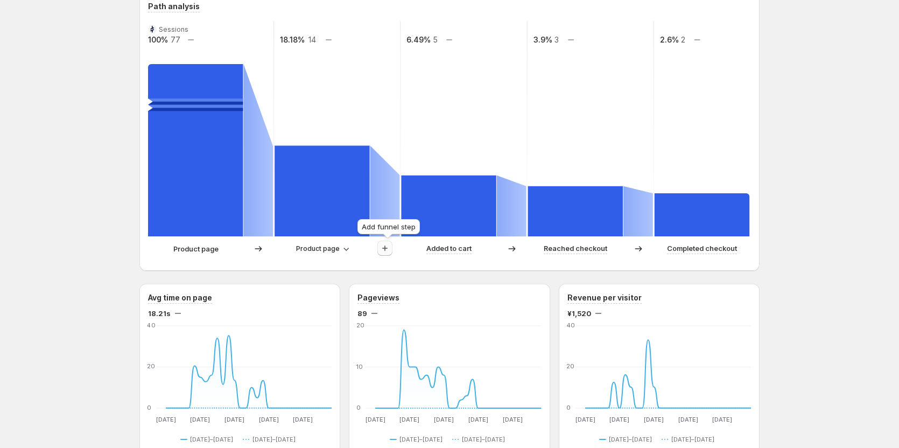
click at [385, 249] on icon "button" at bounding box center [385, 248] width 11 height 11
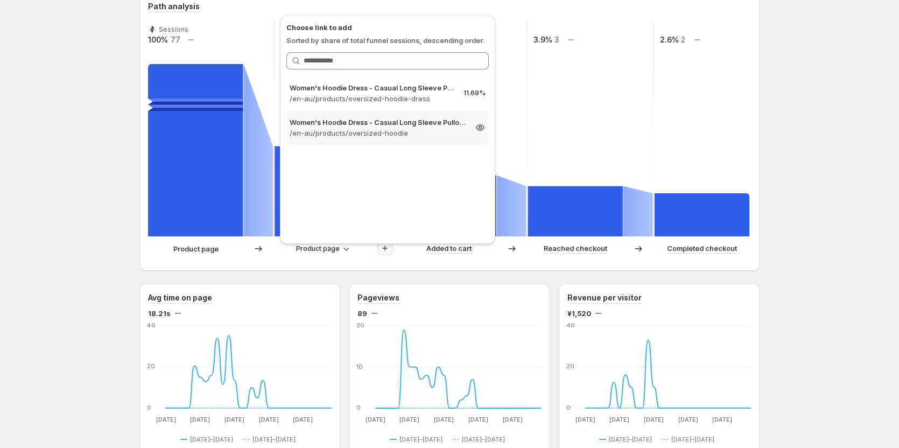
click at [410, 120] on p "Women's Hoodie Dress - Casual Long Sleeve Pullover Sweatshirt Dress" at bounding box center [378, 122] width 177 height 11
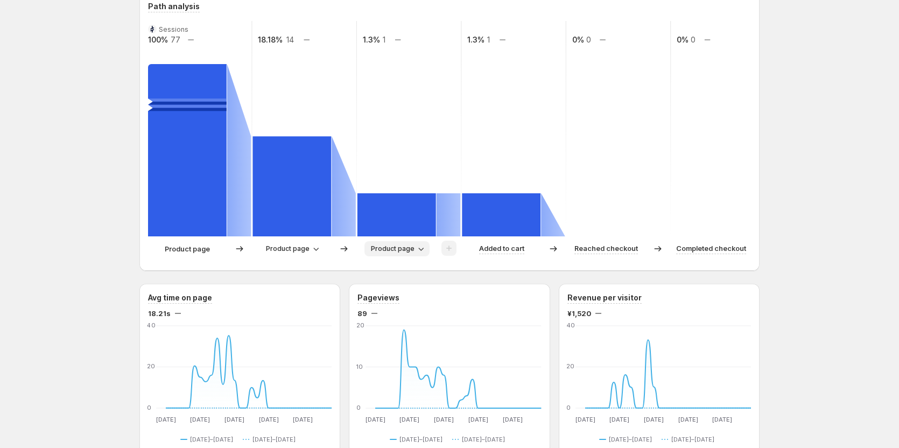
click at [410, 252] on span "Product page" at bounding box center [393, 249] width 44 height 9
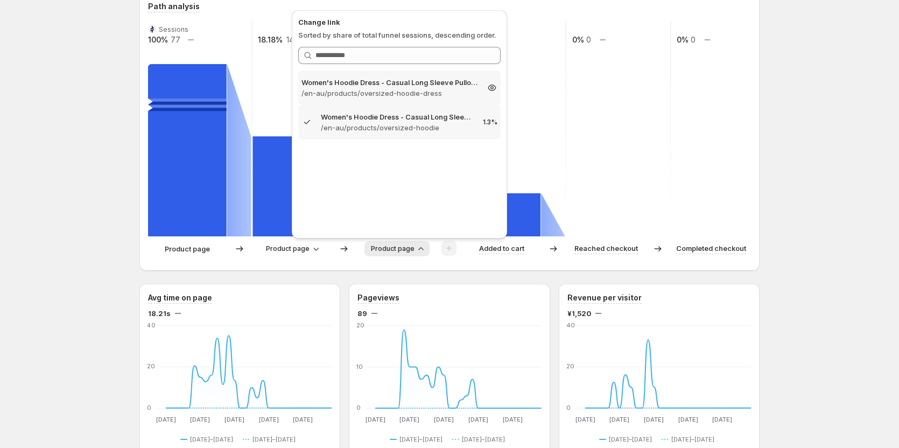
click at [404, 93] on p "/en-au/products/oversized-hoodie-dress" at bounding box center [390, 93] width 177 height 11
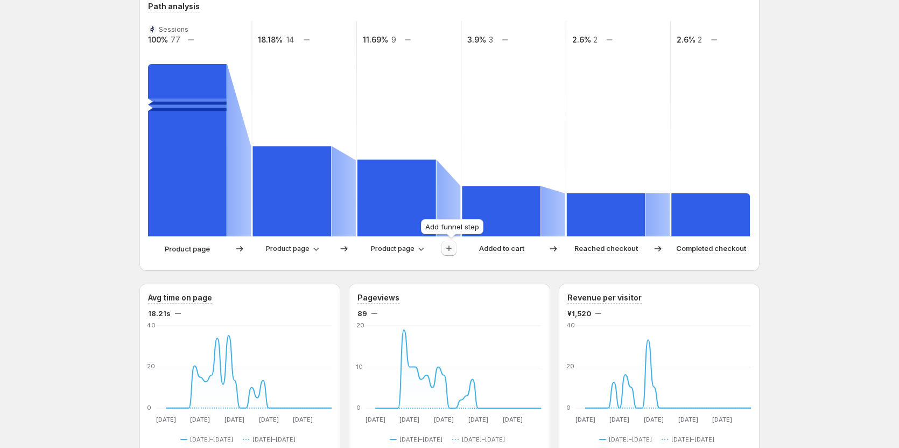
click at [449, 250] on icon "button" at bounding box center [449, 248] width 11 height 11
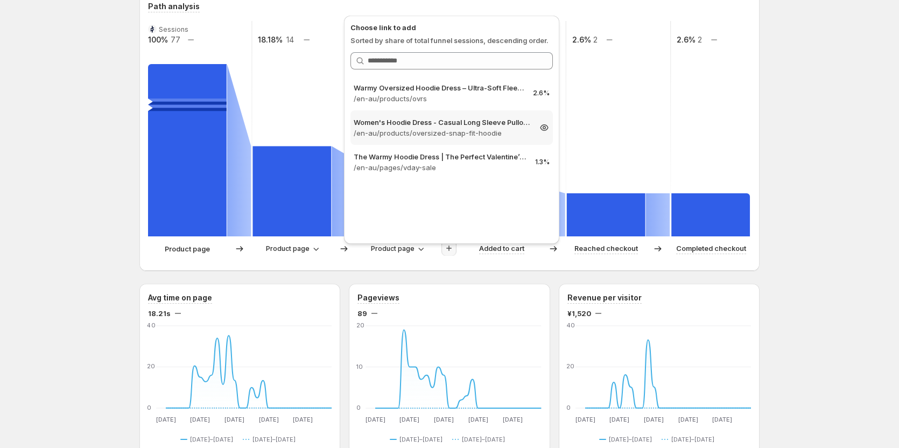
click at [466, 127] on p "Women's Hoodie Dress - Casual Long Sleeve Pullover Sweatshirt Dress" at bounding box center [442, 122] width 177 height 11
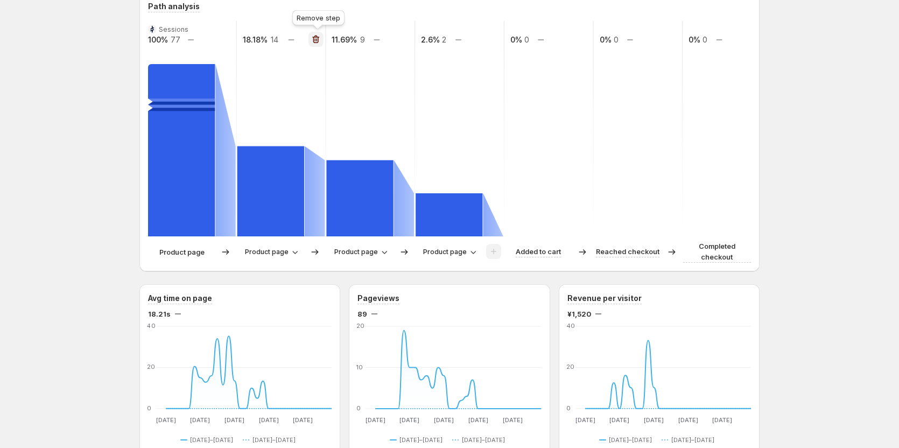
click at [316, 40] on icon "button" at bounding box center [315, 39] width 1 height 3
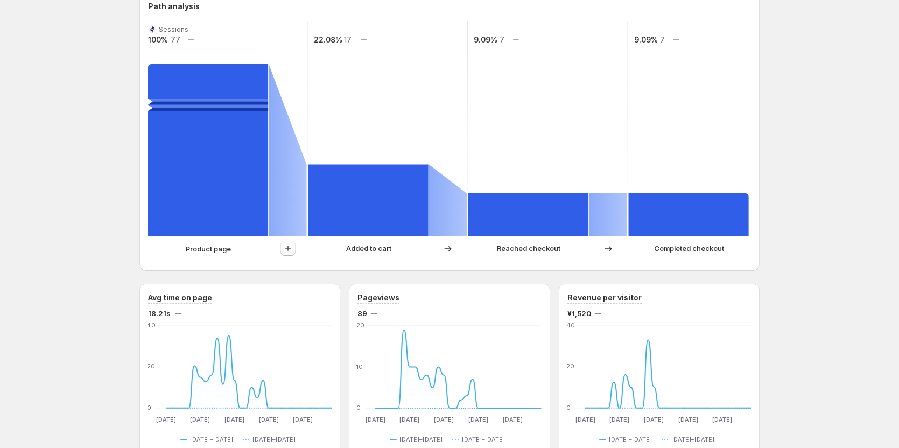
click at [296, 247] on button "button" at bounding box center [288, 248] width 15 height 15
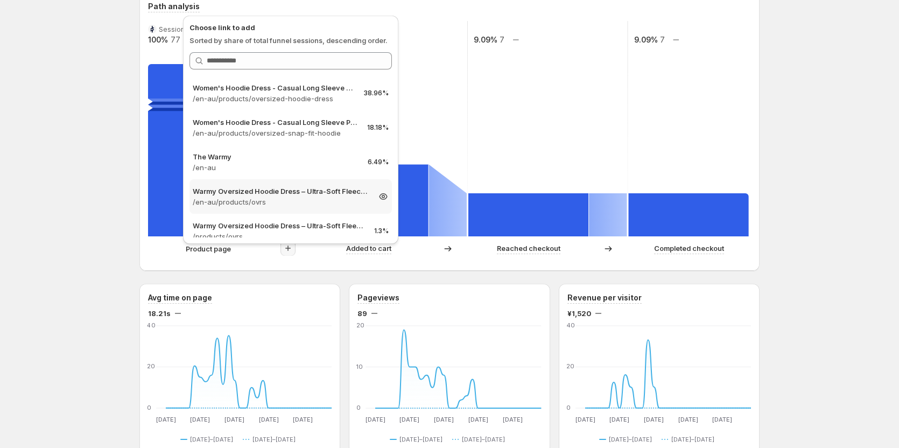
click at [330, 211] on div "Warmy Oversized Hoodie Dress – Ultra-Soft Fleece Sweatshirt Dress for Women (Pl…" at bounding box center [291, 196] width 202 height 34
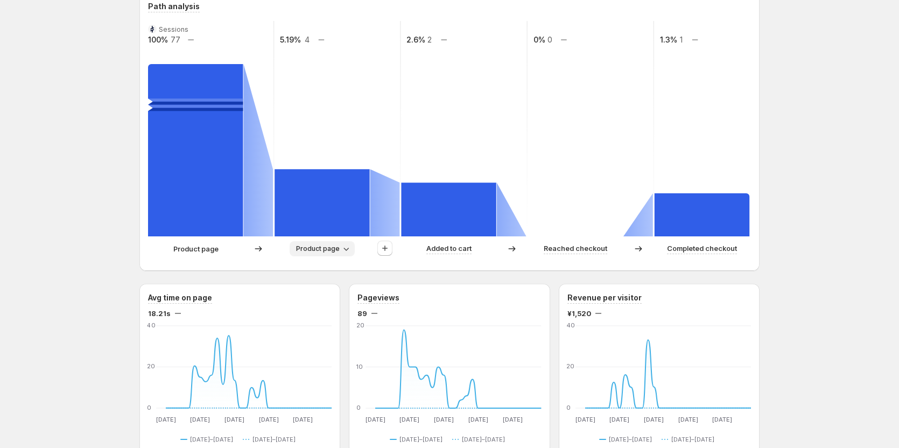
click at [330, 247] on span "Product page" at bounding box center [318, 249] width 44 height 9
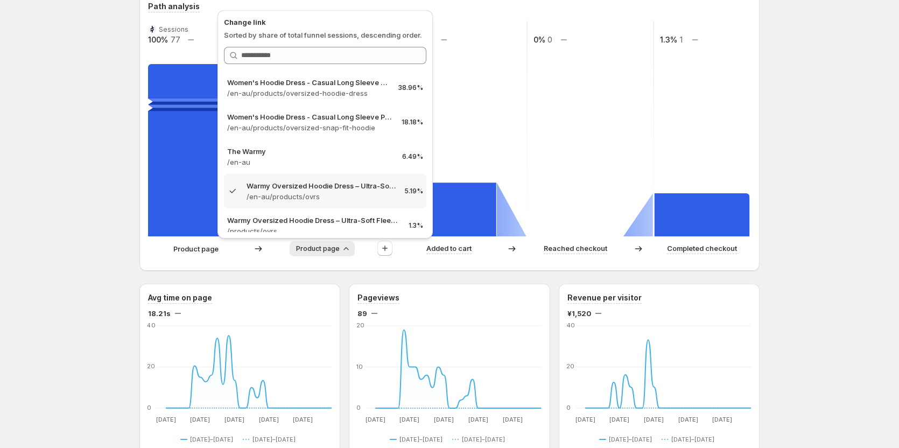
click at [330, 247] on span "Product page" at bounding box center [318, 249] width 44 height 9
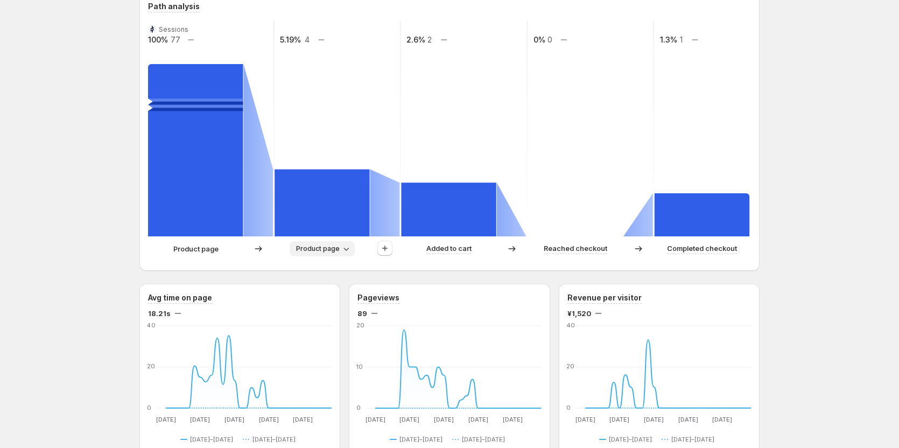
click at [330, 247] on span "Product page" at bounding box center [318, 249] width 44 height 9
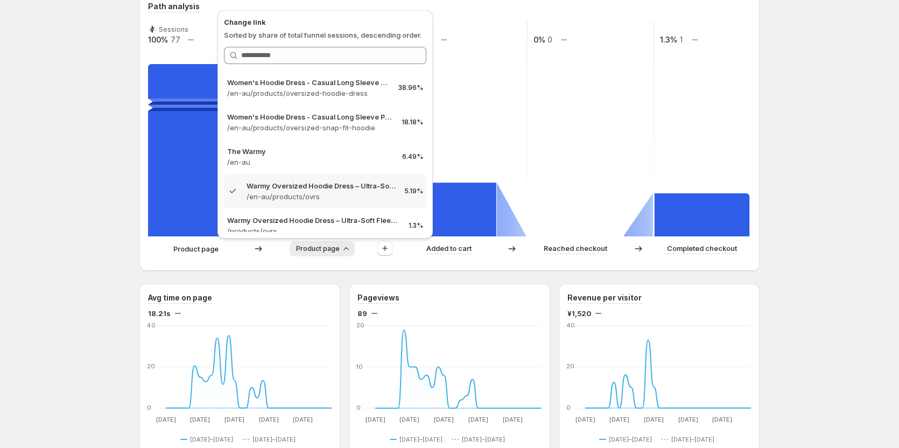
click at [330, 247] on span "Product page" at bounding box center [318, 249] width 44 height 9
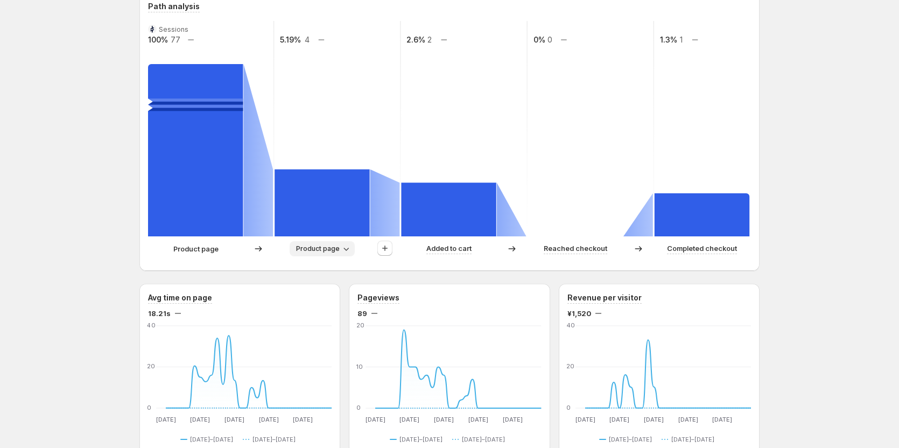
click at [326, 249] on span "Product page" at bounding box center [318, 249] width 44 height 9
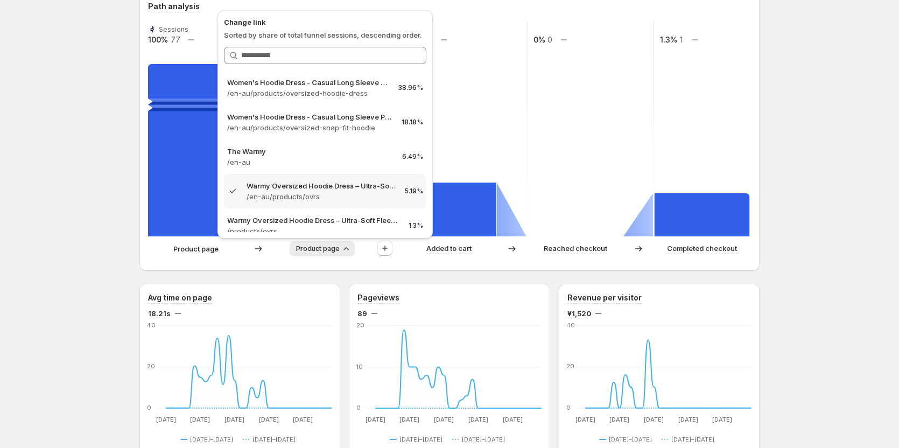
click at [101, 238] on div "Women's Hoodie Dress - Casual Long Sleeve Pullover Sweatshirt Dress. This page …" at bounding box center [449, 389] width 899 height 1316
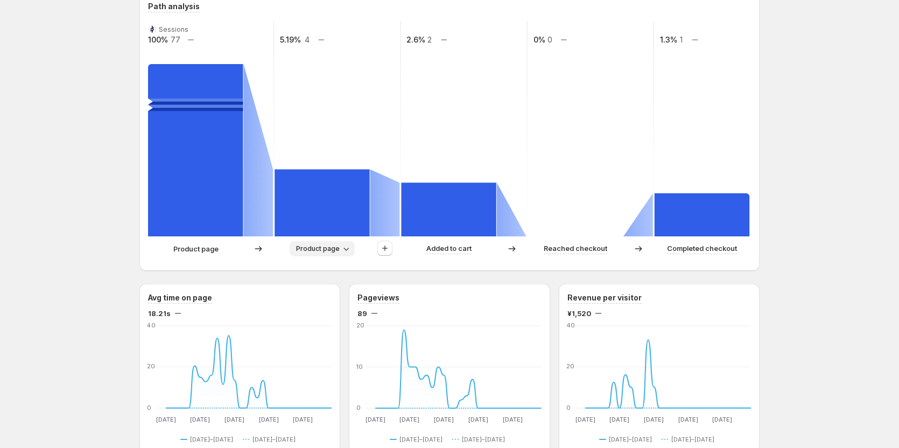
click at [352, 253] on icon "button" at bounding box center [346, 248] width 11 height 11
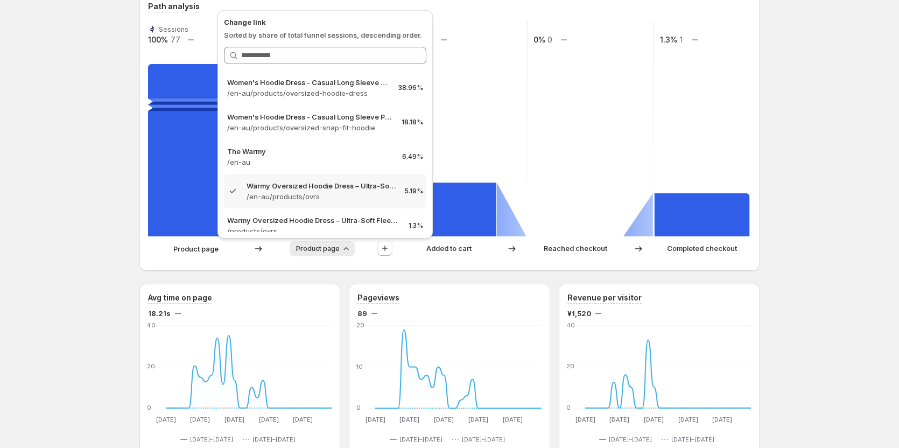
click at [79, 251] on div "Women's Hoodie Dress - Casual Long Sleeve Pullover Sweatshirt Dress. This page …" at bounding box center [449, 389] width 899 height 1316
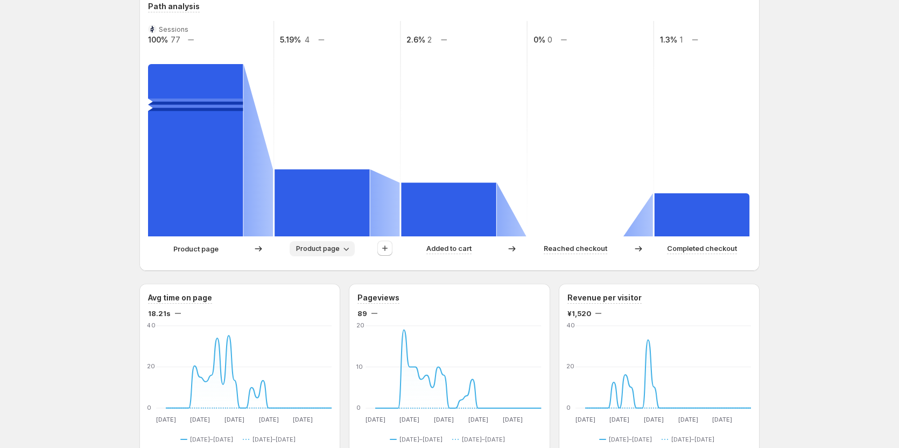
click at [339, 250] on span "Product page" at bounding box center [318, 249] width 44 height 9
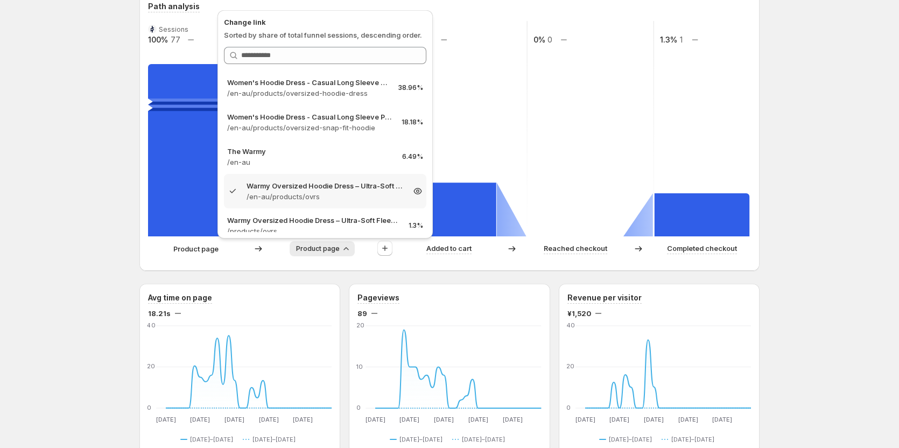
click at [413, 191] on icon at bounding box center [418, 191] width 11 height 11
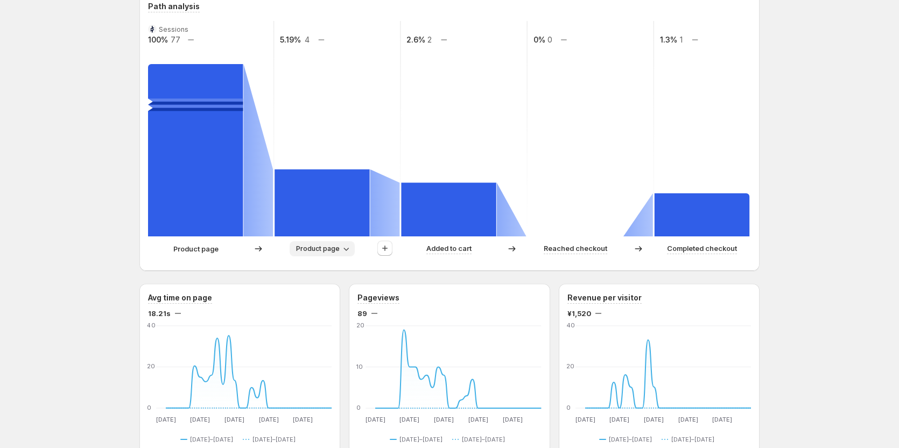
click at [340, 250] on span "Product page" at bounding box center [318, 249] width 44 height 9
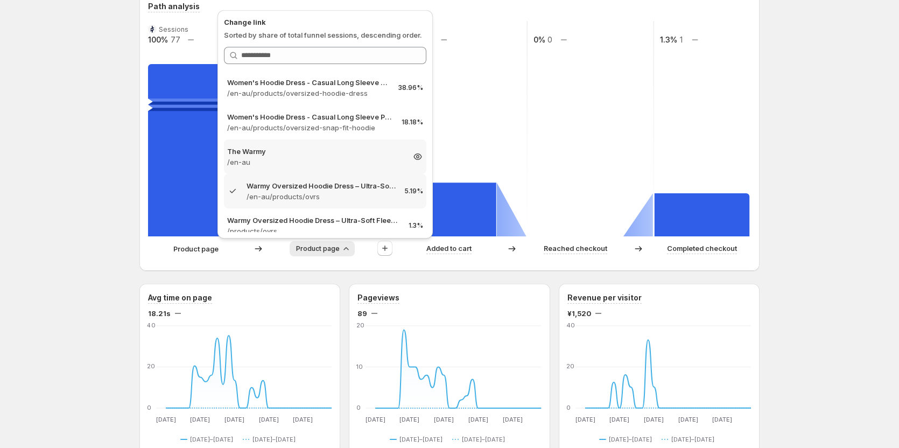
click at [416, 155] on icon at bounding box center [417, 156] width 3 height 3
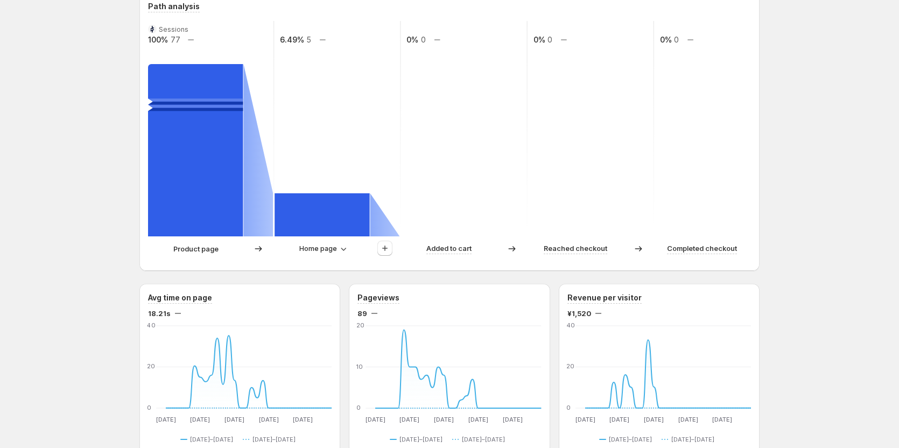
click at [341, 257] on div "Product page Home page Added to cart Reached checkout Completed checkout" at bounding box center [449, 252] width 603 height 22
click at [339, 245] on button "Home page" at bounding box center [322, 248] width 59 height 15
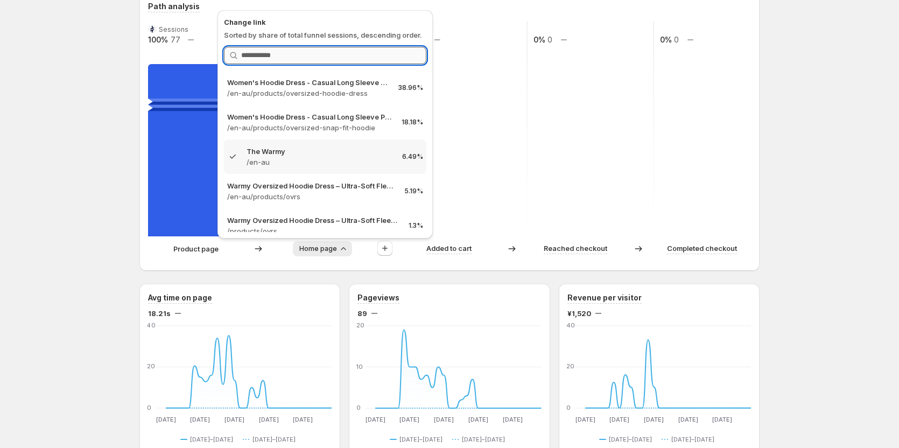
click at [312, 53] on input "Search link" at bounding box center [333, 55] width 185 height 17
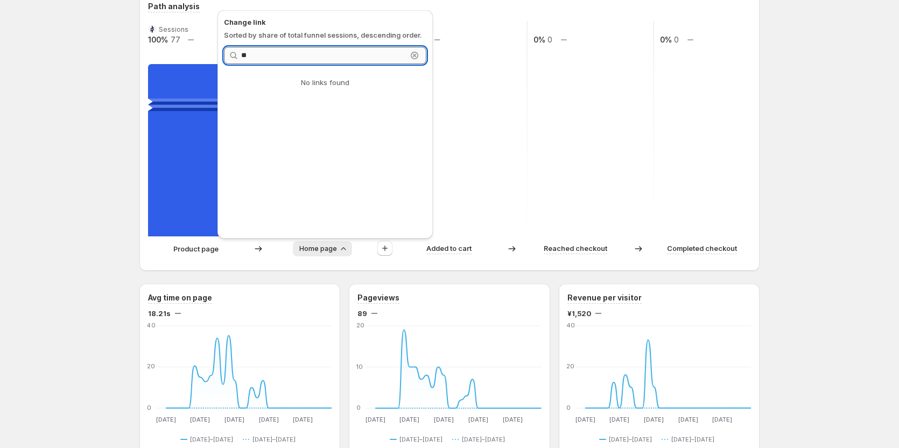
type input "*"
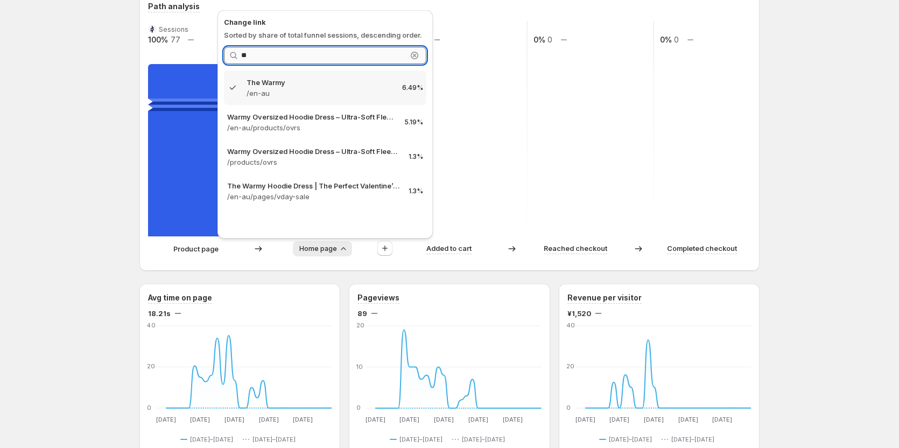
type input "*"
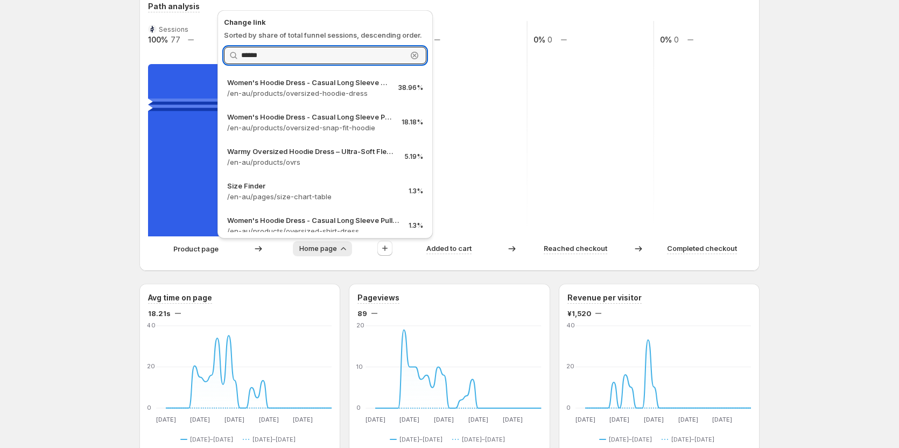
type input "******"
click at [415, 55] on icon "button" at bounding box center [415, 55] width 4 height 4
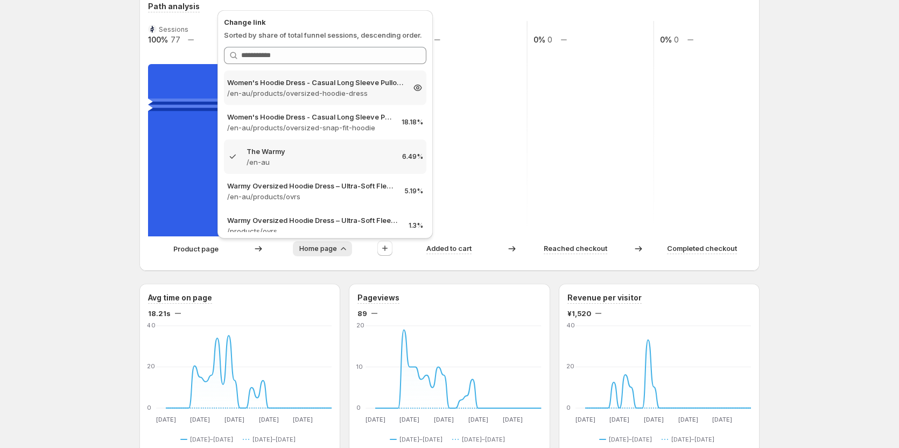
click at [280, 88] on p "/en-au/products/oversized-hoodie-dress" at bounding box center [315, 93] width 177 height 11
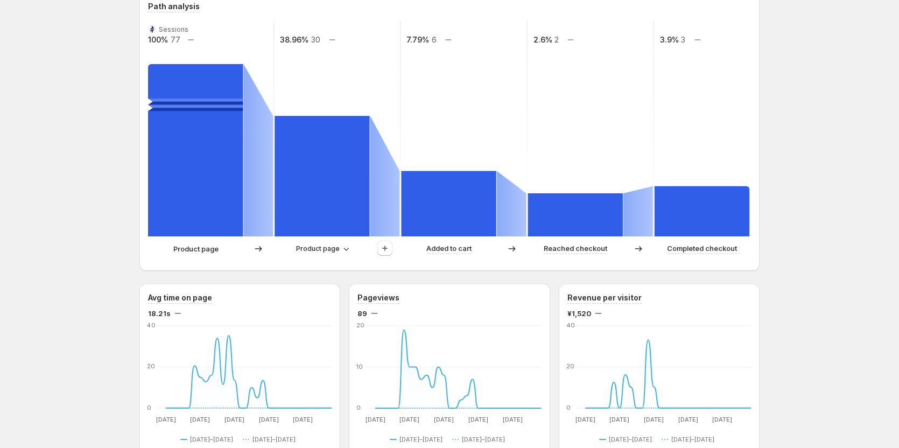
click at [19, 186] on div "Women's Hoodie Dress - Casual Long Sleeve Pullover Sweatshirt Dress. This page …" at bounding box center [449, 389] width 899 height 1316
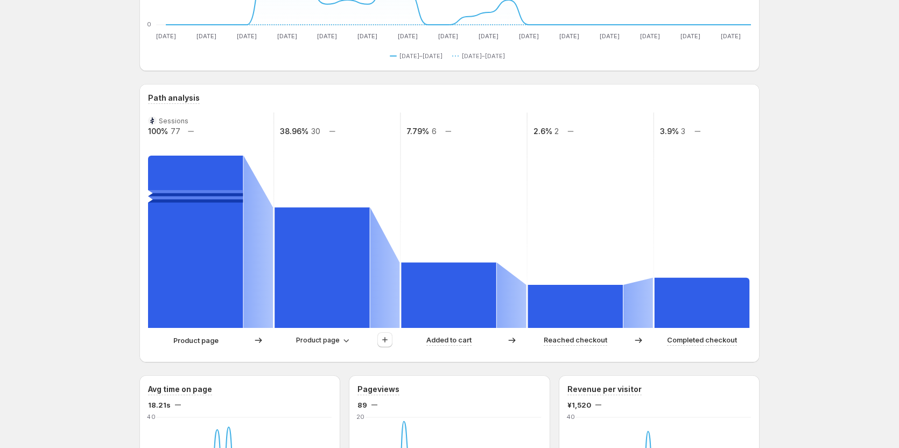
scroll to position [108, 0]
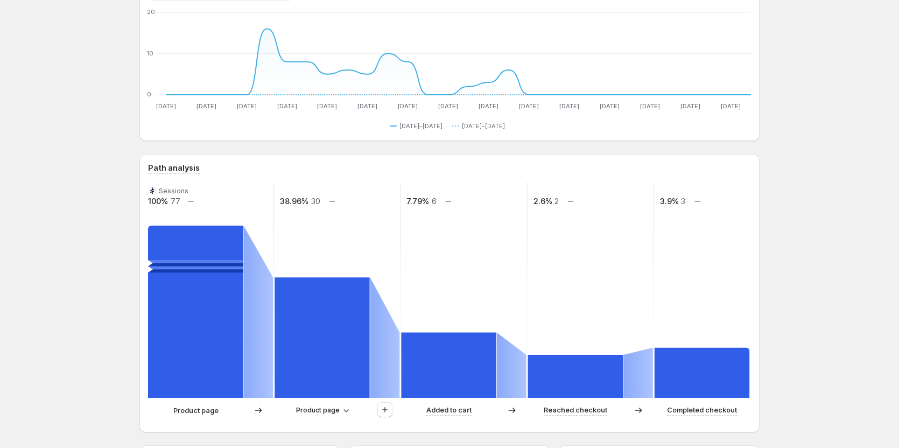
click at [203, 313] on rect at bounding box center [195, 312] width 95 height 172
click at [200, 269] on rect at bounding box center [195, 312] width 95 height 172
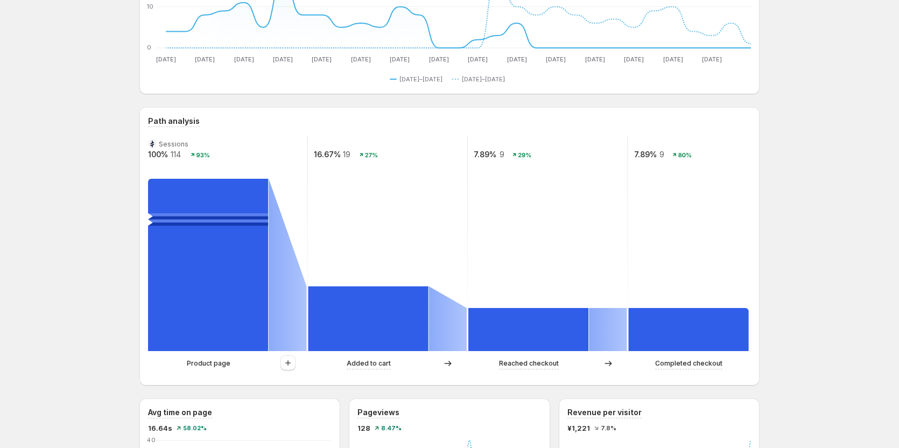
scroll to position [162, 0]
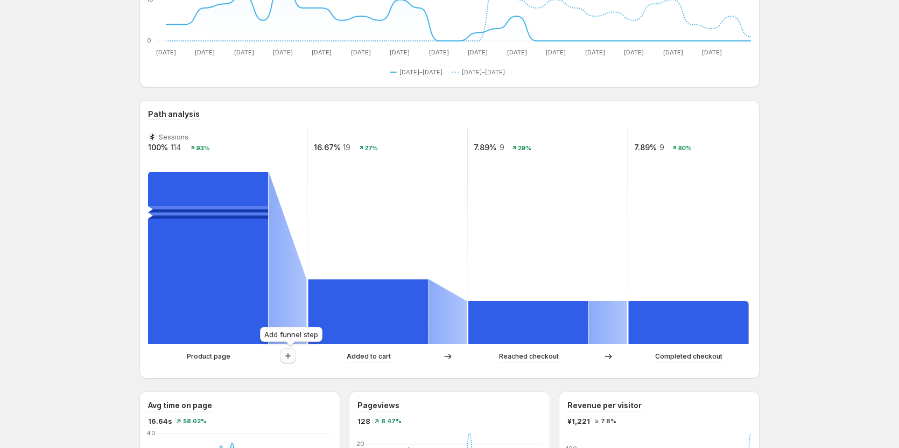
click at [294, 352] on icon "button" at bounding box center [288, 356] width 11 height 11
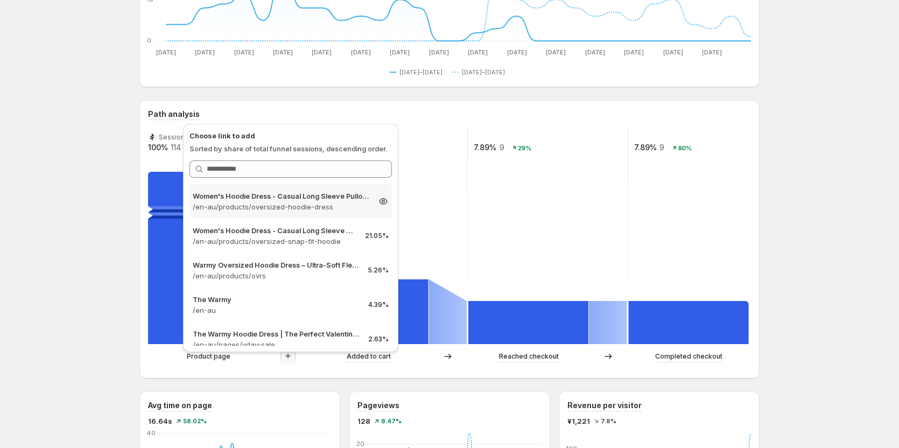
click at [285, 205] on p "/en-au/products/oversized-hoodie-dress" at bounding box center [281, 206] width 177 height 11
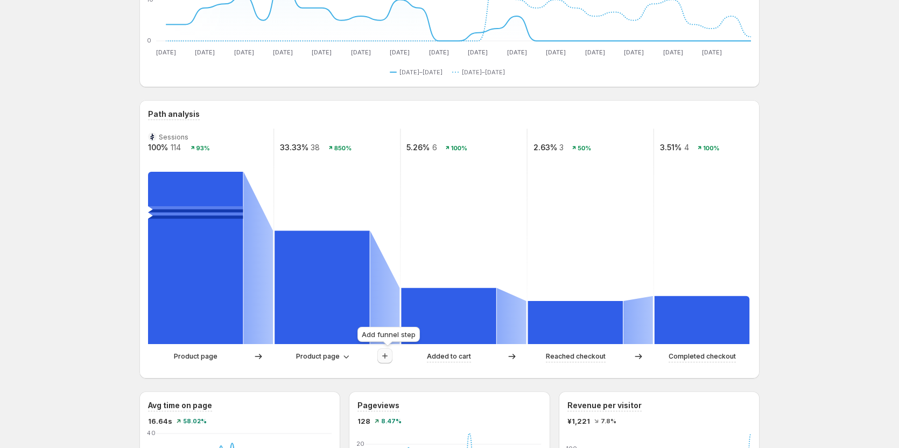
click at [387, 358] on icon "button" at bounding box center [385, 356] width 11 height 11
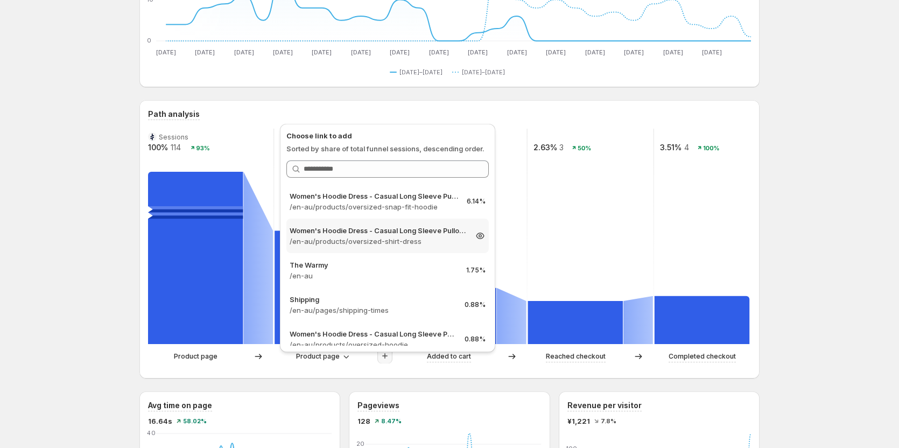
click at [380, 241] on p "/en-au/products/oversized-shirt-dress" at bounding box center [378, 241] width 177 height 11
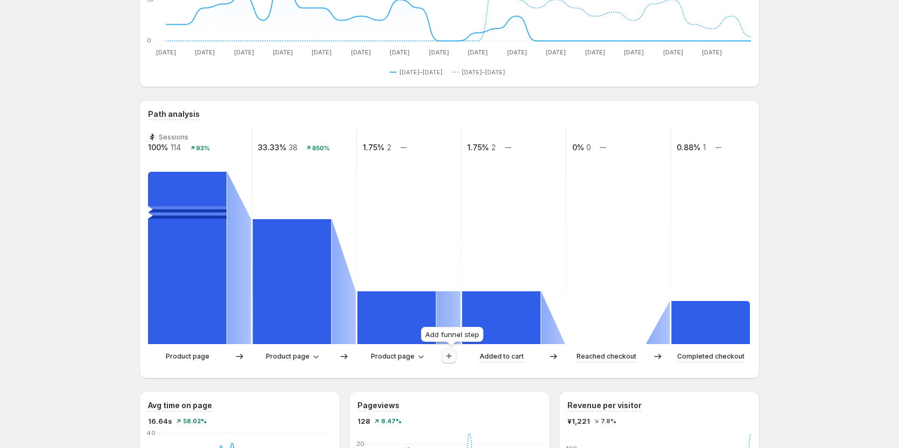
click at [447, 355] on icon "button" at bounding box center [449, 356] width 11 height 11
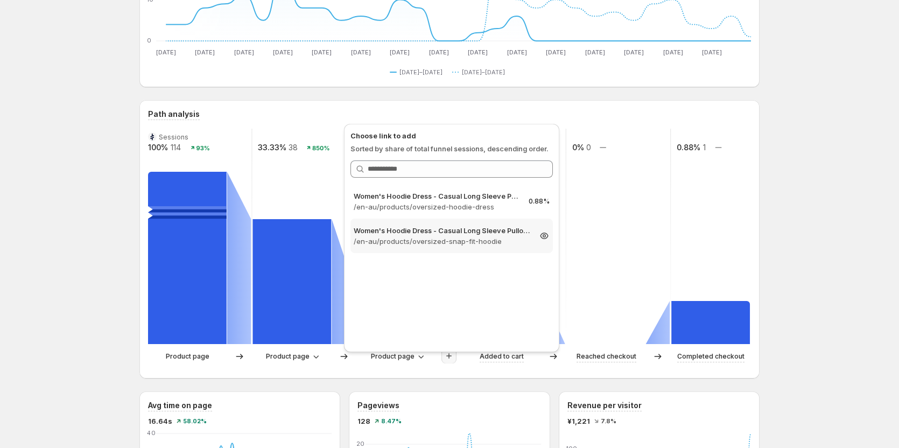
click at [439, 234] on p "Women's Hoodie Dress - Casual Long Sleeve Pullover Sweatshirt Dress" at bounding box center [442, 230] width 177 height 11
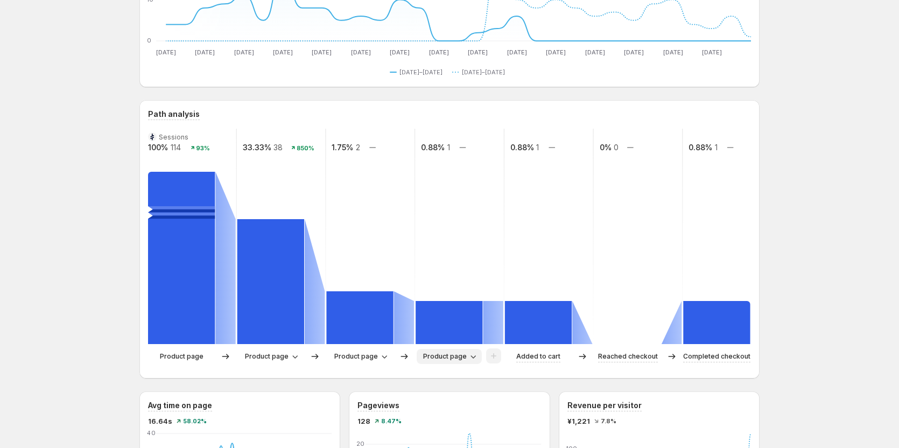
click at [464, 357] on span "Product page" at bounding box center [445, 356] width 44 height 9
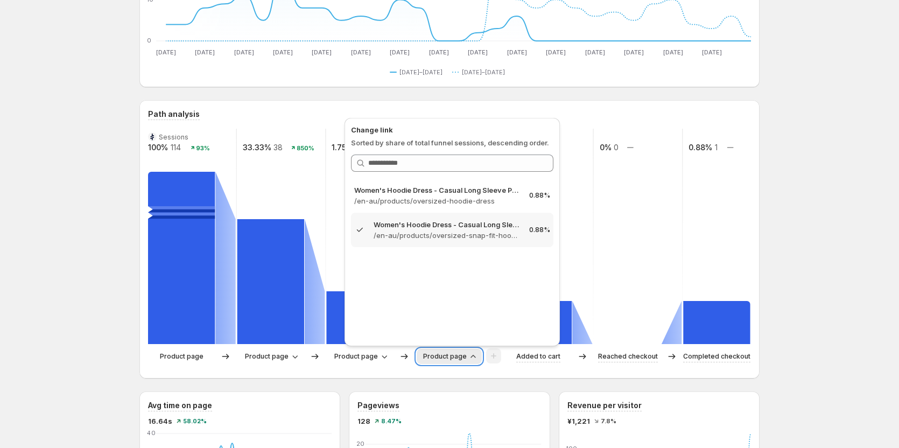
click at [464, 357] on span "Product page" at bounding box center [445, 356] width 44 height 9
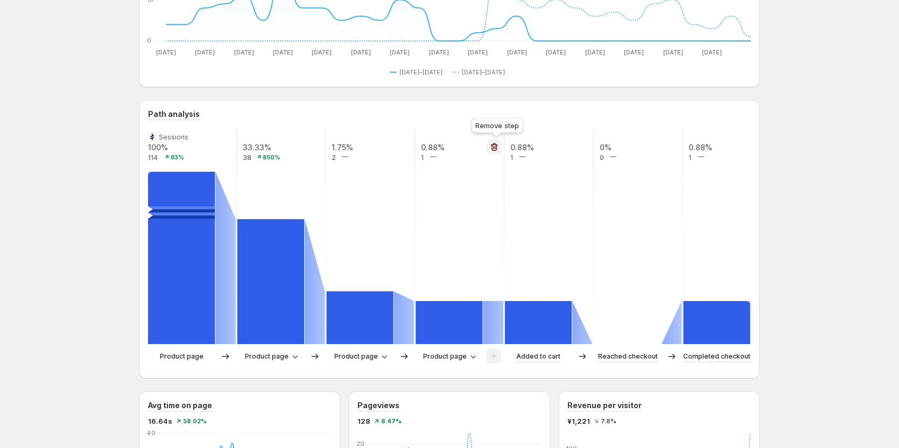
click at [494, 149] on icon "button" at bounding box center [493, 147] width 1 height 3
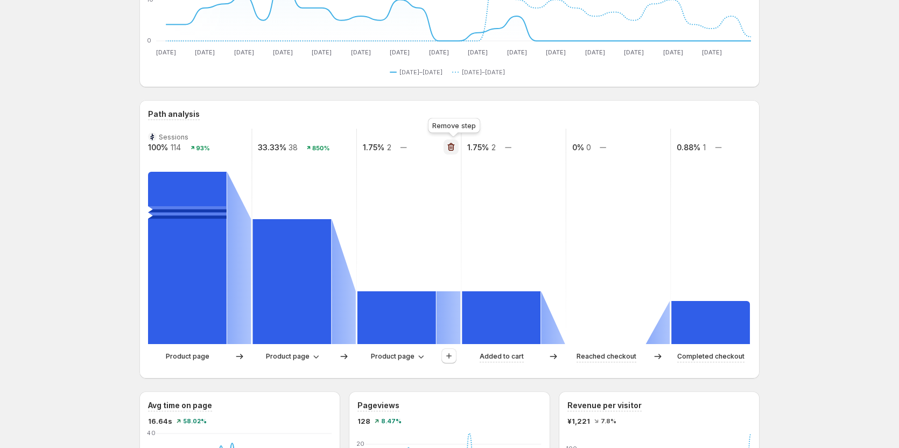
click at [454, 152] on button "button" at bounding box center [451, 146] width 15 height 15
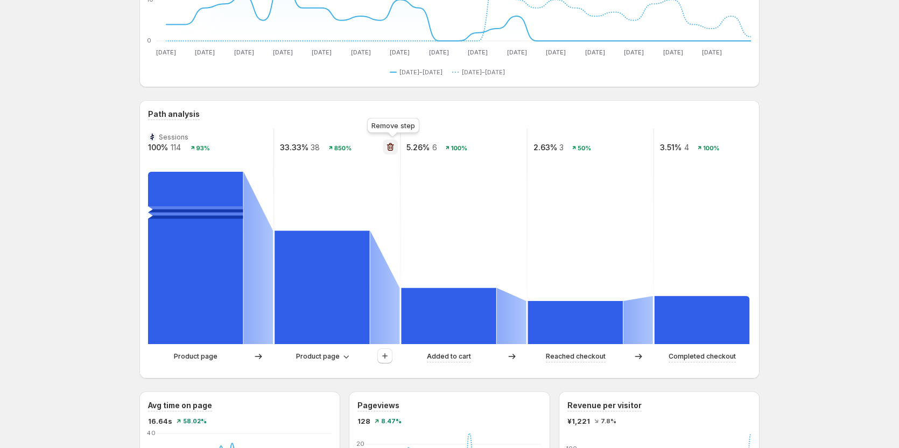
click at [394, 145] on icon "button" at bounding box center [390, 147] width 7 height 8
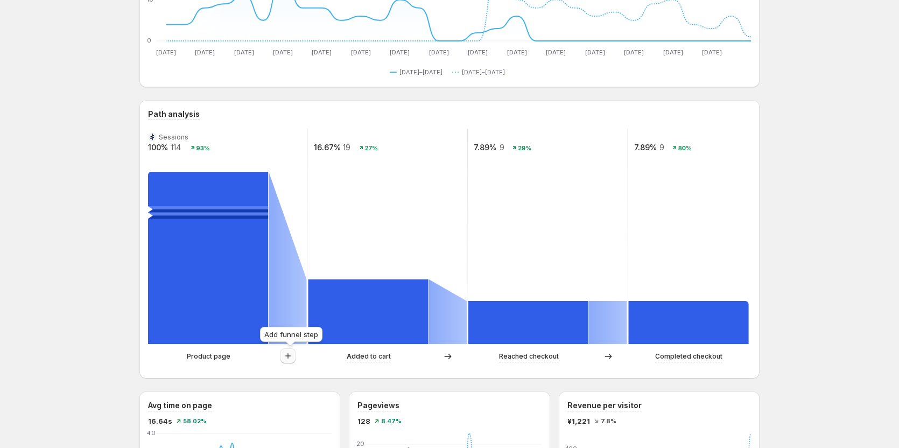
click at [288, 355] on icon "button" at bounding box center [288, 356] width 11 height 11
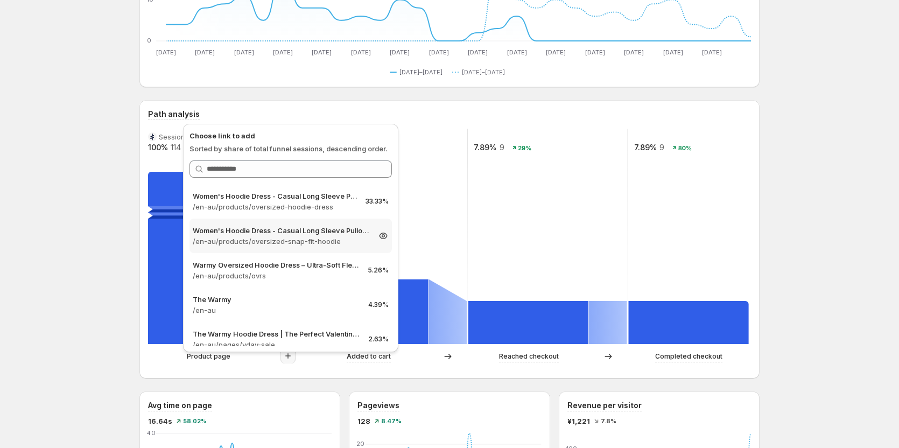
click at [331, 241] on p "/en-au/products/oversized-snap-fit-hoodie" at bounding box center [281, 241] width 177 height 11
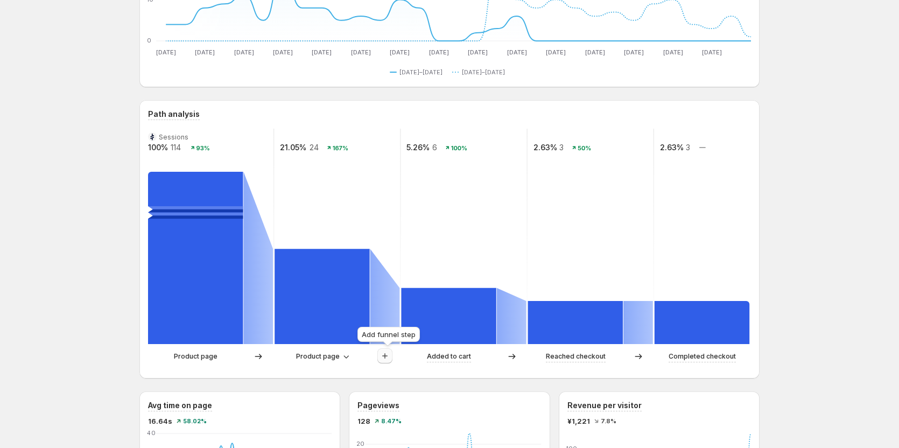
click at [393, 358] on button "button" at bounding box center [385, 355] width 15 height 15
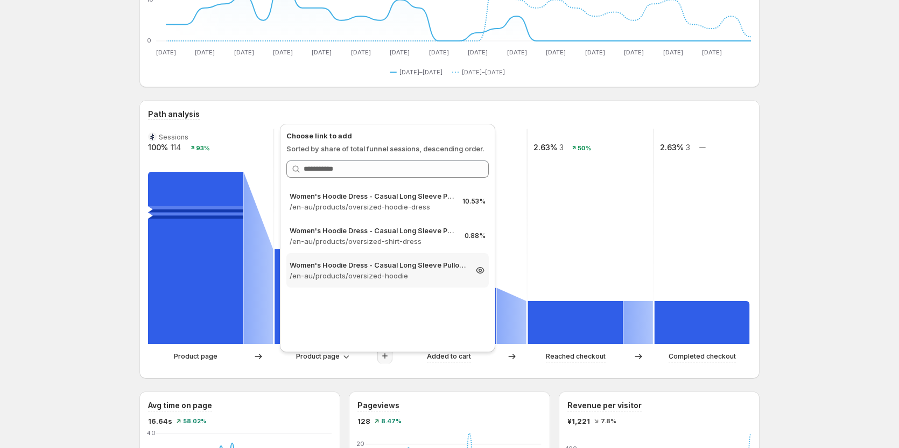
click at [396, 269] on p "Women's Hoodie Dress - Casual Long Sleeve Pullover Sweatshirt Dress" at bounding box center [378, 265] width 177 height 11
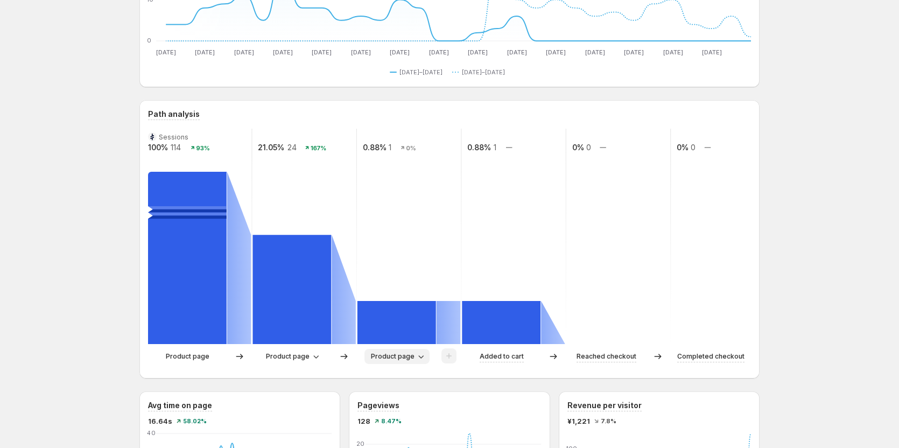
click at [399, 352] on button "Product page" at bounding box center [397, 356] width 65 height 15
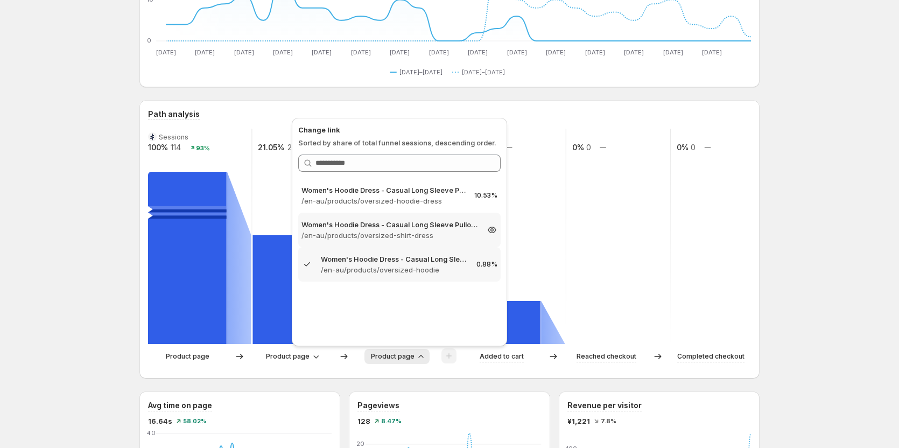
click at [410, 227] on p "Women's Hoodie Dress - Casual Long Sleeve Pullover Sweatshirt Dress" at bounding box center [390, 224] width 177 height 11
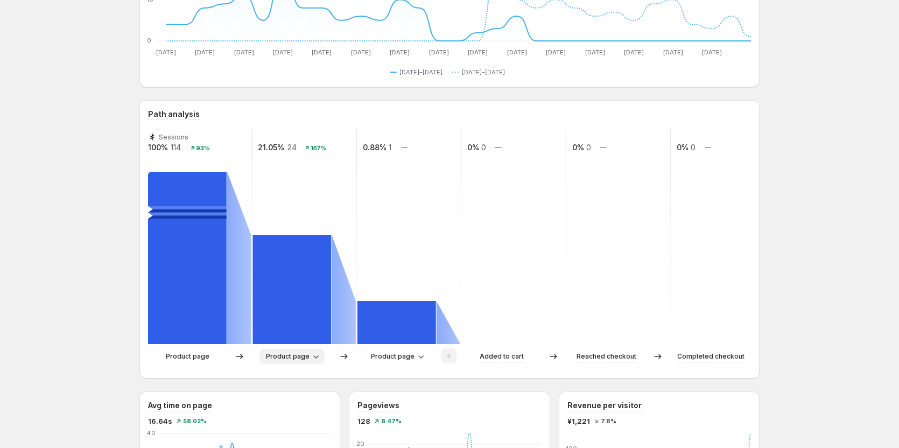
click at [292, 357] on span "Product page" at bounding box center [288, 356] width 44 height 9
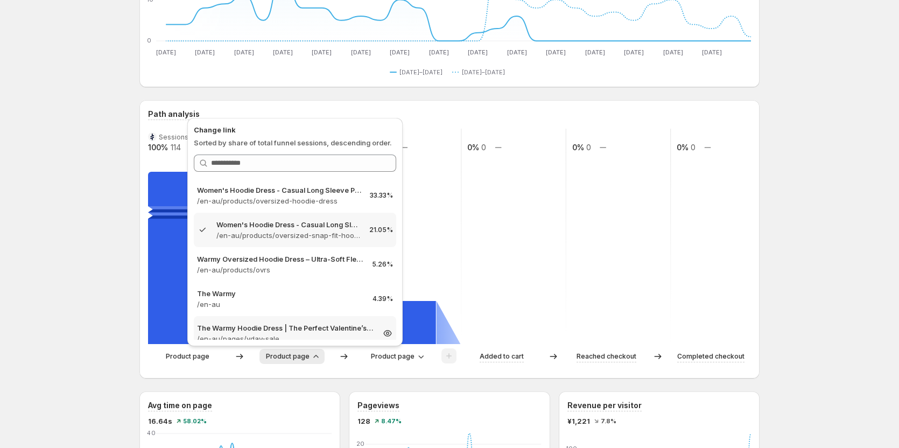
click at [282, 331] on p "The Warmy Hoodie Dress | The Perfect Valentine’s Day Gift" at bounding box center [285, 328] width 177 height 11
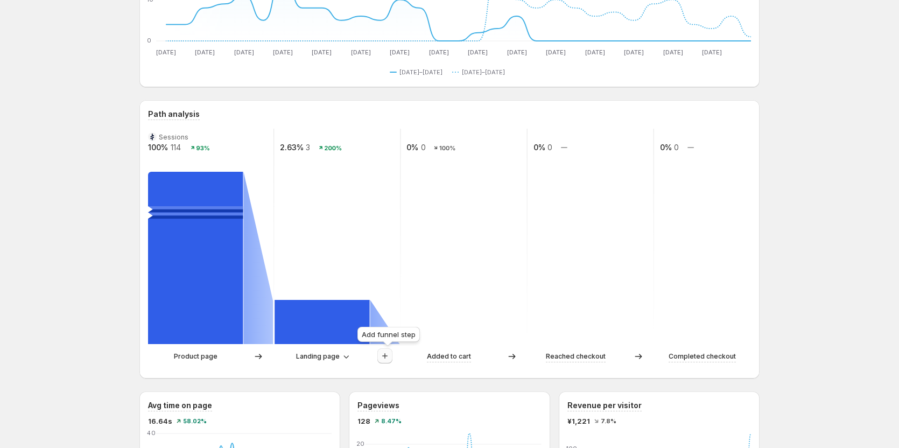
click at [389, 356] on icon "button" at bounding box center [385, 356] width 11 height 11
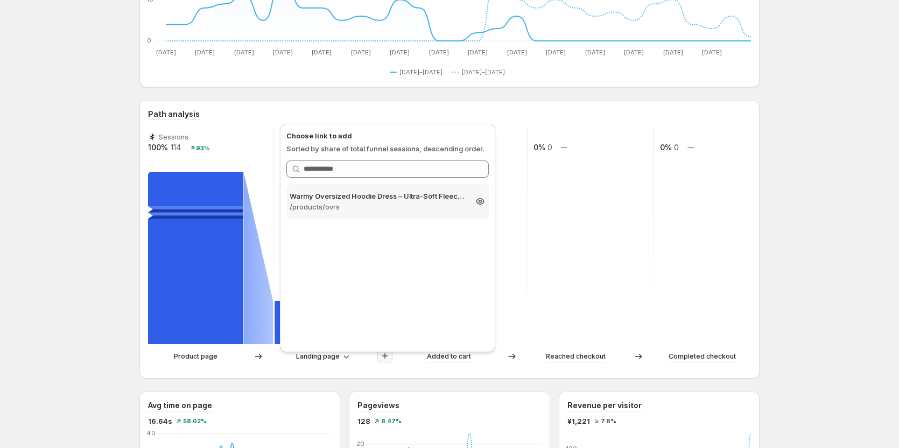
click at [368, 199] on p "Warmy Oversized Hoodie Dress – Ultra-Soft Fleece Sweatshirt Dress for Women (Pl…" at bounding box center [378, 196] width 177 height 11
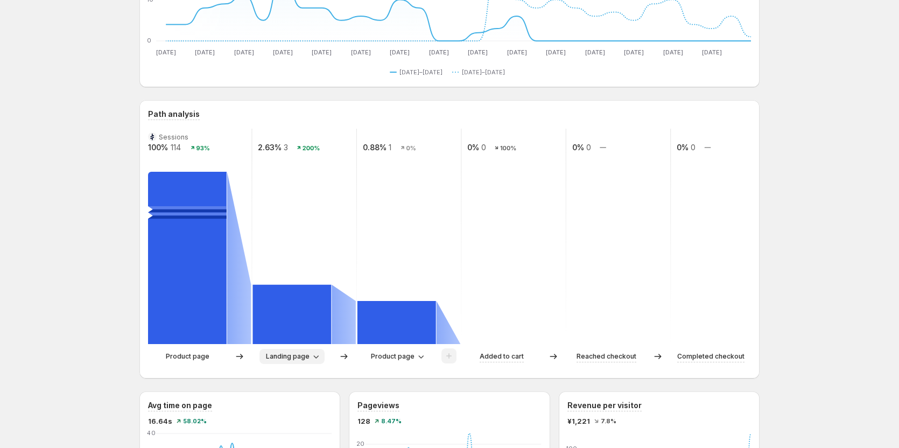
click at [298, 354] on span "Landing page" at bounding box center [288, 356] width 44 height 9
click at [294, 353] on span "Landing page" at bounding box center [288, 356] width 44 height 9
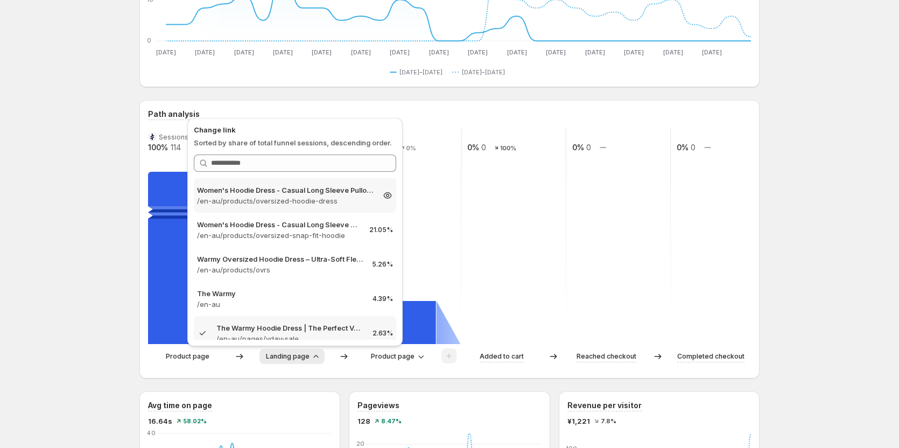
click at [308, 198] on p "/en-au/products/oversized-hoodie-dress" at bounding box center [285, 200] width 177 height 11
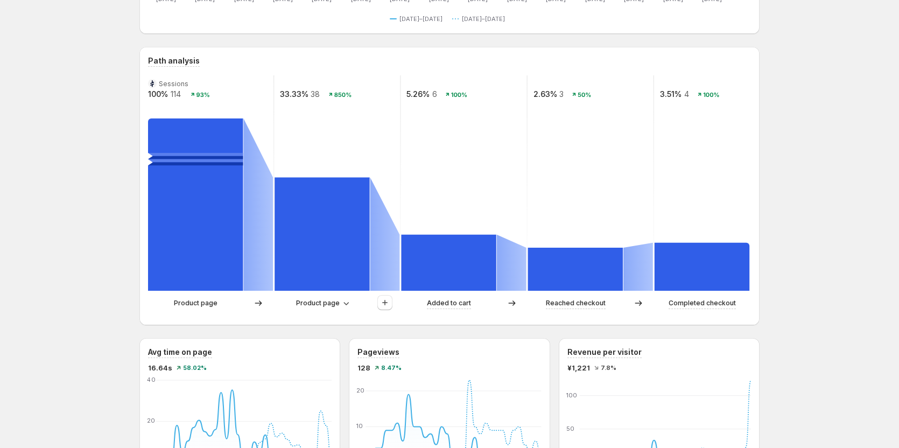
scroll to position [215, 0]
click at [388, 303] on icon "button" at bounding box center [384, 301] width 5 height 5
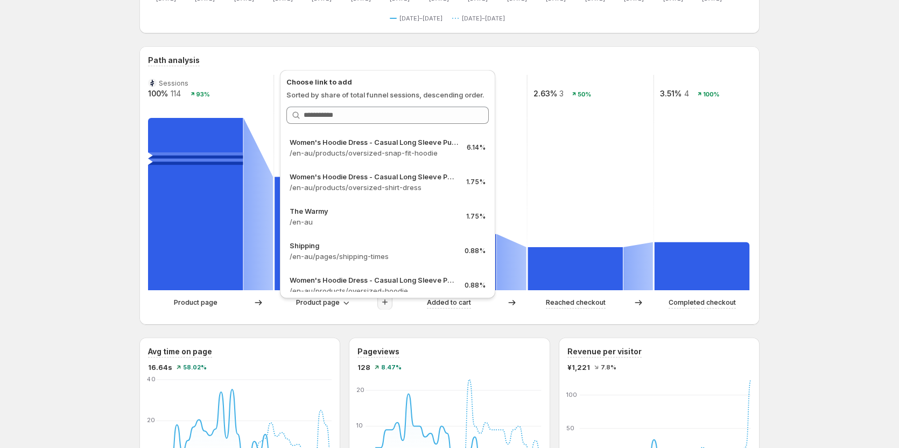
click at [567, 160] on rect at bounding box center [591, 182] width 128 height 215
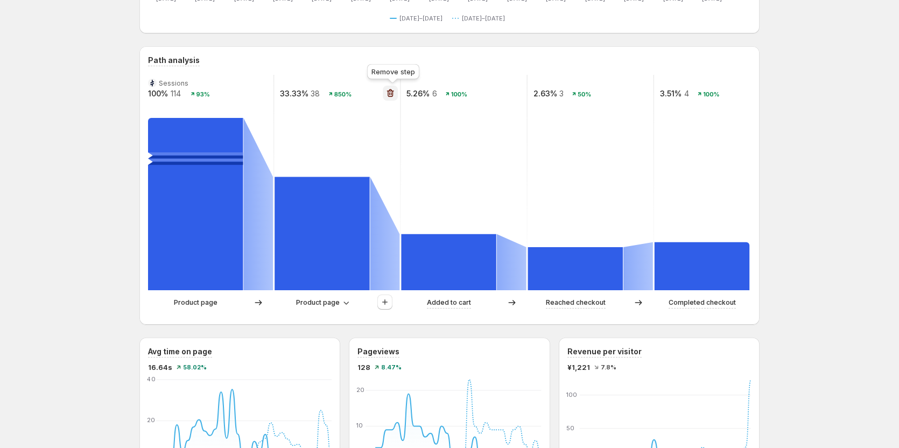
click at [390, 92] on icon "button" at bounding box center [390, 93] width 11 height 11
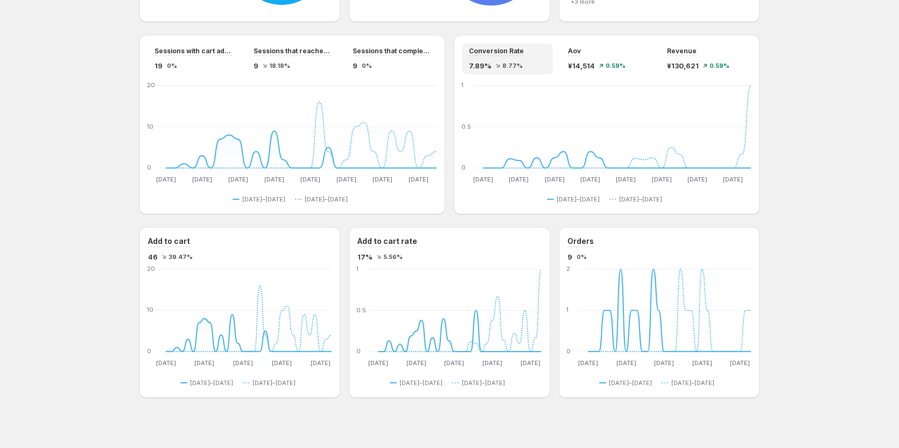
scroll to position [862, 0]
drag, startPoint x: 172, startPoint y: 257, endPoint x: 201, endPoint y: 257, distance: 29.6
click at [201, 257] on div "46 39.47%" at bounding box center [240, 254] width 184 height 11
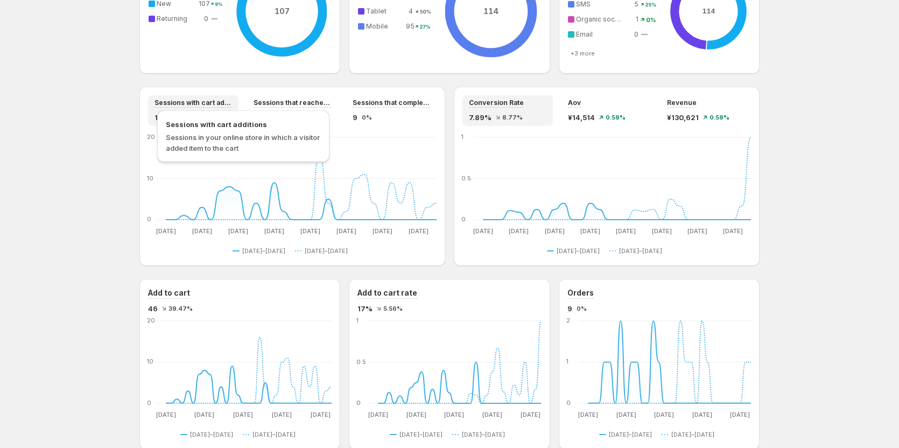
click at [183, 103] on span "Sessions with cart additions" at bounding box center [194, 103] width 78 height 9
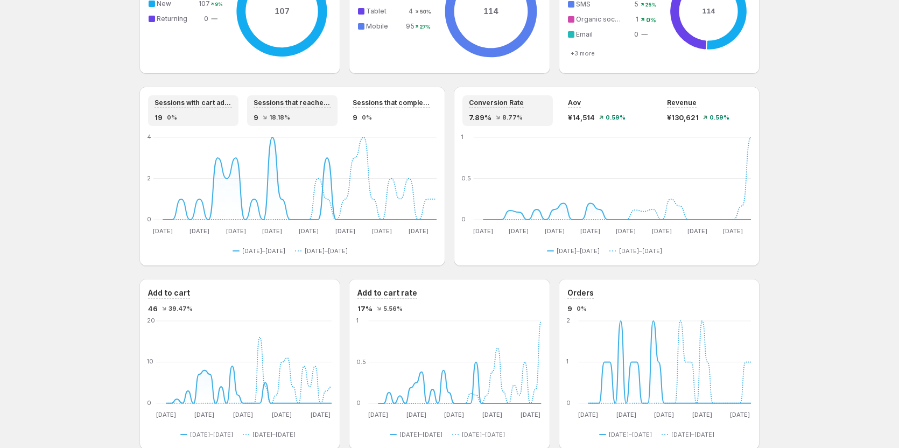
click at [309, 116] on div "9 18.18%" at bounding box center [293, 117] width 78 height 11
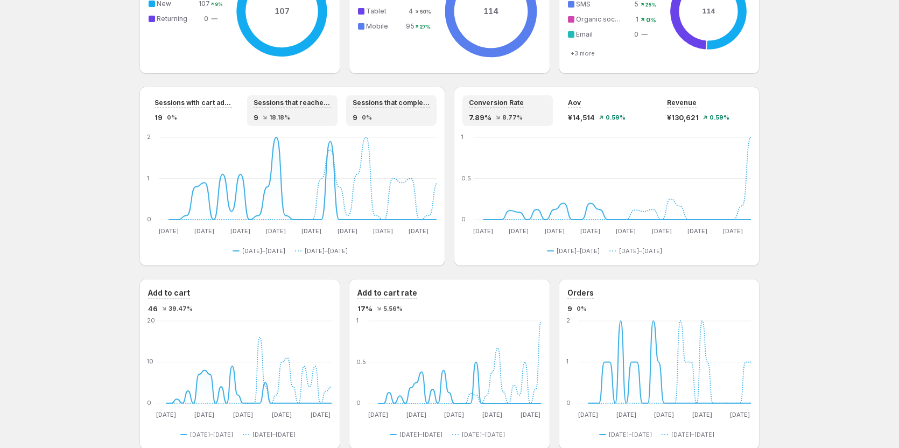
click at [358, 112] on span "9" at bounding box center [355, 117] width 5 height 11
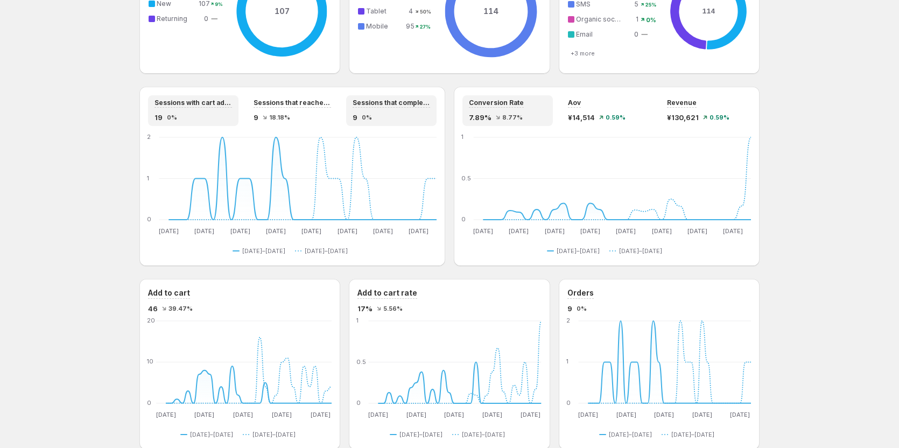
click at [160, 111] on div "Sessions with cart additions 19 0%" at bounding box center [194, 111] width 78 height 24
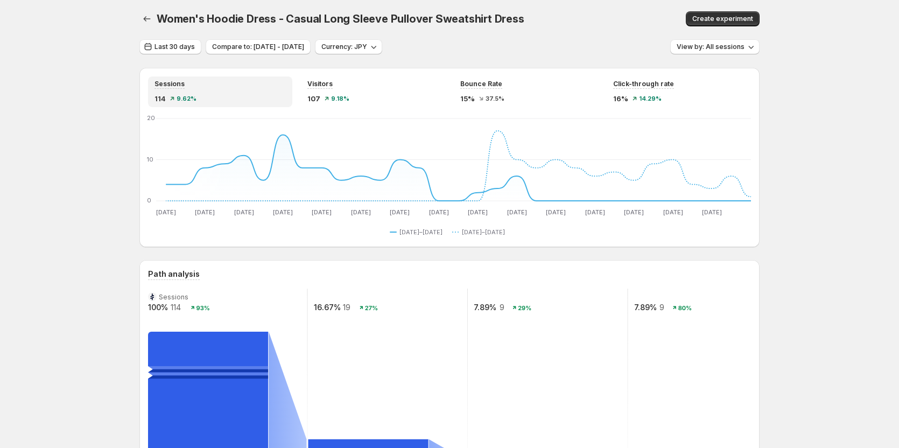
scroll to position [0, 0]
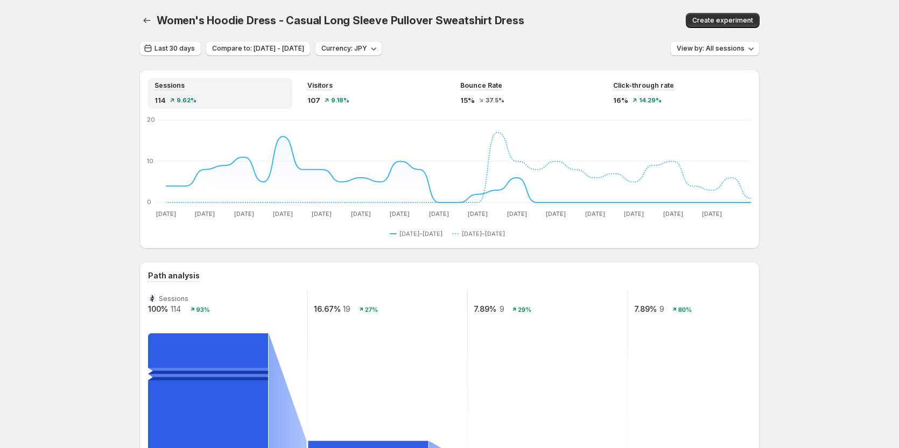
click at [542, 43] on div "Last 30 days Compare to: [DATE] - [DATE] Currency: JPY View by: All sessions" at bounding box center [449, 49] width 620 height 16
click at [259, 23] on span "Women's Hoodie Dress - Casual Long Sleeve Pullover Sweatshirt Dress" at bounding box center [341, 20] width 368 height 13
click at [259, 22] on span "Women's Hoodie Dress - Casual Long Sleeve Pullover Sweatshirt Dress" at bounding box center [341, 20] width 368 height 13
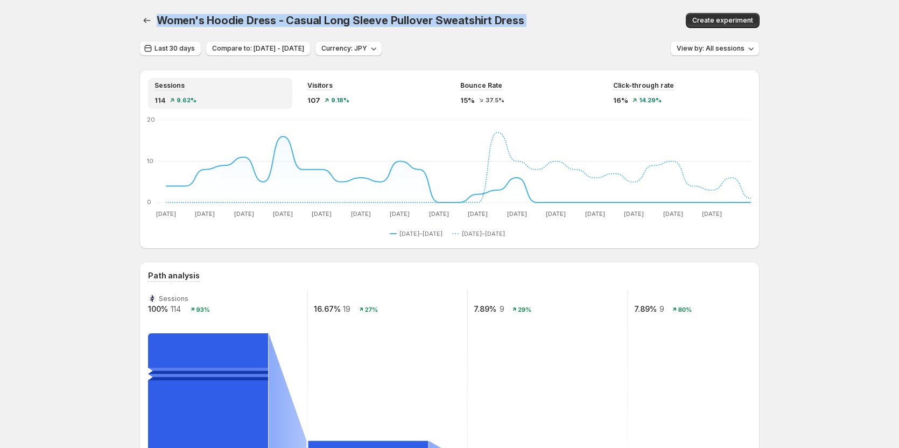
click at [259, 22] on span "Women's Hoodie Dress - Casual Long Sleeve Pullover Sweatshirt Dress" at bounding box center [341, 20] width 368 height 13
copy div "Women's Hoodie Dress - Casual Long Sleeve Pullover Sweatshirt Dress Create expe…"
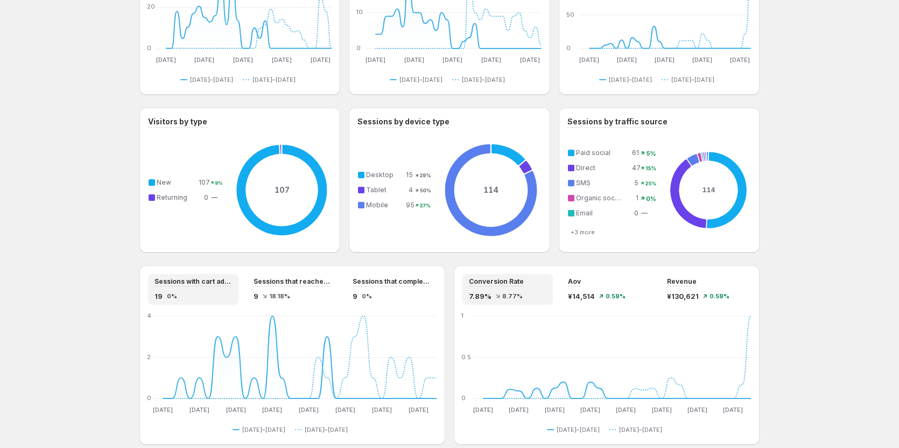
scroll to position [646, 0]
